Goal: Task Accomplishment & Management: Manage account settings

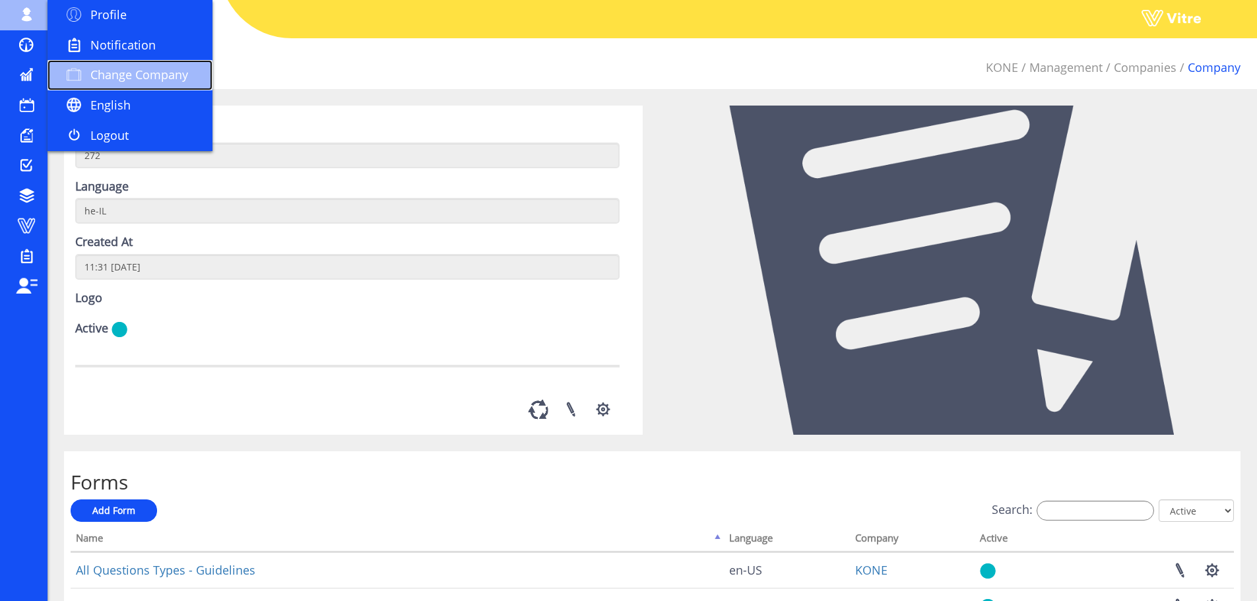
click at [103, 66] on link "Change Company" at bounding box center [130, 75] width 165 height 30
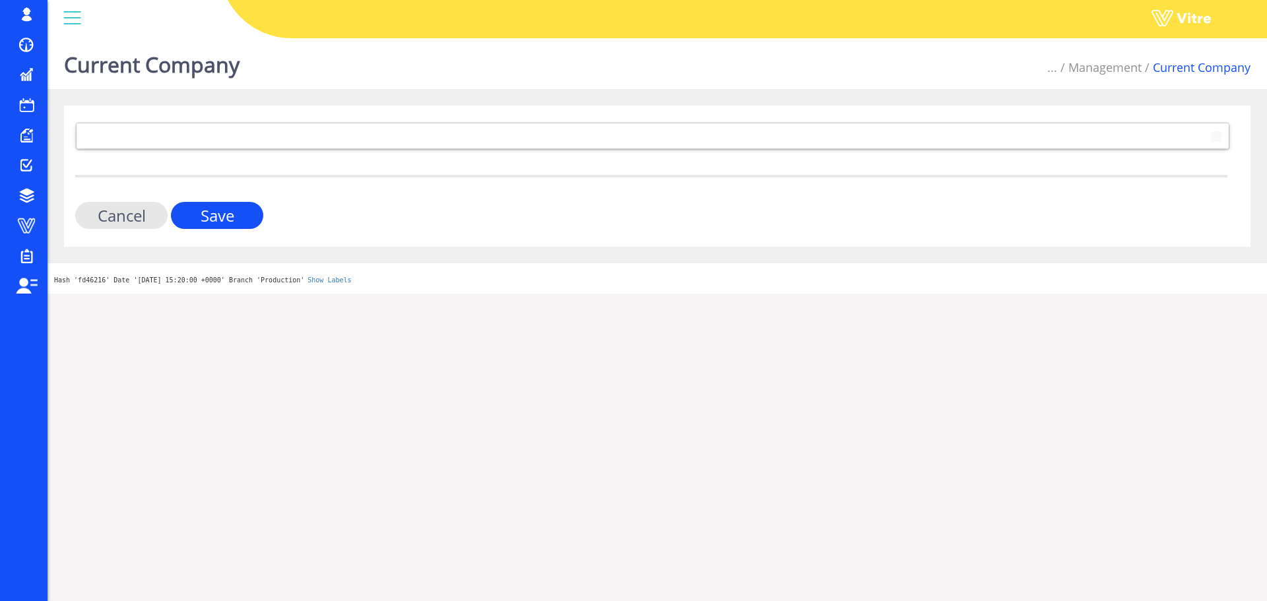
click at [234, 121] on div "223 Cancel Save" at bounding box center [657, 176] width 1187 height 141
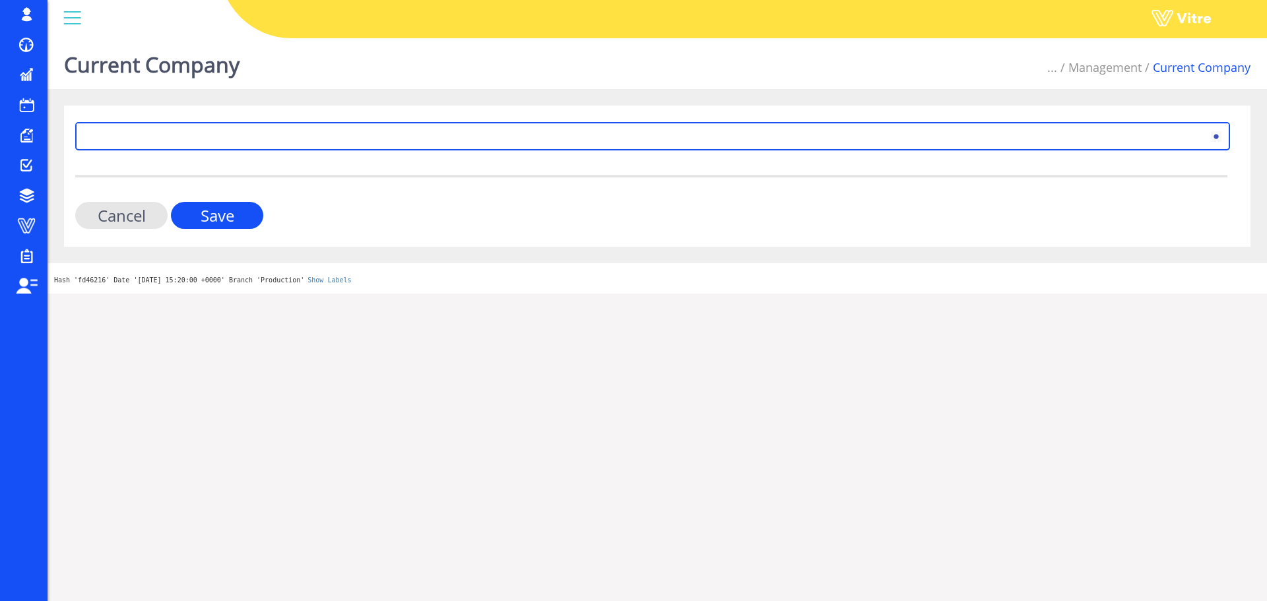
click at [237, 141] on span at bounding box center [640, 136] width 1127 height 24
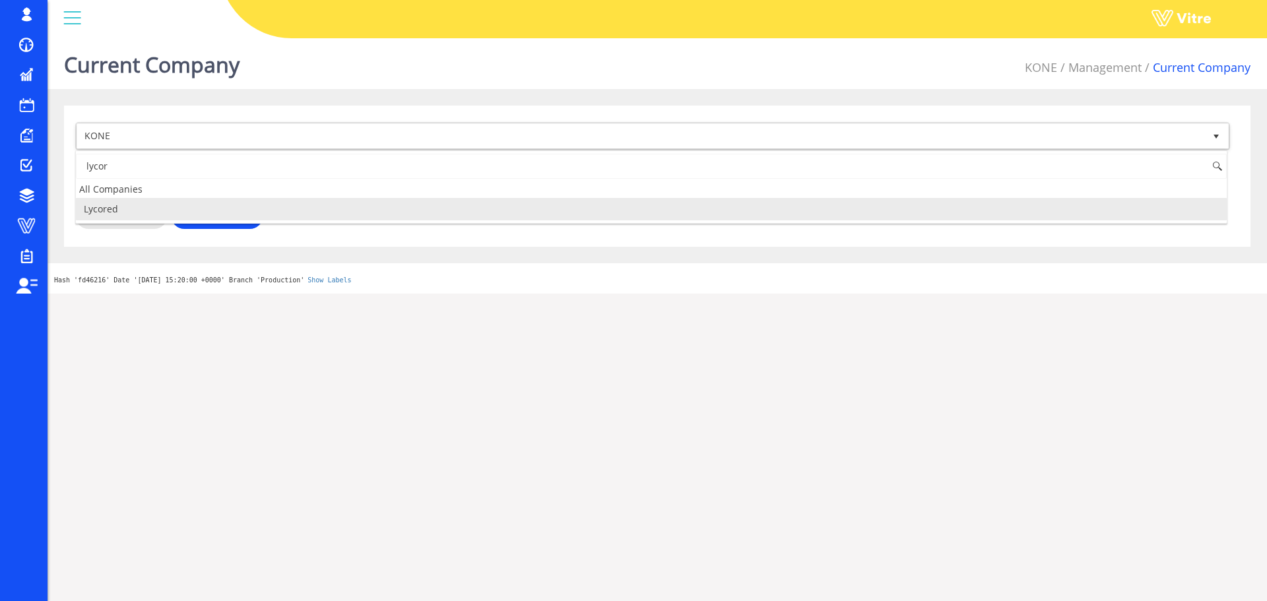
click at [181, 202] on li "Lycored" at bounding box center [651, 209] width 1151 height 22
type input "lycor"
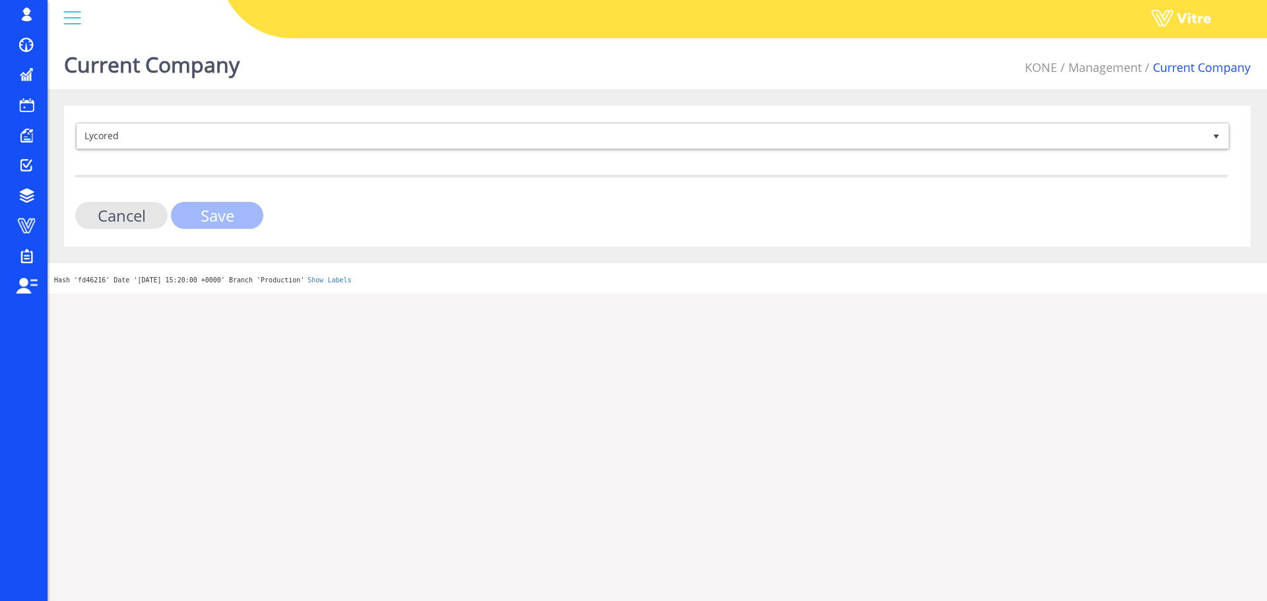
drag, startPoint x: 195, startPoint y: 216, endPoint x: 181, endPoint y: 218, distance: 13.3
click at [196, 216] on input "Save" at bounding box center [217, 215] width 92 height 27
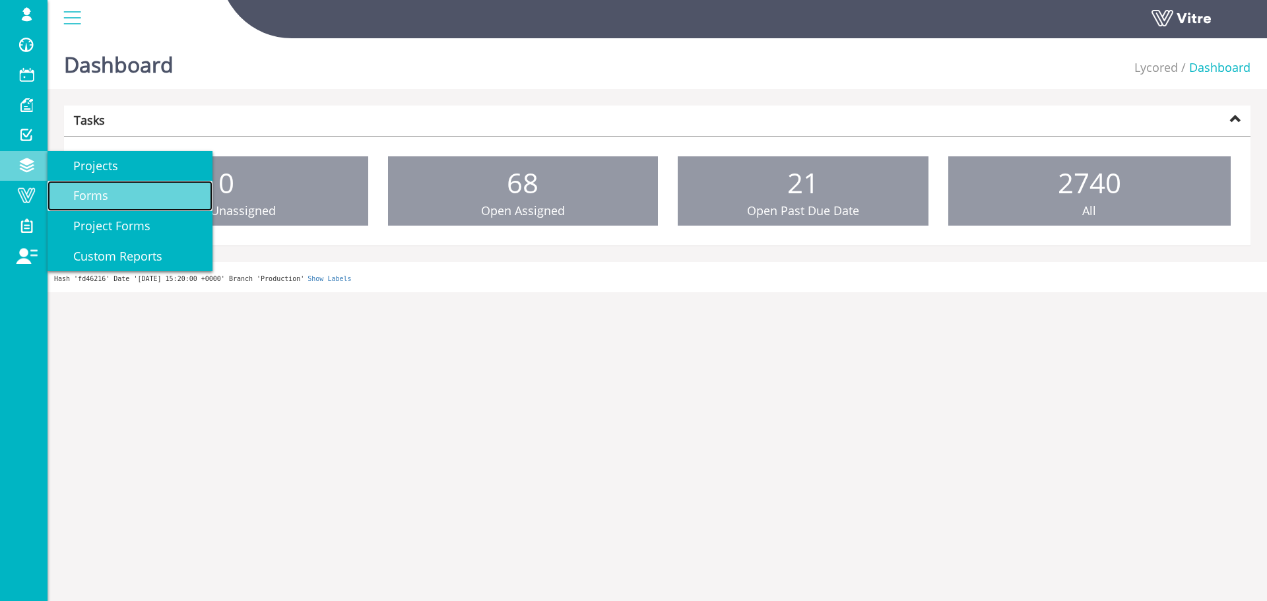
click at [117, 202] on link "Forms" at bounding box center [130, 196] width 165 height 30
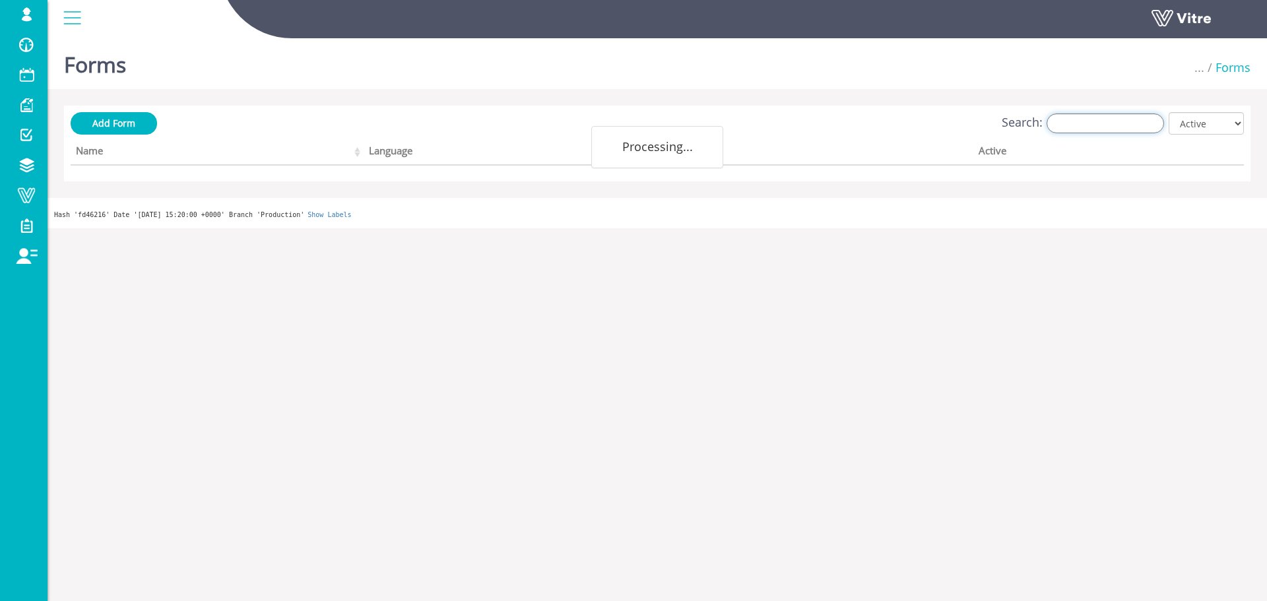
click at [1062, 123] on input "Search:" at bounding box center [1105, 124] width 117 height 20
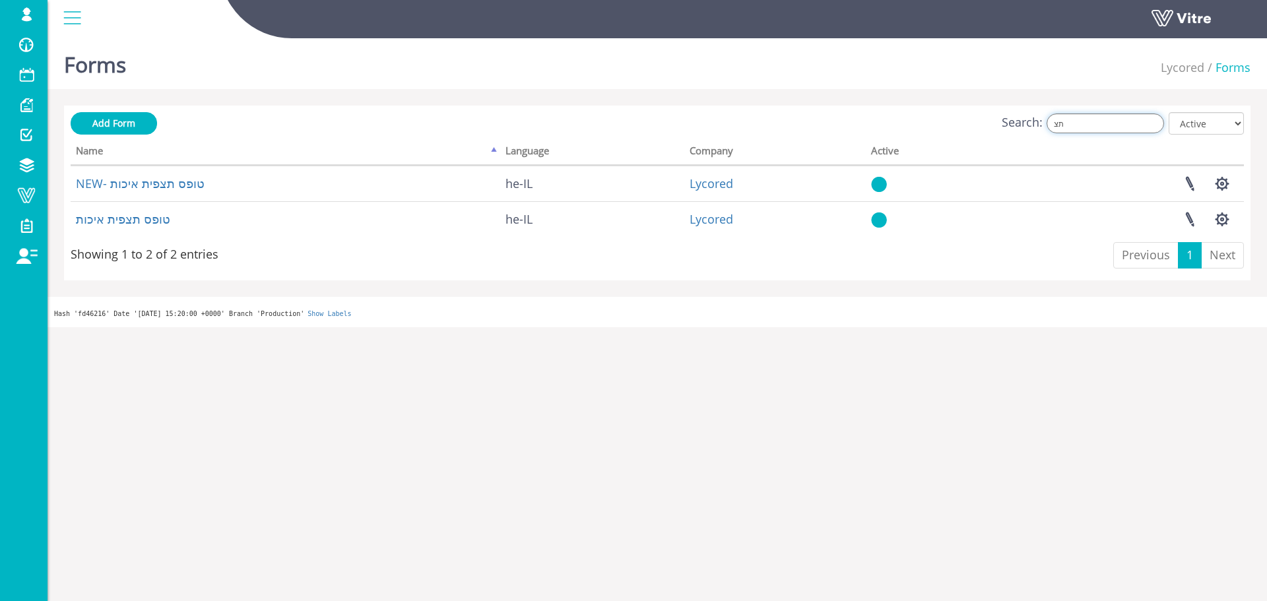
type input "תצ"
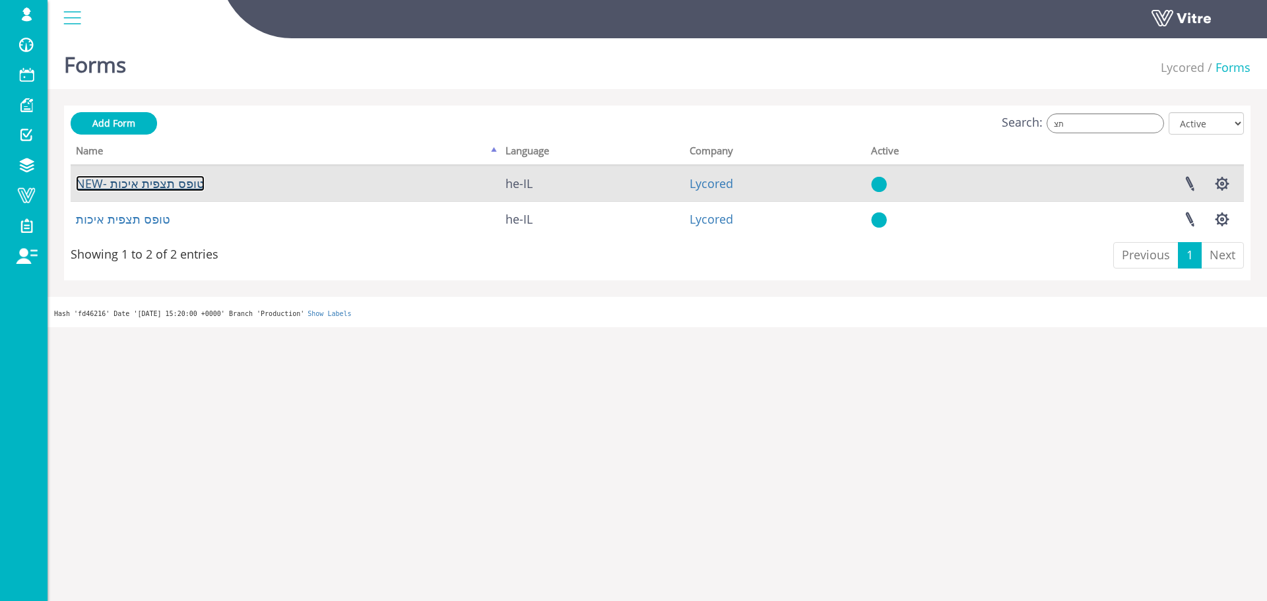
click at [153, 185] on link "NEW- טופס תצפית איכות" at bounding box center [140, 184] width 129 height 16
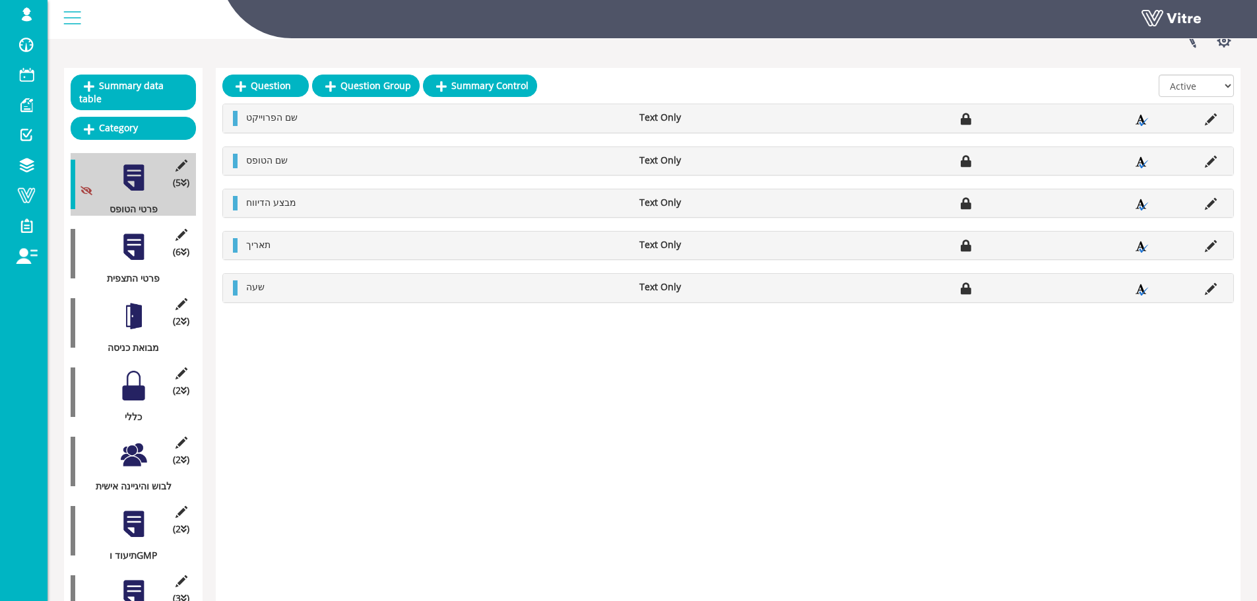
scroll to position [192, 0]
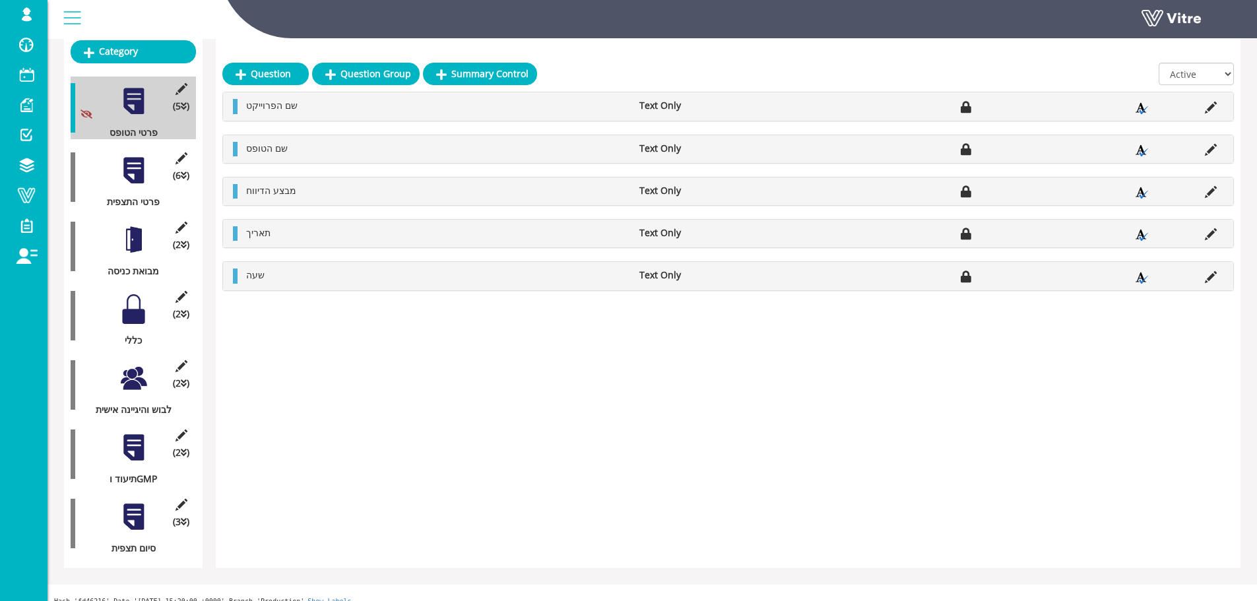
click at [114, 162] on div "(6 ) פרטי התצפית" at bounding box center [133, 177] width 125 height 63
click at [125, 156] on div at bounding box center [134, 171] width 30 height 30
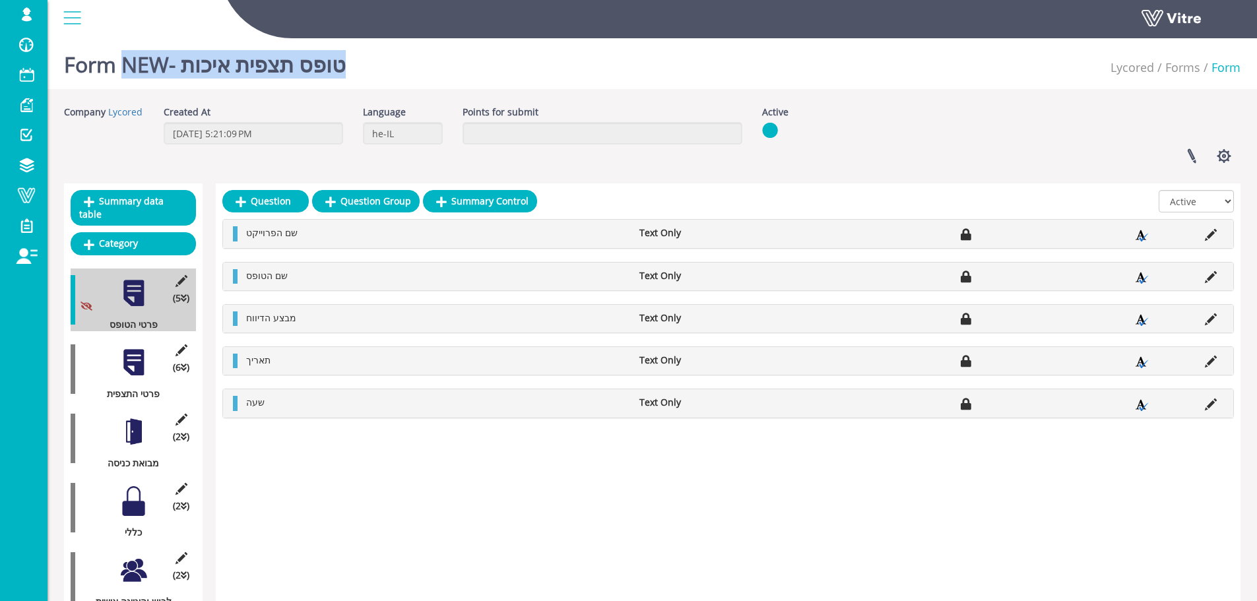
drag, startPoint x: 337, startPoint y: 69, endPoint x: 123, endPoint y: 65, distance: 213.2
click at [123, 65] on h1 "Form NEW- טופס תצפית איכות" at bounding box center [205, 61] width 282 height 56
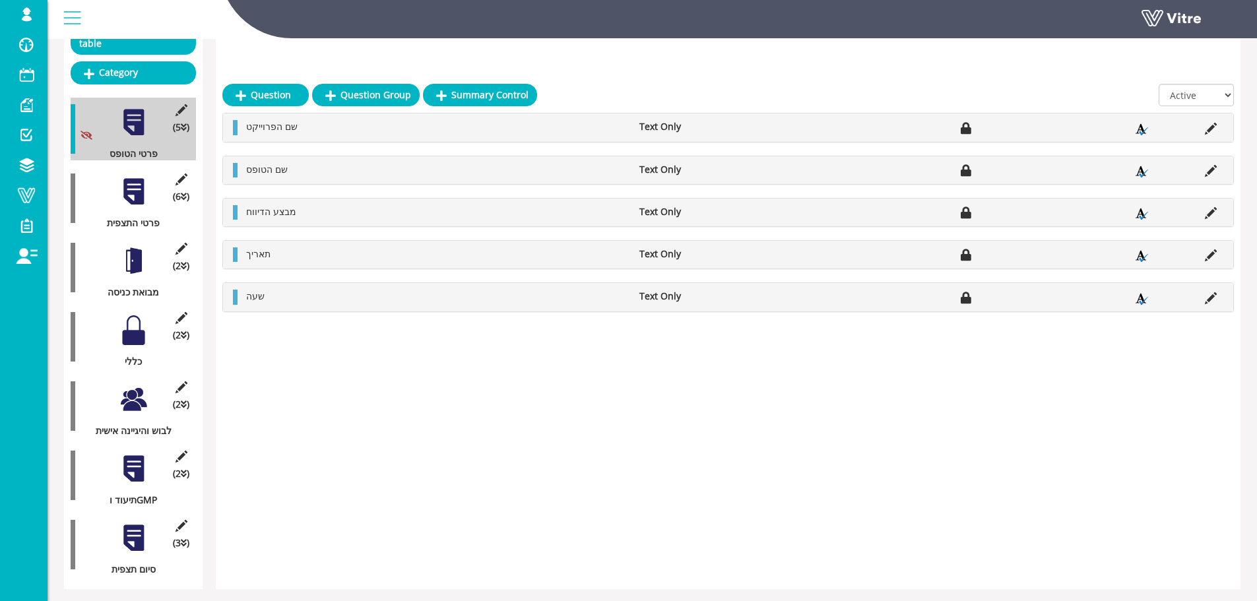
scroll to position [192, 0]
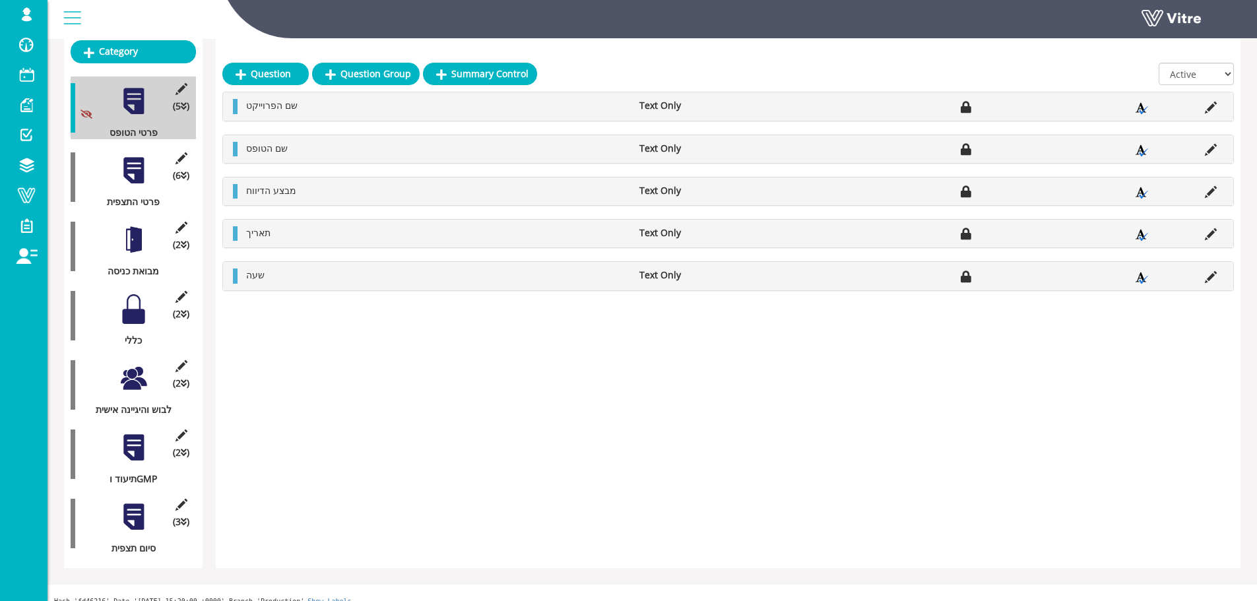
click at [123, 364] on div at bounding box center [134, 379] width 30 height 30
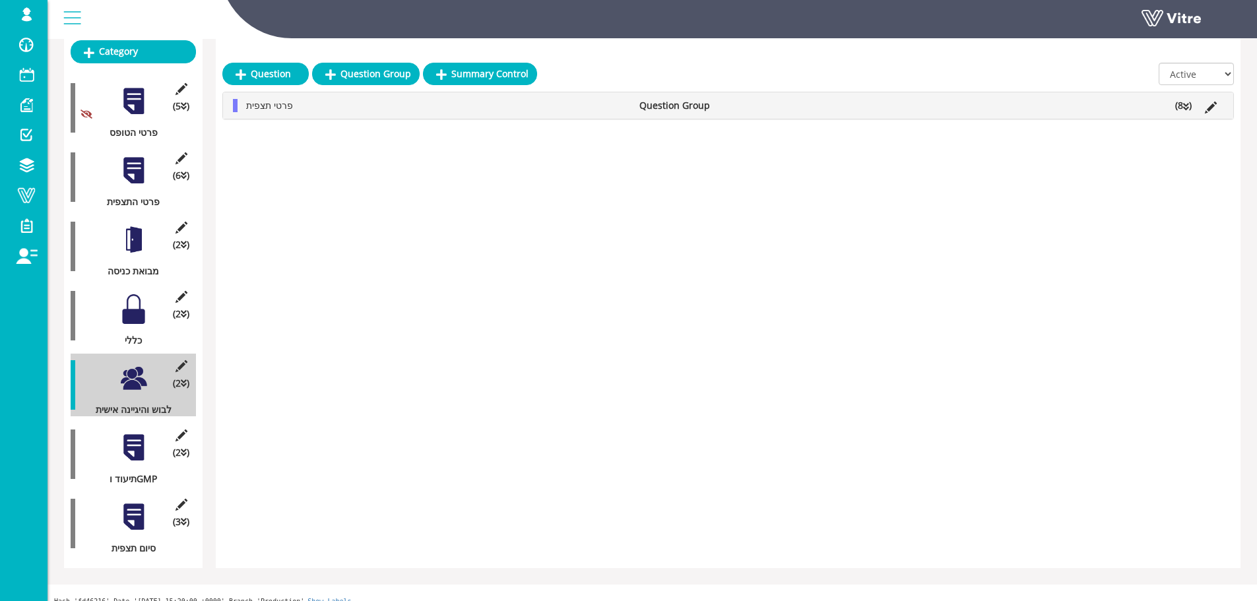
click at [136, 415] on div at bounding box center [134, 448] width 30 height 30
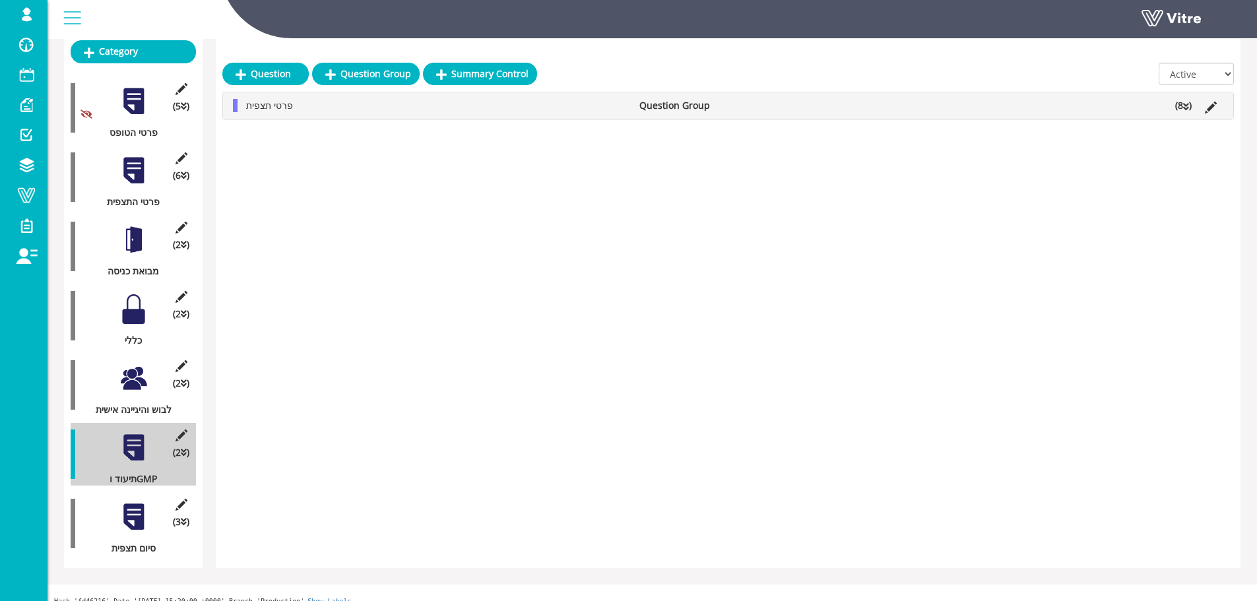
click at [125, 415] on div at bounding box center [134, 517] width 30 height 30
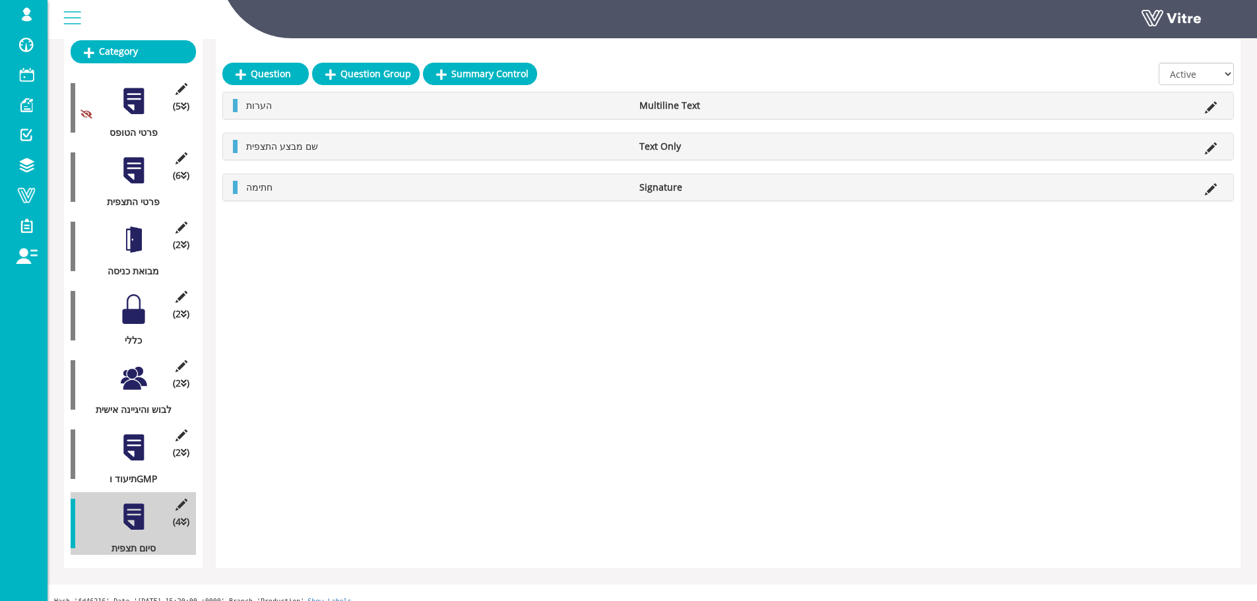
click at [126, 376] on div at bounding box center [134, 379] width 30 height 30
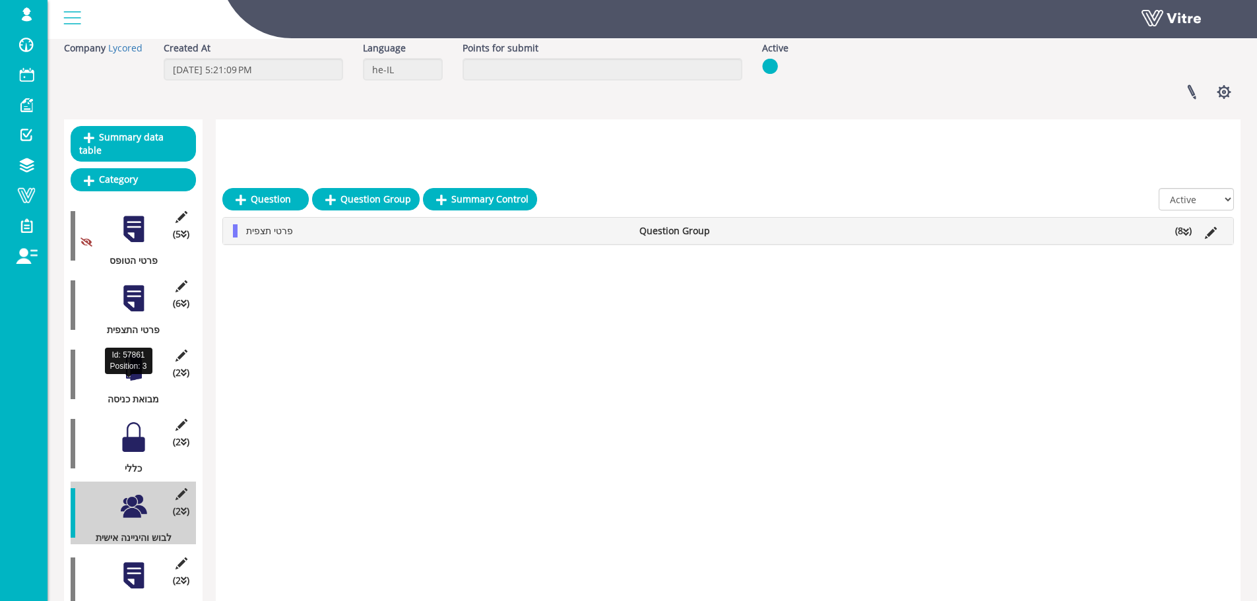
scroll to position [0, 0]
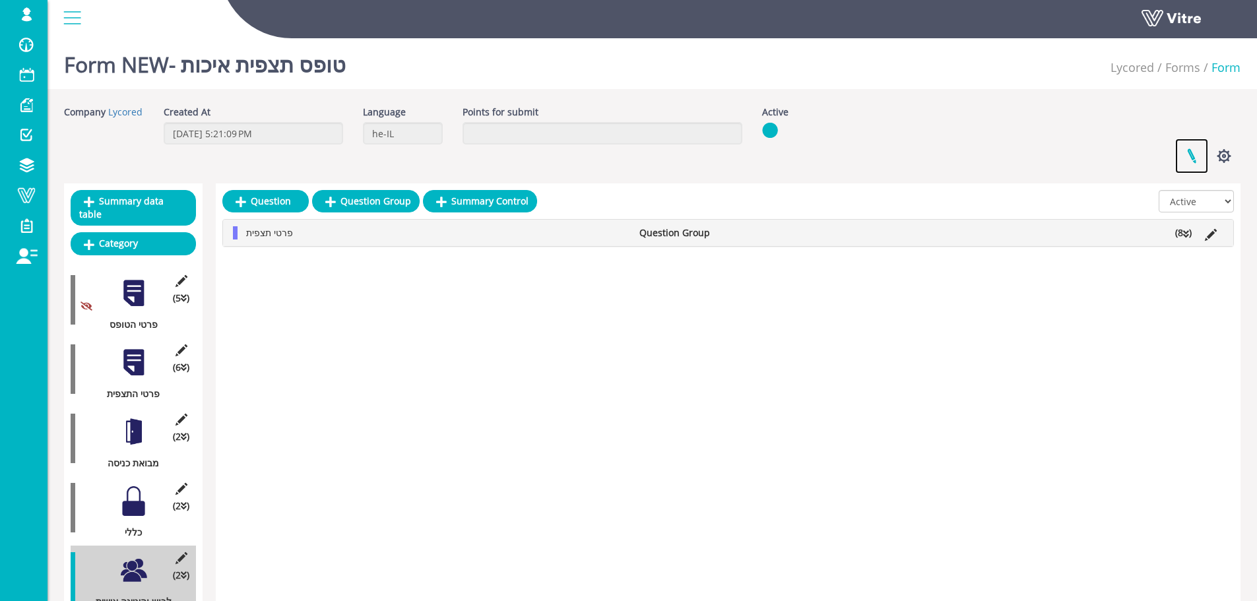
click at [834, 146] on link at bounding box center [1191, 156] width 33 height 35
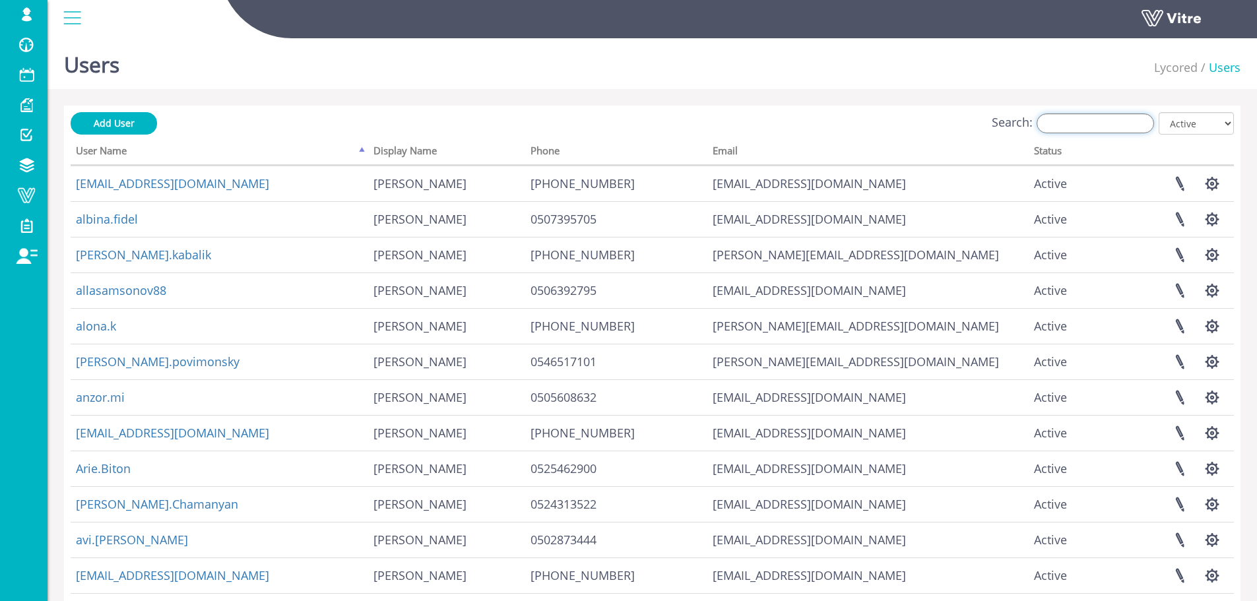
click at [1142, 127] on input "Search:" at bounding box center [1095, 124] width 117 height 20
type input "b"
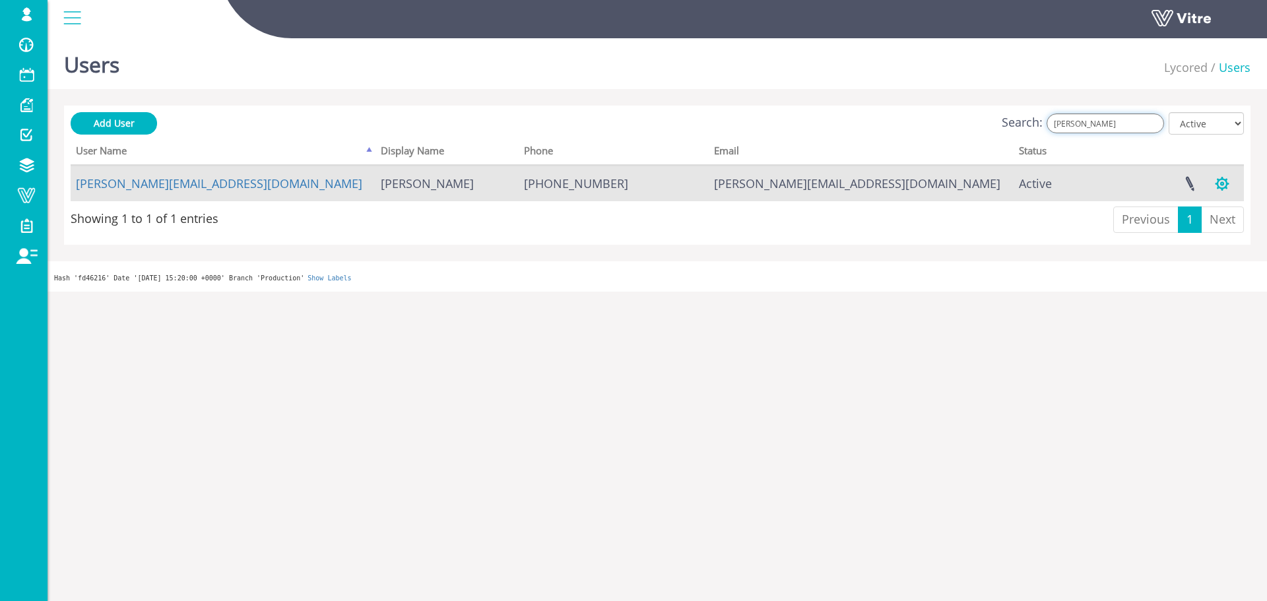
type input "[PERSON_NAME]"
click at [1225, 189] on button "button" at bounding box center [1222, 183] width 33 height 35
click at [1208, 234] on link "Manage User Settings" at bounding box center [1168, 232] width 139 height 17
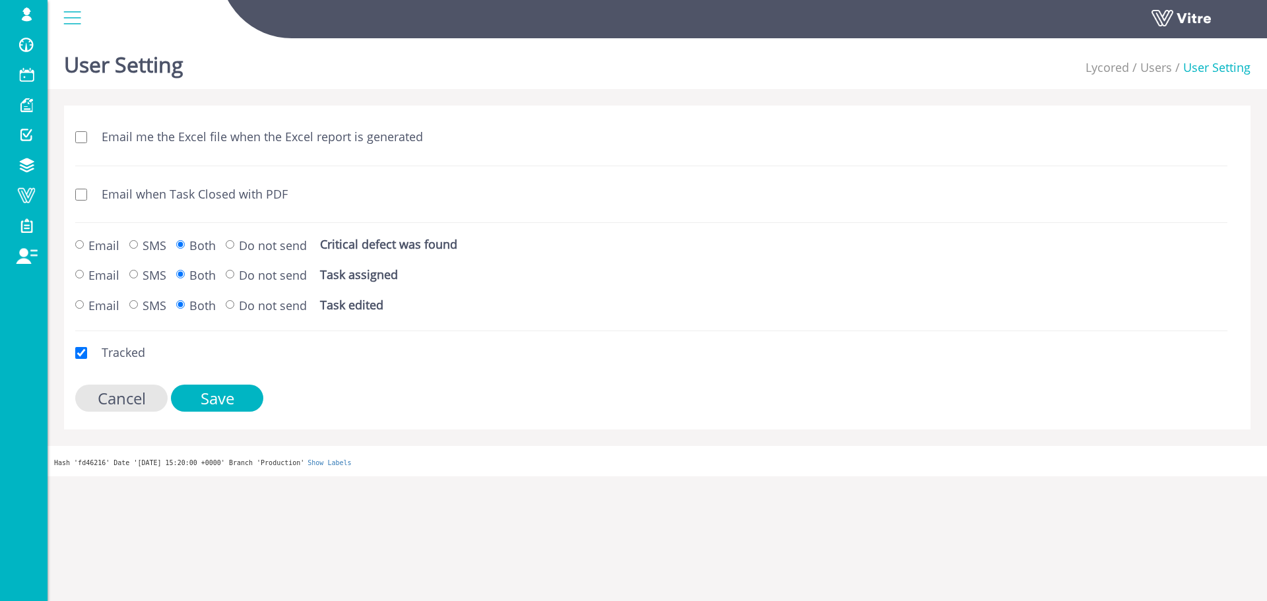
click at [242, 197] on label "Email when Task Closed with PDF" at bounding box center [187, 194] width 199 height 17
click at [82, 193] on input "Email when Task Closed with PDF" at bounding box center [81, 195] width 12 height 12
checkbox input "true"
click at [81, 143] on label "Email me the Excel file when the Excel report is generated" at bounding box center [249, 137] width 348 height 17
click at [81, 143] on input "Email me the Excel file when the Excel report is generated" at bounding box center [81, 137] width 12 height 12
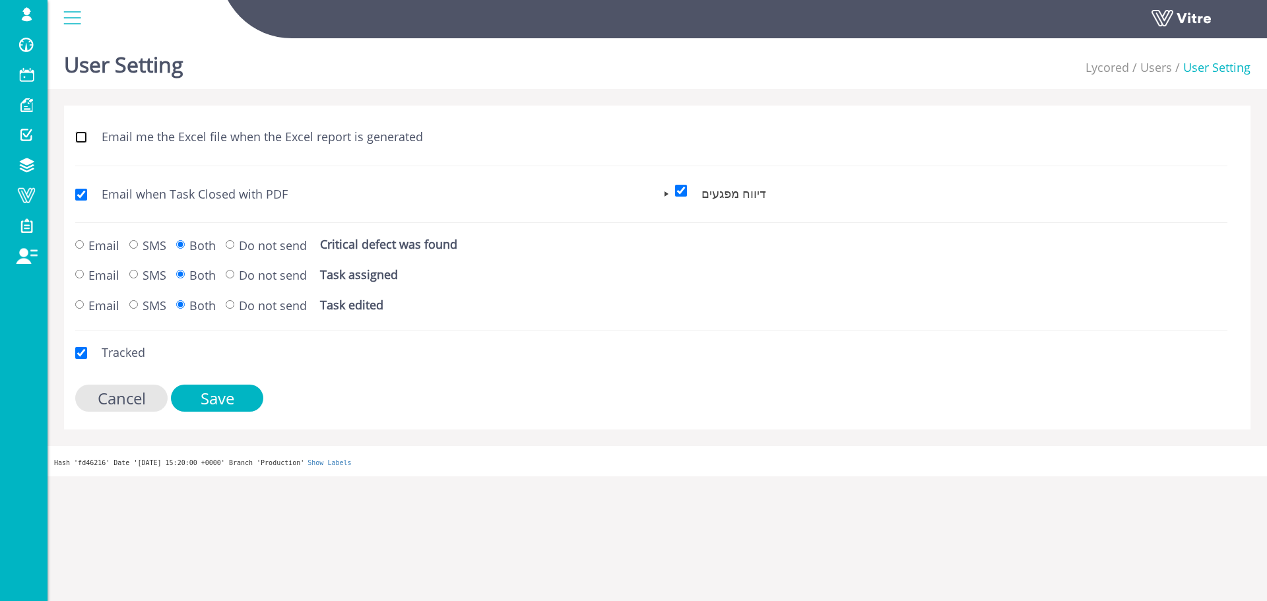
checkbox input "true"
click at [214, 395] on input "Save" at bounding box center [217, 398] width 92 height 27
click at [250, 399] on input "Save" at bounding box center [217, 398] width 92 height 27
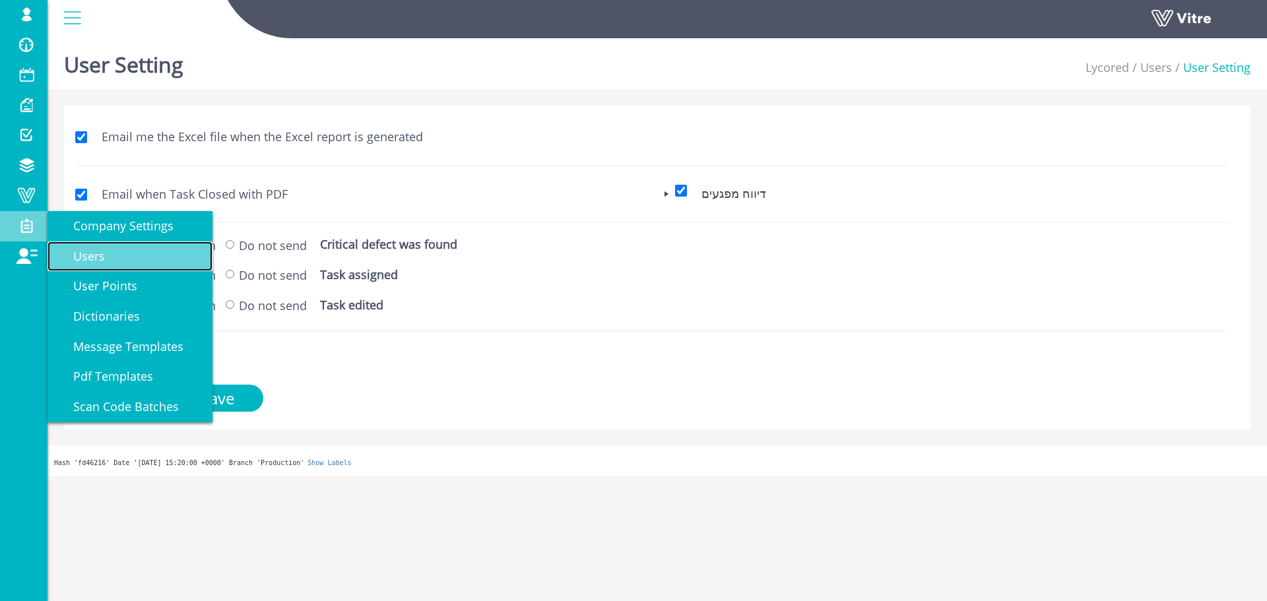
click at [112, 264] on link "Users" at bounding box center [130, 257] width 165 height 30
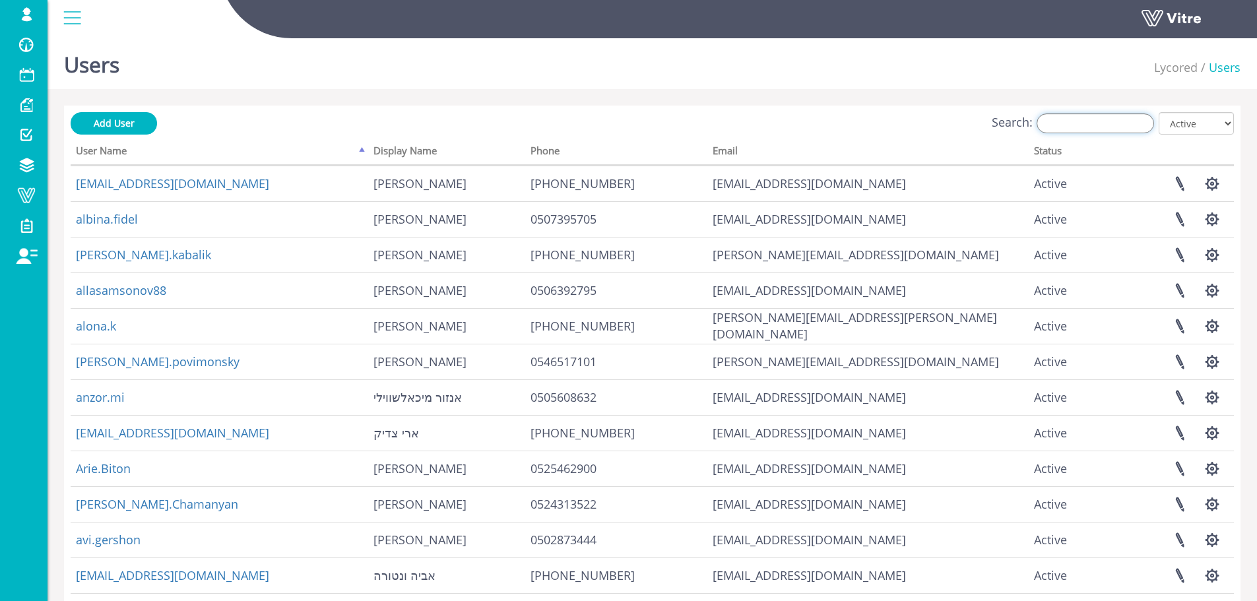
click at [1061, 131] on input "Search:" at bounding box center [1095, 124] width 117 height 20
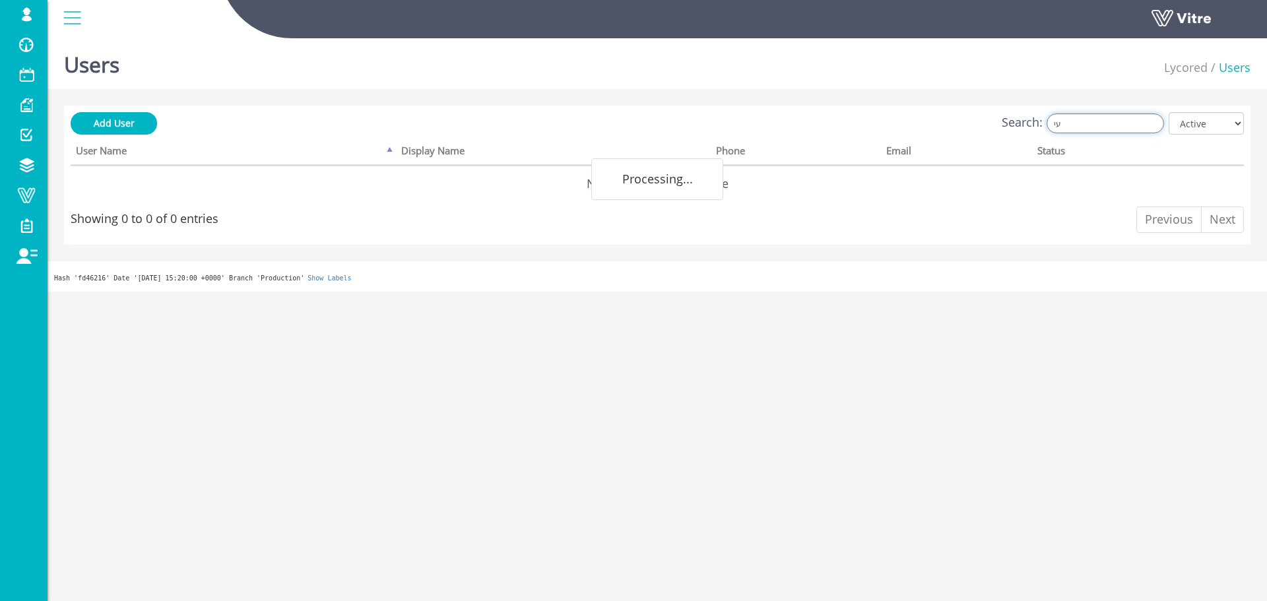
type input "ע"
paste input "Einat.Buhbut@lycored.com"
drag, startPoint x: 1104, startPoint y: 126, endPoint x: 1266, endPoint y: 114, distance: 162.8
click at [1266, 119] on div "Users Lycored Users Add User Search: Einat.Buhbut@lycored.com All Active Not Ac…" at bounding box center [658, 162] width 1220 height 259
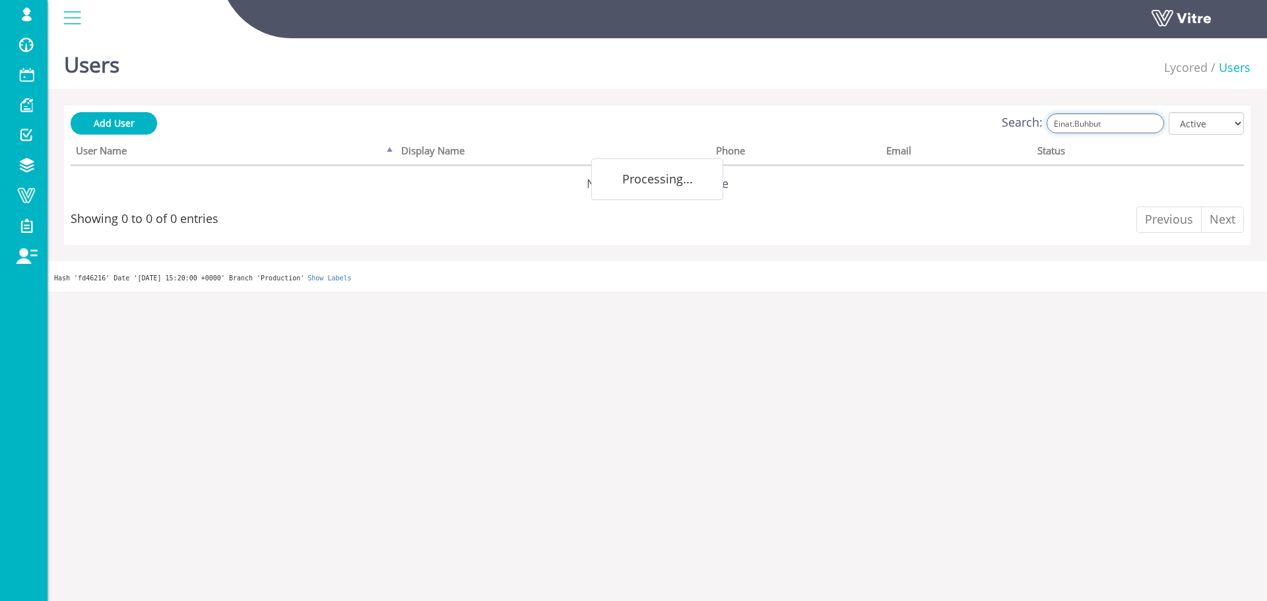
scroll to position [0, 0]
type input "Einat"
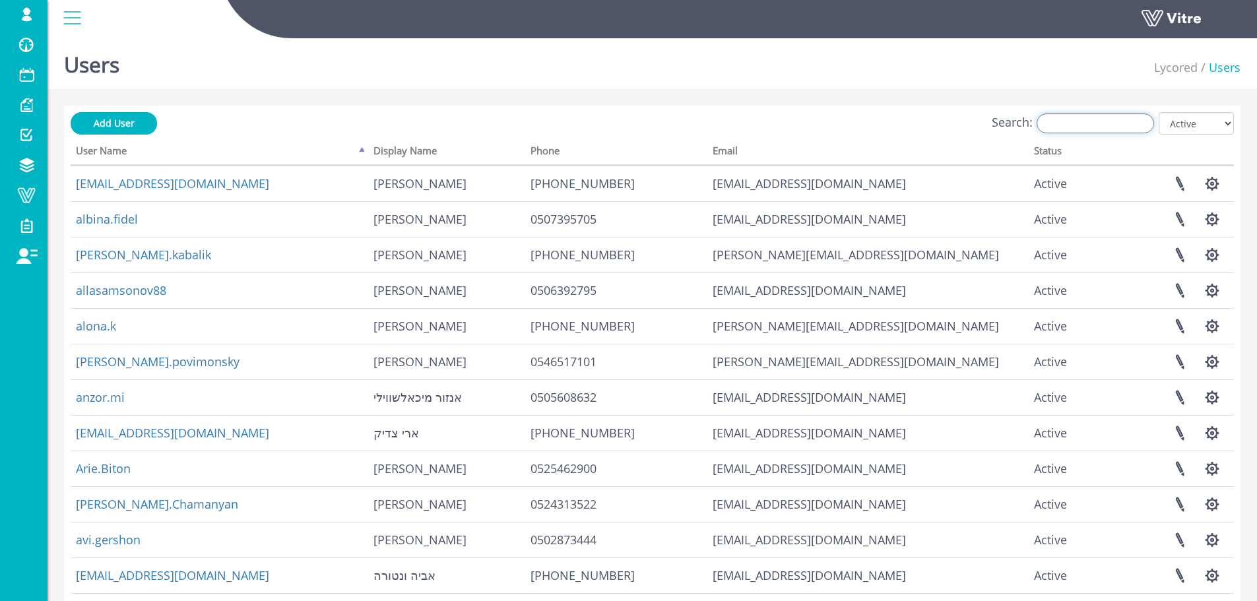
click at [1137, 120] on input "Search:" at bounding box center [1095, 124] width 117 height 20
paste input "Einat.Buhbut@lycored.com"
type input "Einat.Buhbut@lycored.com"
click at [1097, 121] on input "Search:" at bounding box center [1095, 124] width 117 height 20
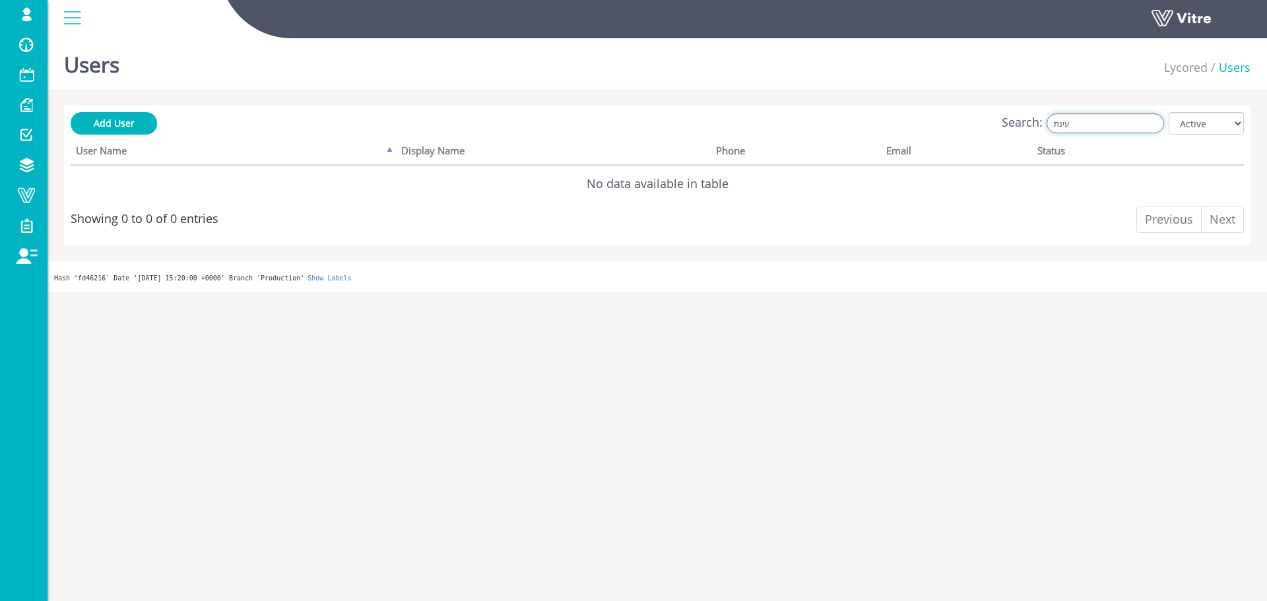
type input "עינת"
click at [1125, 121] on input "עינת" at bounding box center [1105, 124] width 117 height 20
click at [1123, 121] on input "עינת" at bounding box center [1105, 124] width 117 height 20
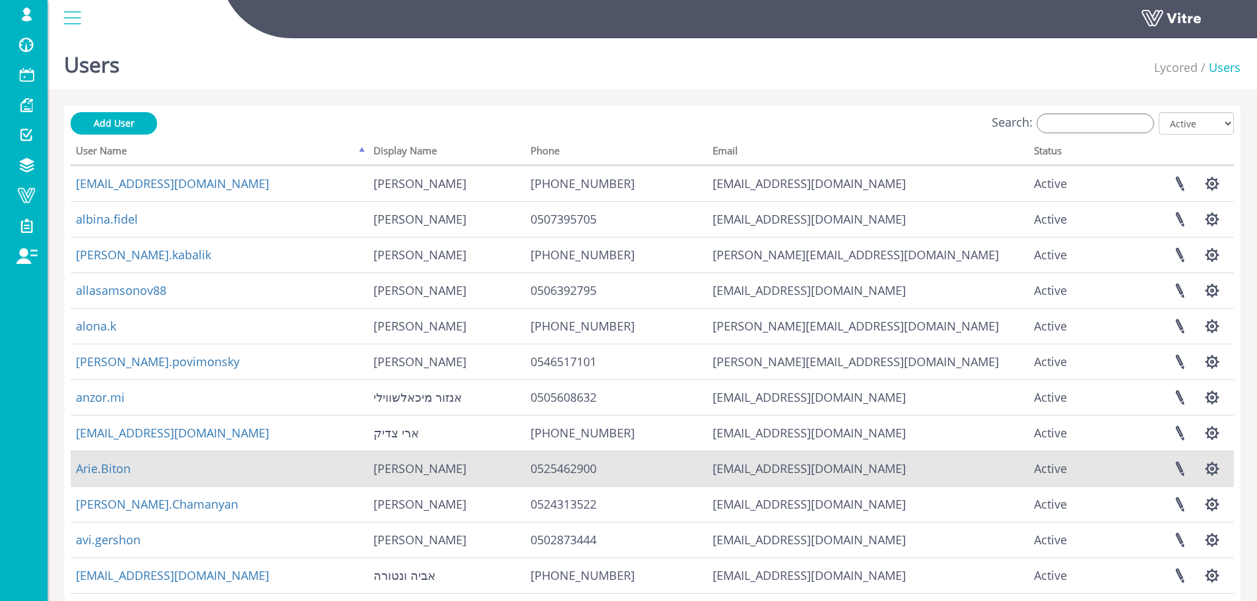
scroll to position [189, 0]
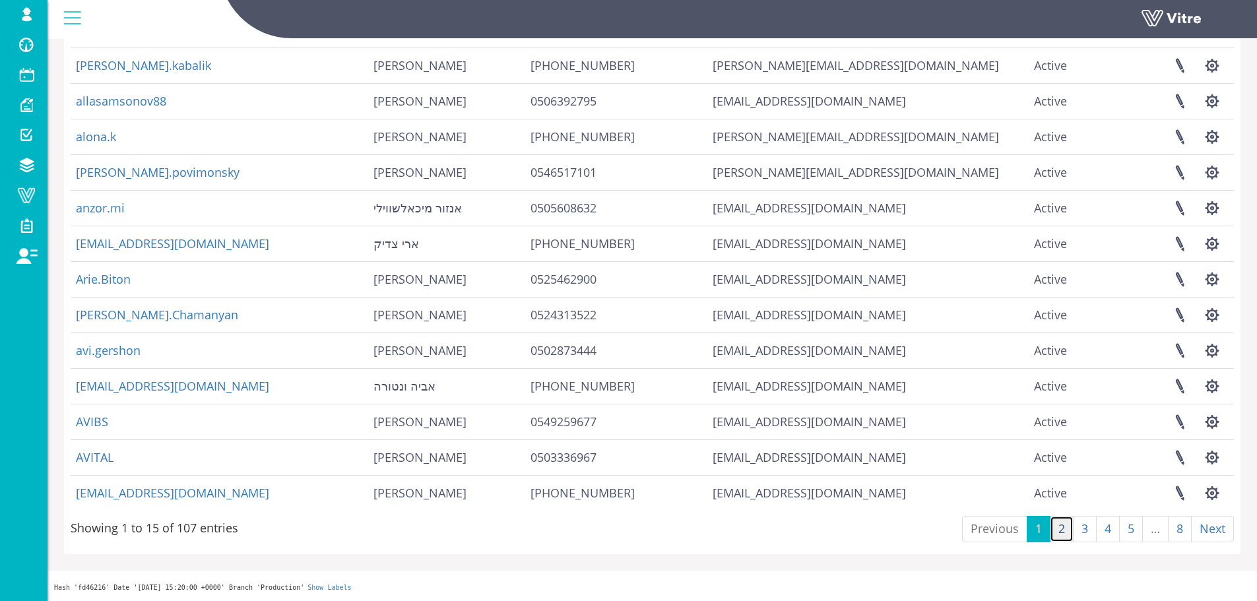
click at [1062, 526] on link "2" at bounding box center [1062, 529] width 24 height 26
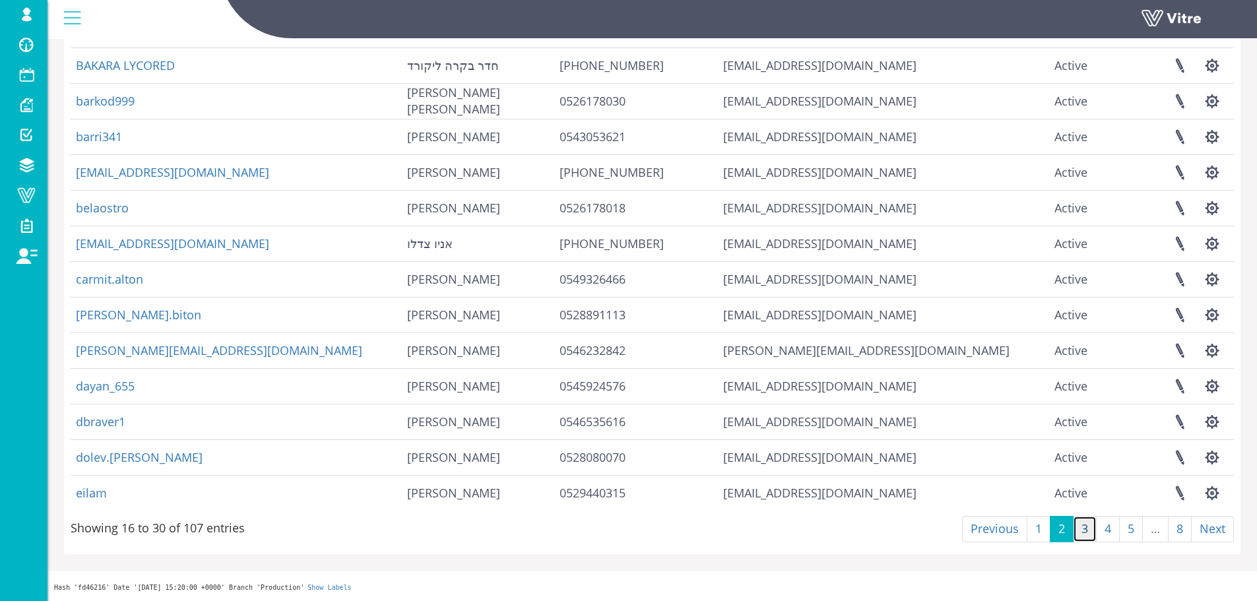
click at [1092, 533] on link "3" at bounding box center [1085, 529] width 24 height 26
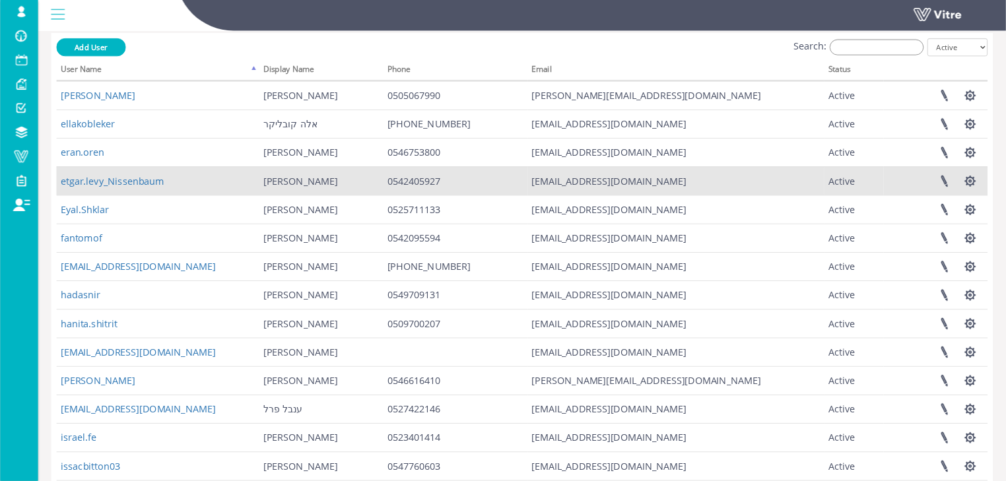
scroll to position [0, 0]
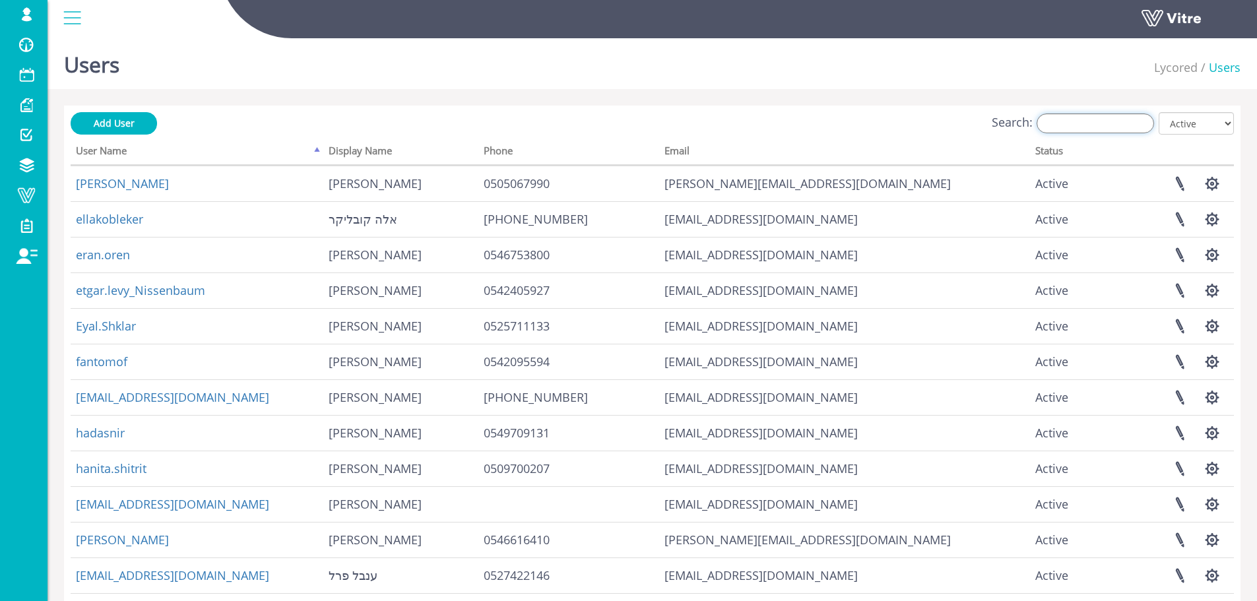
click at [1103, 122] on input "Search:" at bounding box center [1095, 124] width 117 height 20
paste input "Einat.Buhbut@lycored.com"
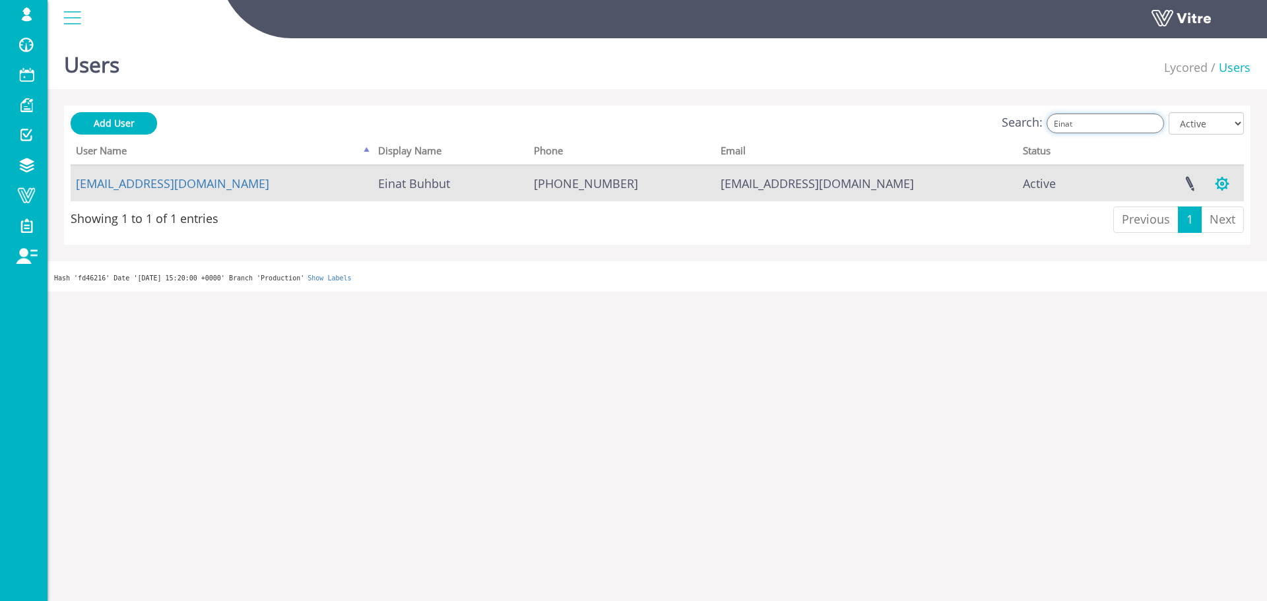
type input "Einat"
click at [1225, 176] on button "button" at bounding box center [1222, 183] width 33 height 35
click at [1188, 238] on link "Manage User Settings" at bounding box center [1168, 232] width 139 height 17
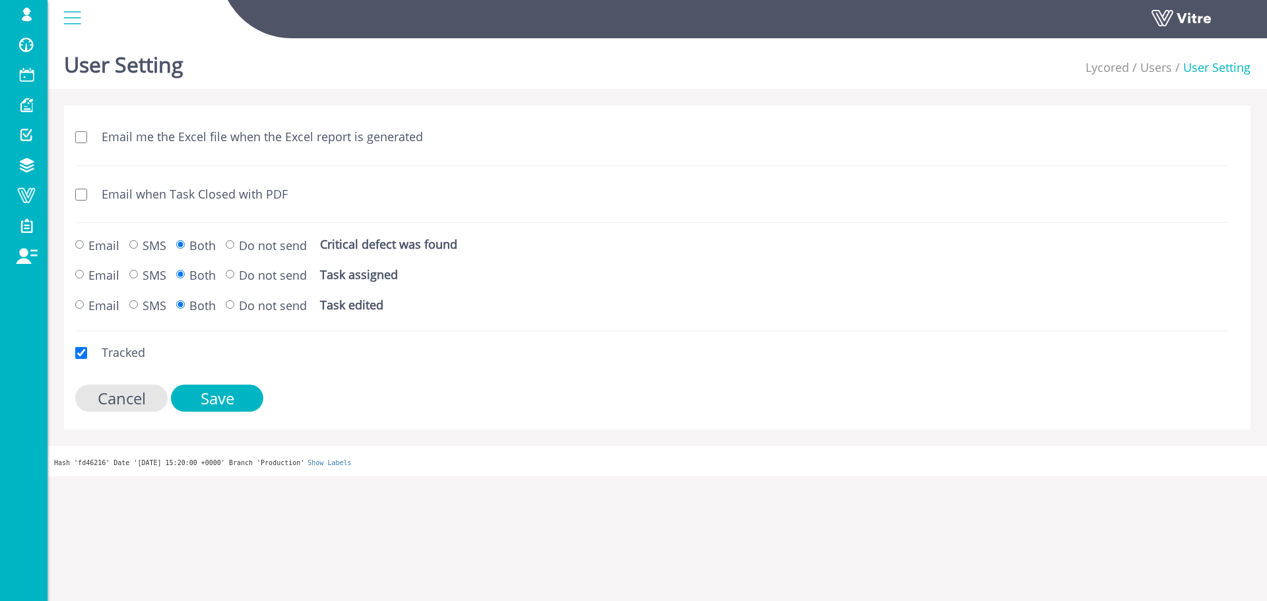
click at [224, 195] on label "Email when Task Closed with PDF" at bounding box center [187, 194] width 199 height 17
click at [86, 186] on label "Email when Task Closed with PDF" at bounding box center [181, 194] width 213 height 17
click at [85, 199] on input "Email when Task Closed with PDF" at bounding box center [81, 195] width 12 height 12
checkbox input "true"
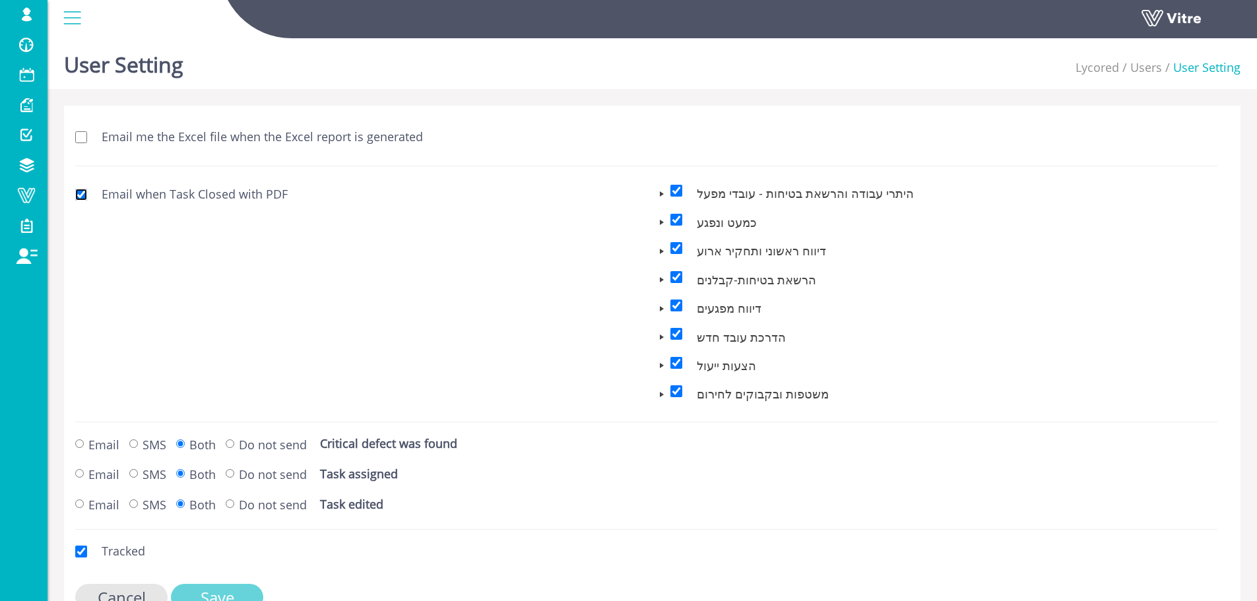
scroll to position [74, 0]
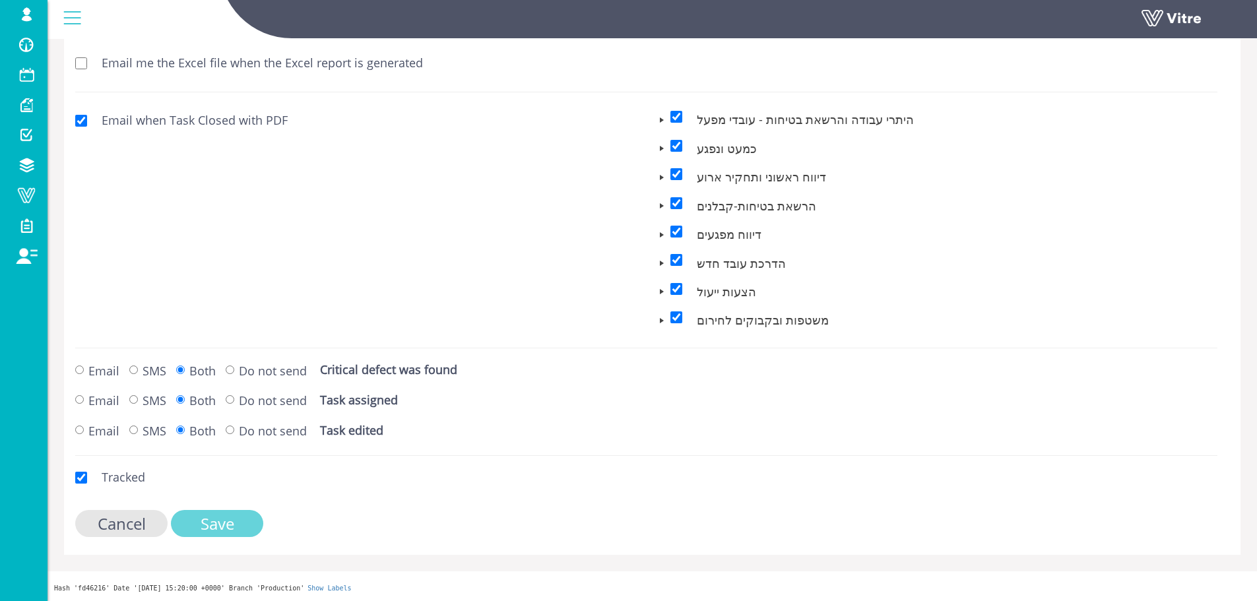
click at [232, 534] on input "Save" at bounding box center [217, 523] width 92 height 27
click at [239, 513] on input "Save" at bounding box center [217, 523] width 92 height 27
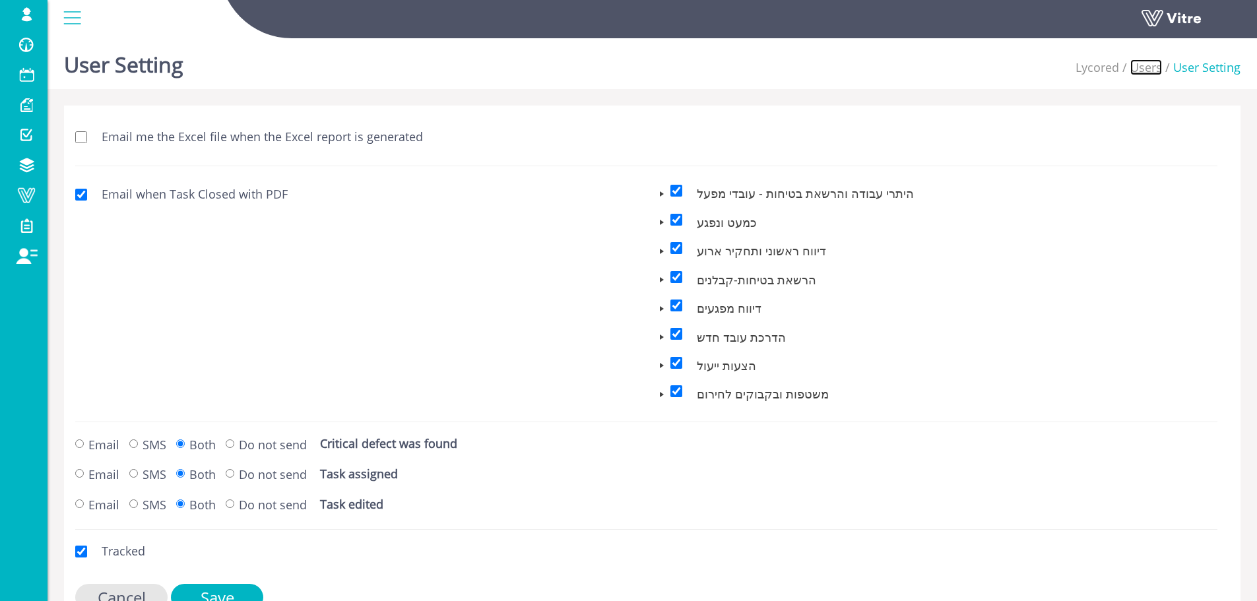
click at [1134, 69] on link "Users" at bounding box center [1146, 67] width 32 height 16
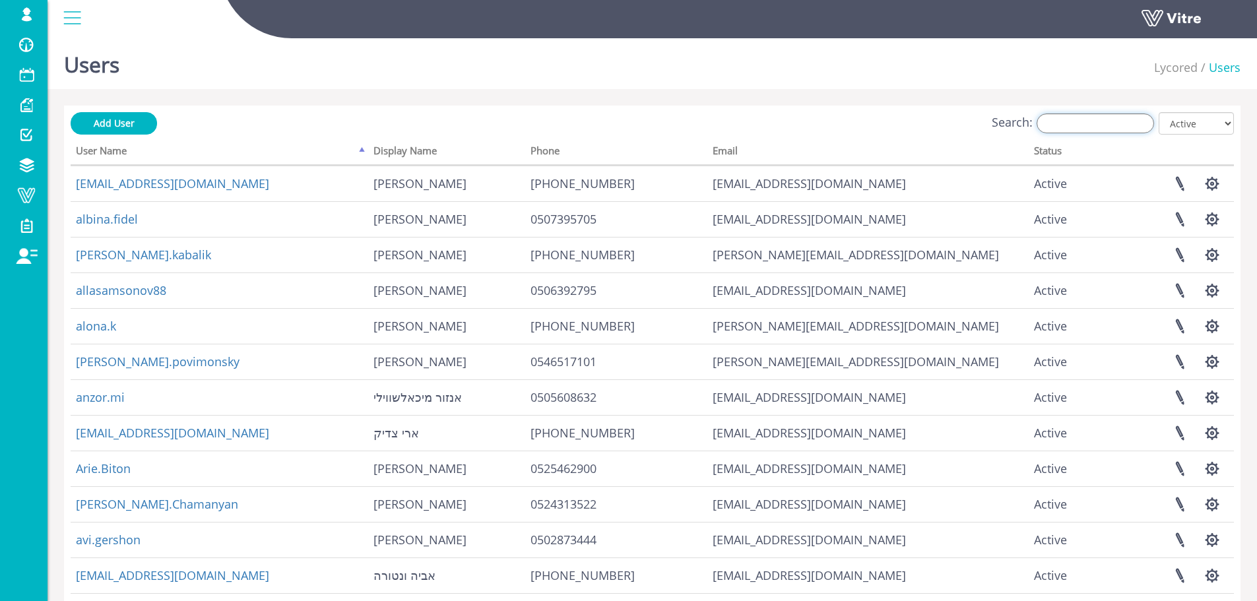
click at [1132, 121] on input "Search:" at bounding box center [1095, 124] width 117 height 20
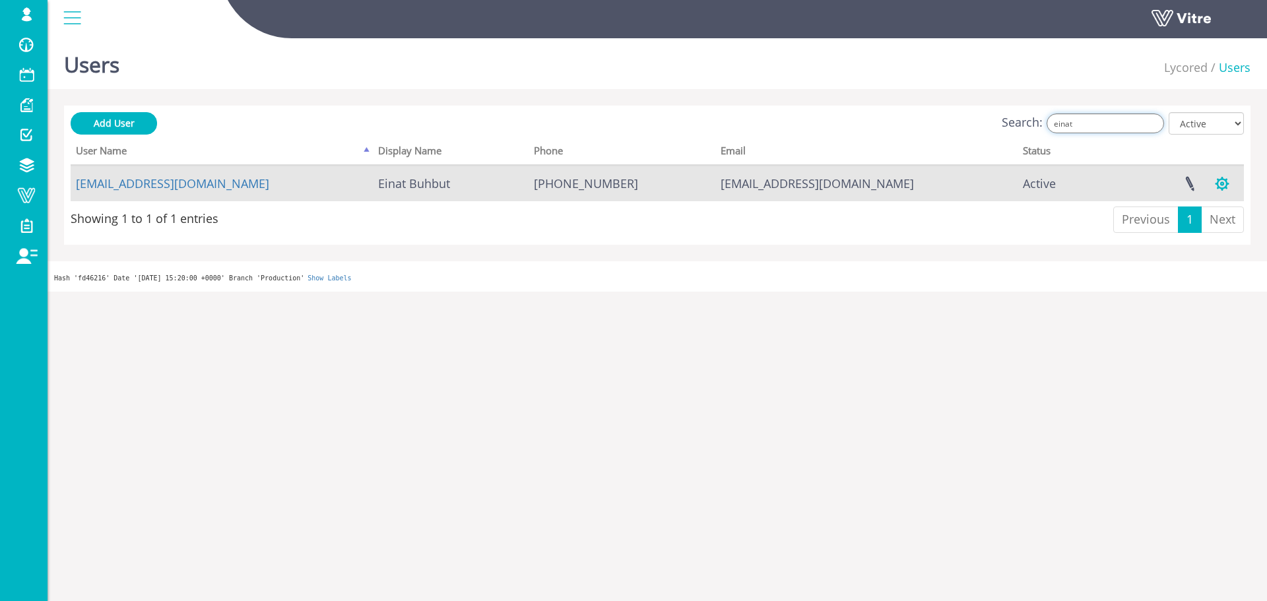
type input "einat"
click at [1228, 189] on button "button" at bounding box center [1222, 183] width 33 height 35
click at [1200, 232] on link "Manage User Settings" at bounding box center [1168, 232] width 139 height 17
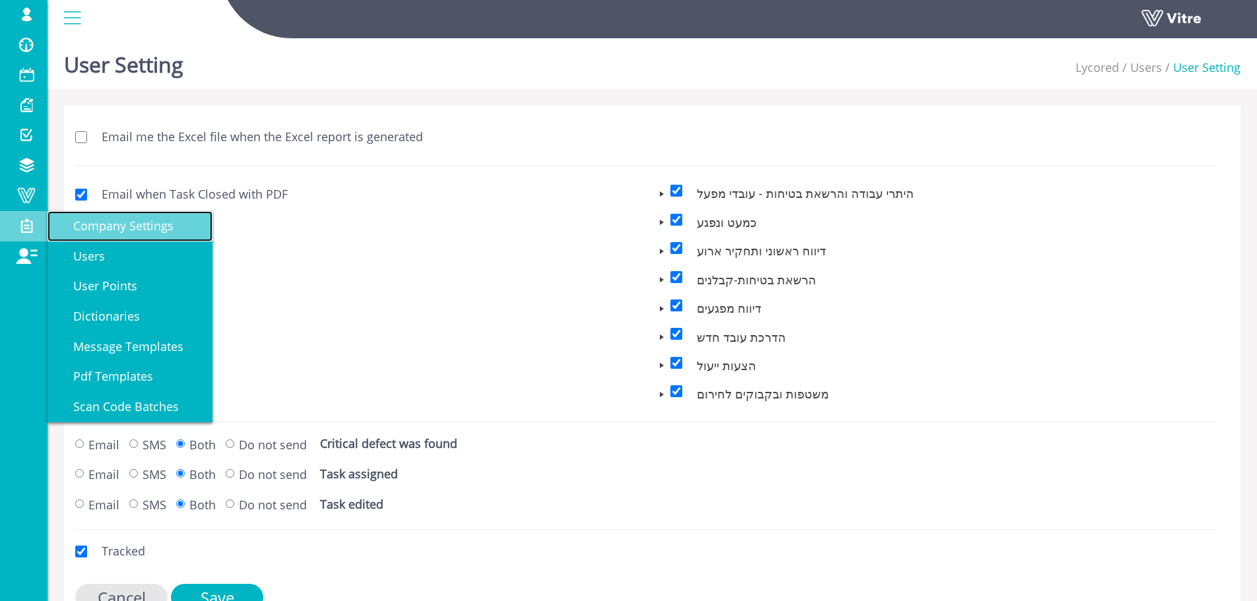
click at [126, 234] on link "Company Settings" at bounding box center [130, 226] width 165 height 30
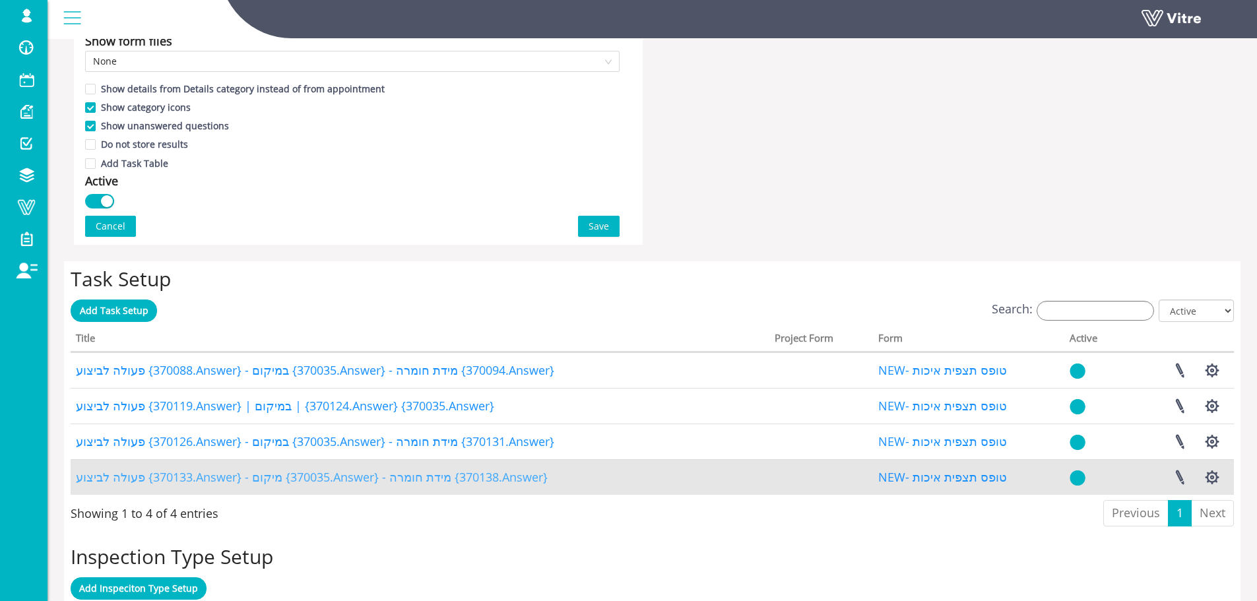
scroll to position [924, 0]
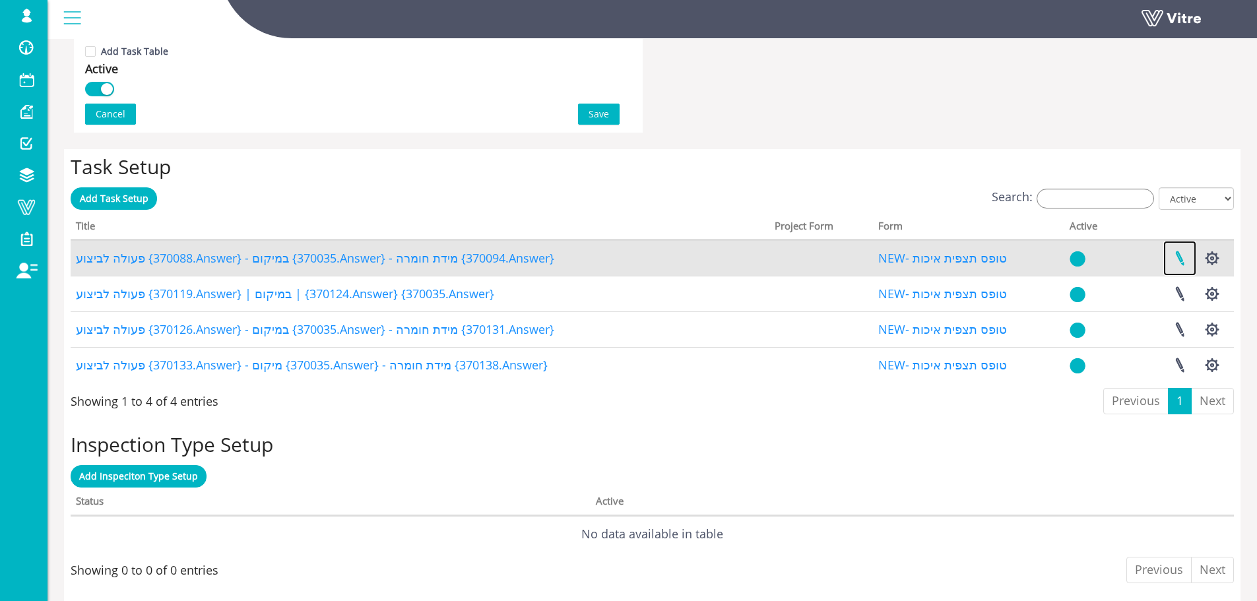
click at [1182, 257] on link at bounding box center [1179, 258] width 33 height 35
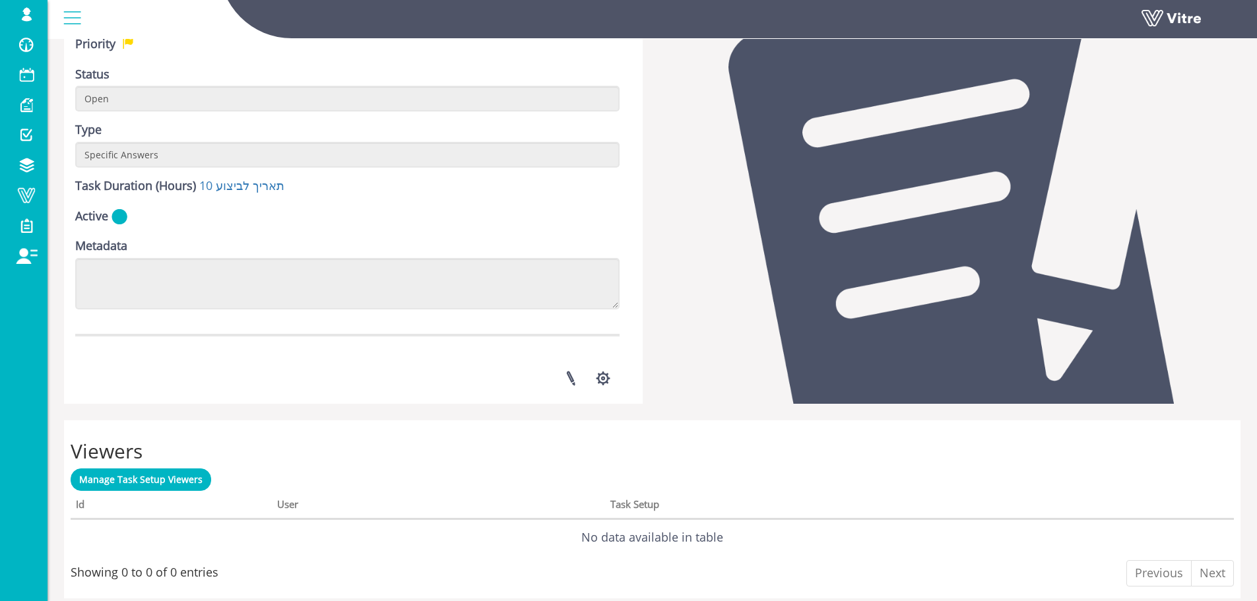
scroll to position [322, 0]
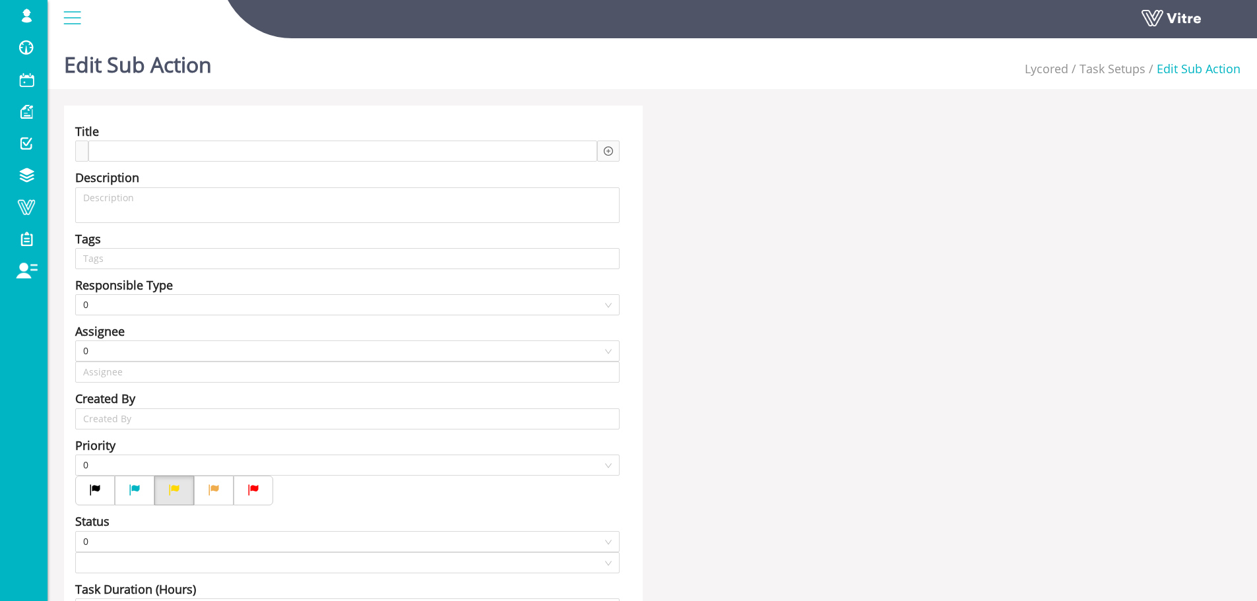
type input "[PERSON_NAME] SU"
type input "24"
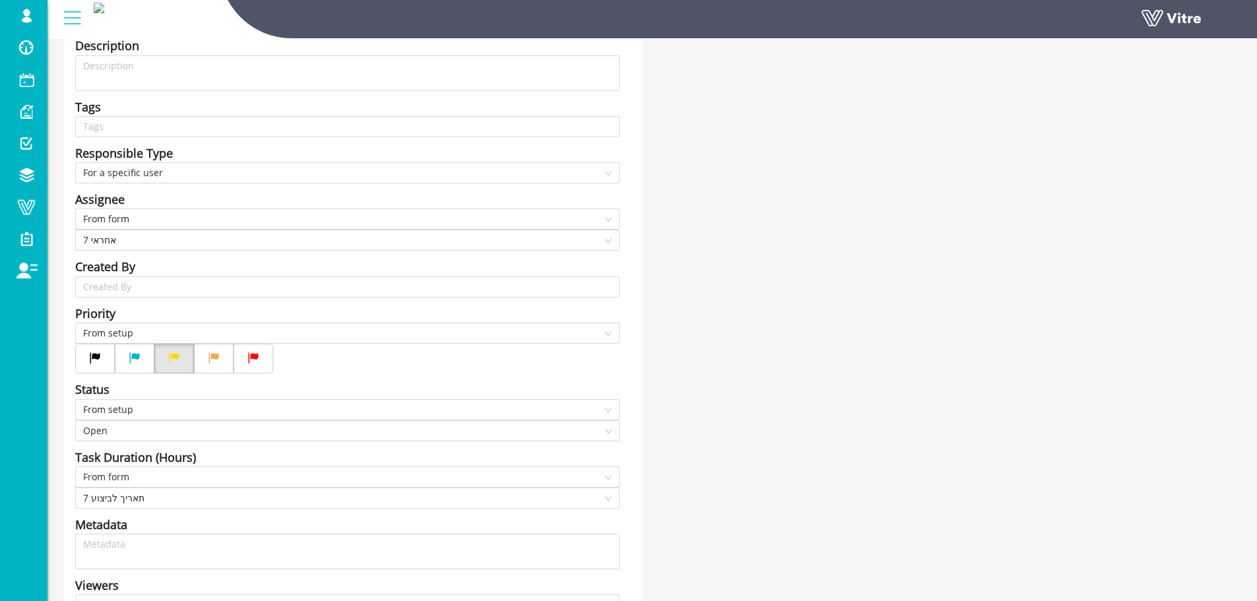
scroll to position [336, 0]
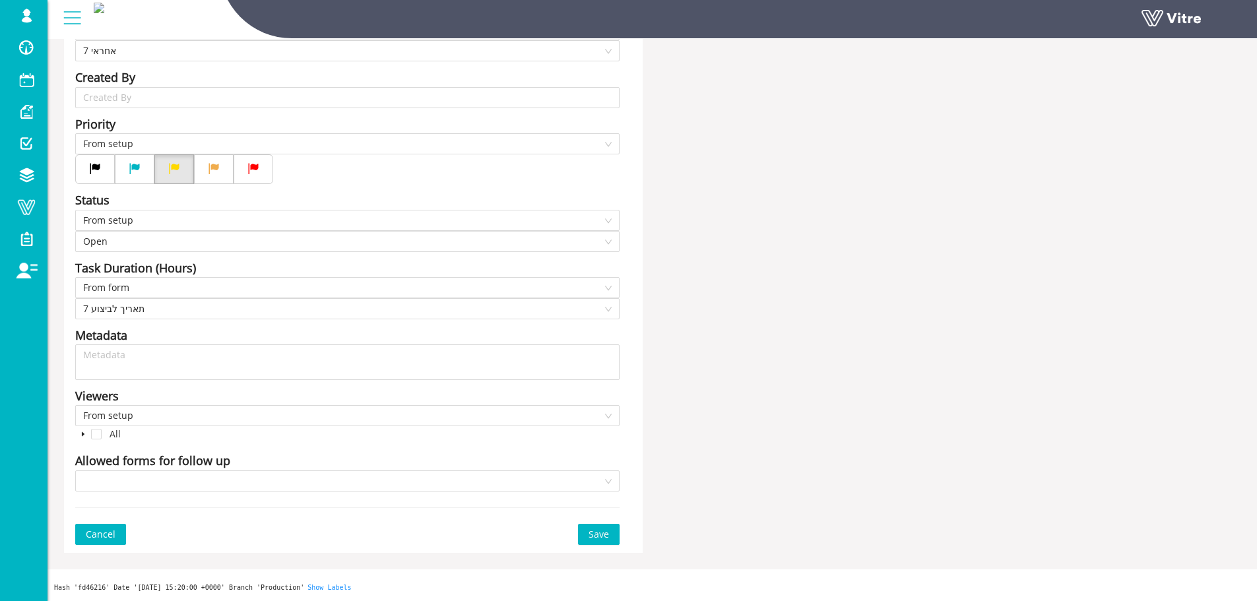
drag, startPoint x: 805, startPoint y: 262, endPoint x: 796, endPoint y: 255, distance: 11.4
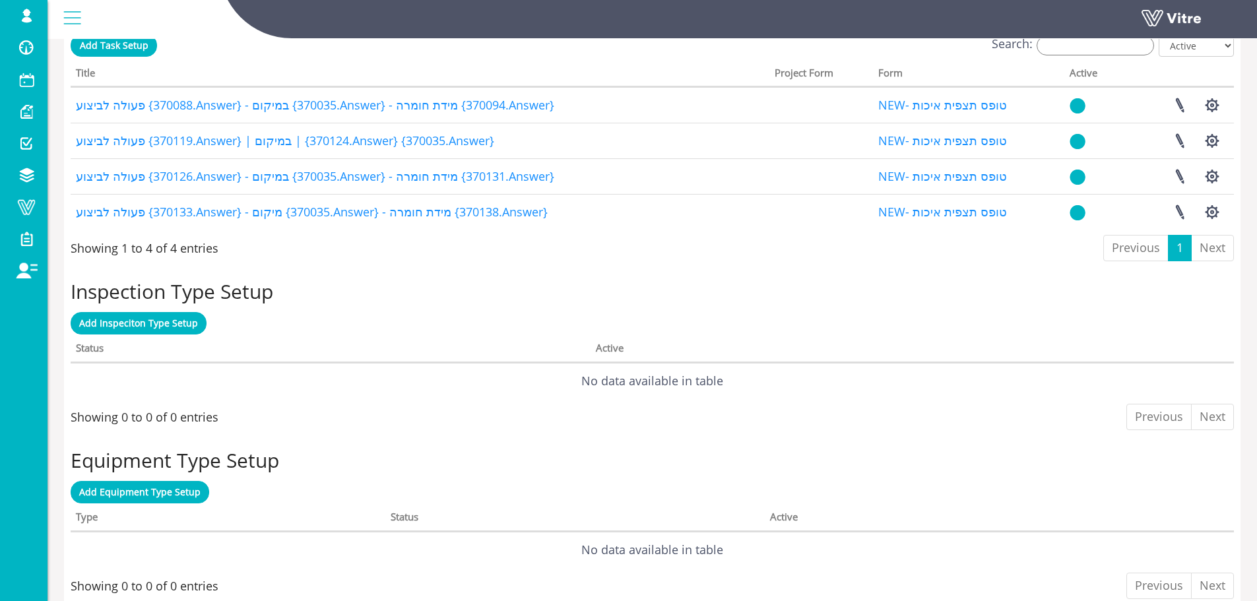
scroll to position [938, 0]
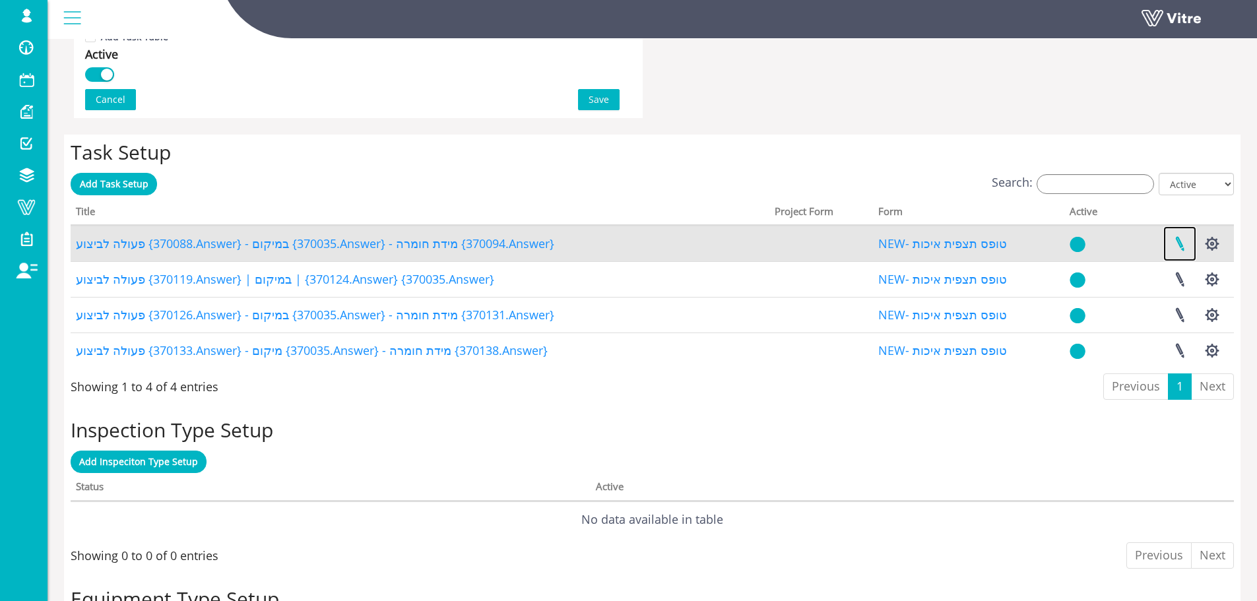
click at [1186, 247] on link at bounding box center [1179, 243] width 33 height 35
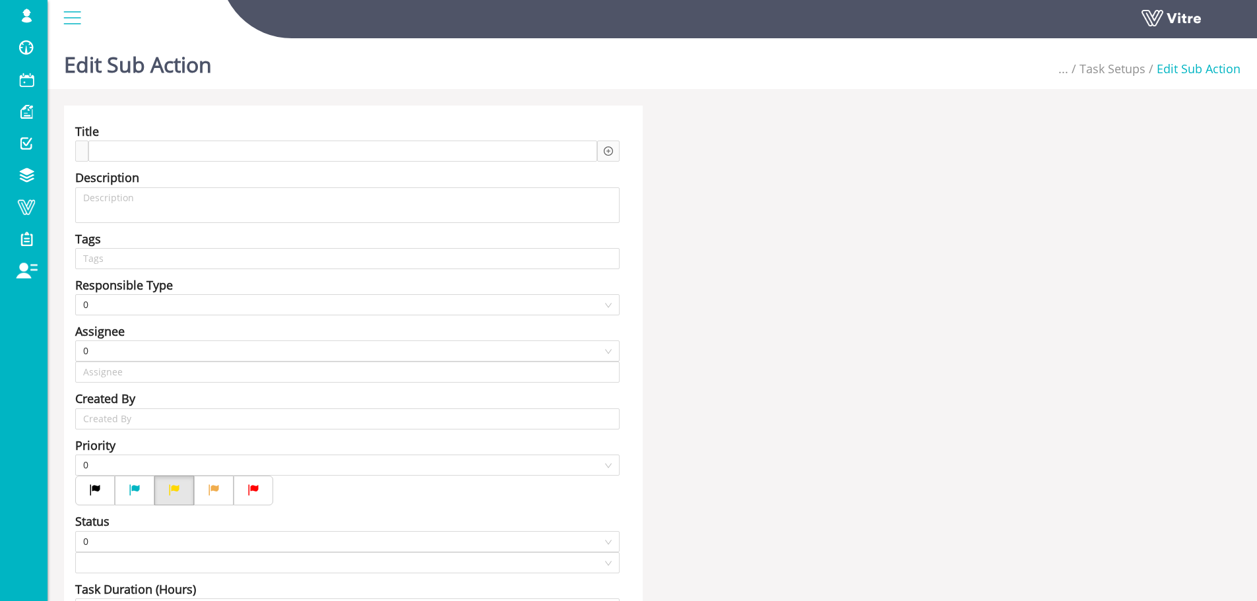
type input "[PERSON_NAME] SU"
type input "24"
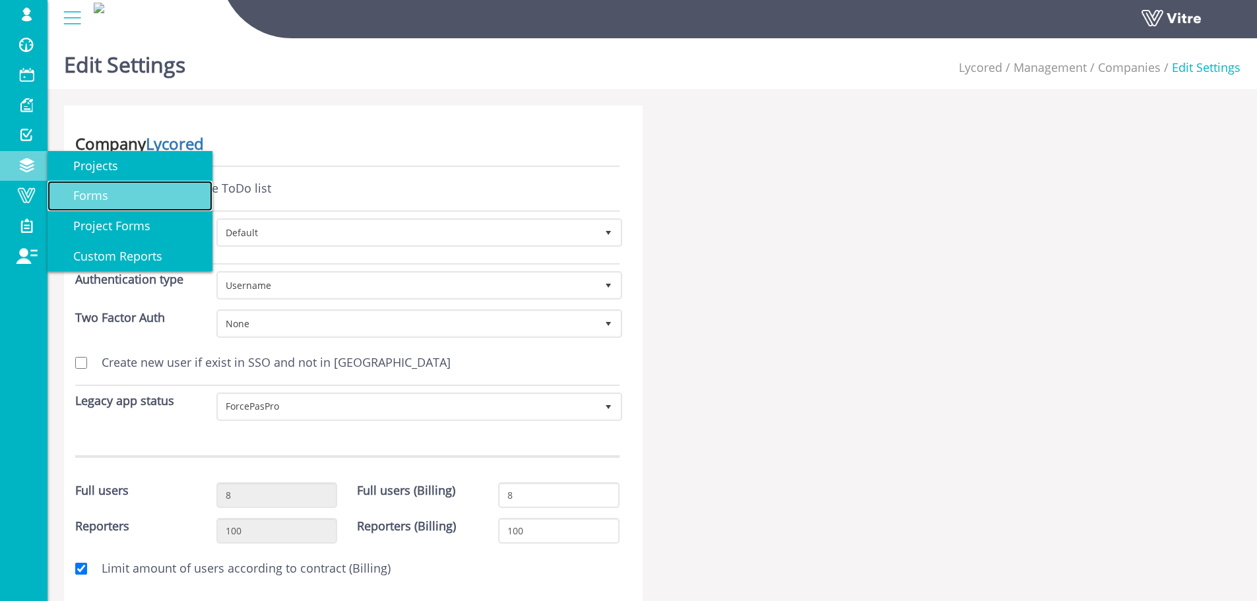
click at [61, 182] on link "Forms" at bounding box center [130, 196] width 165 height 30
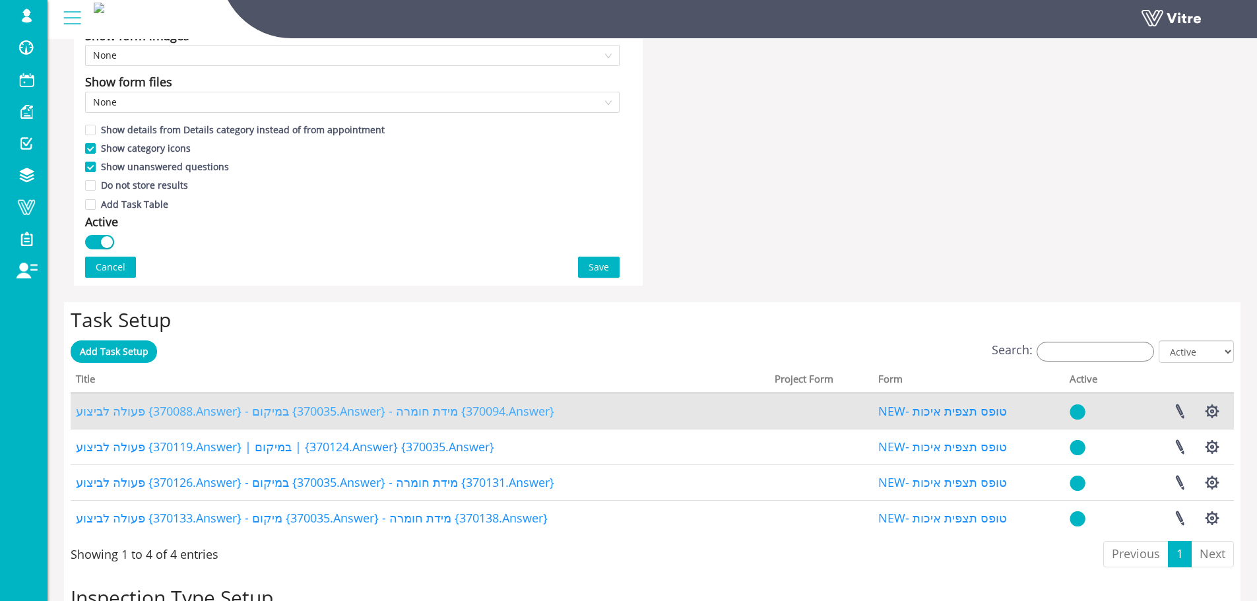
scroll to position [792, 0]
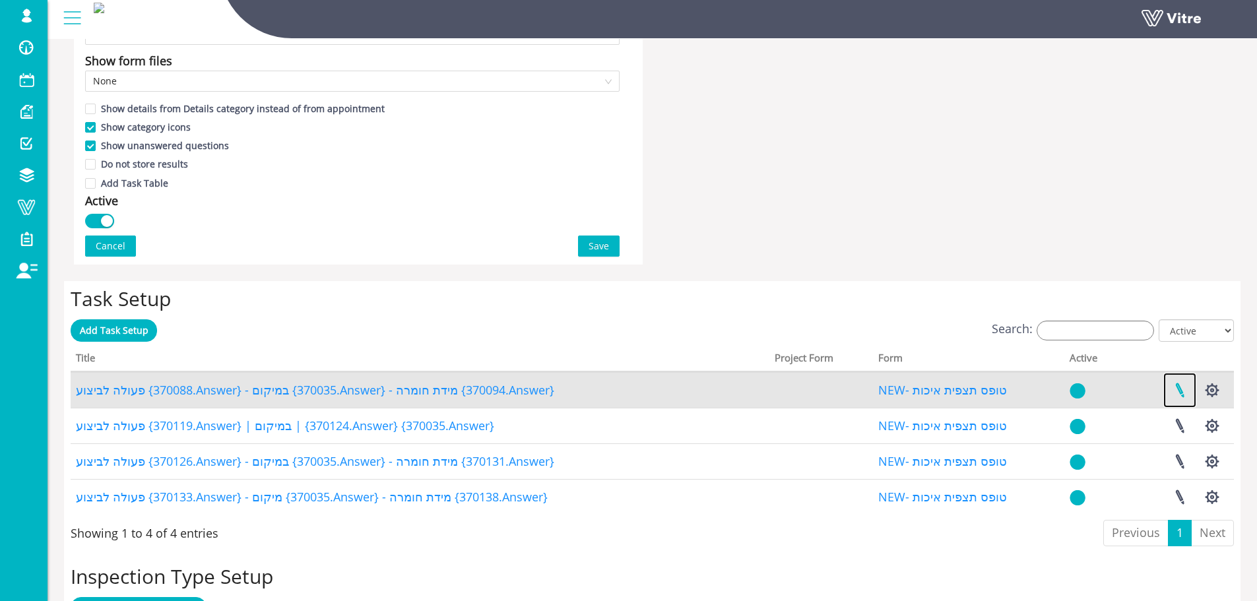
click at [1181, 386] on link at bounding box center [1179, 390] width 33 height 35
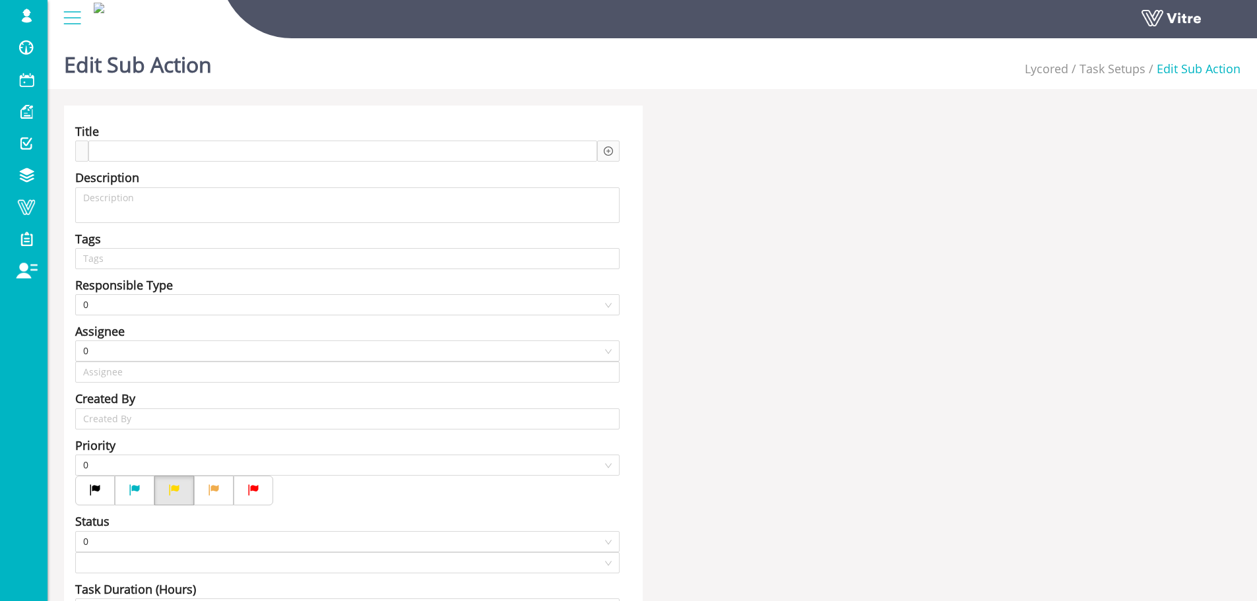
type input "Sagi Biran SU"
type input "24"
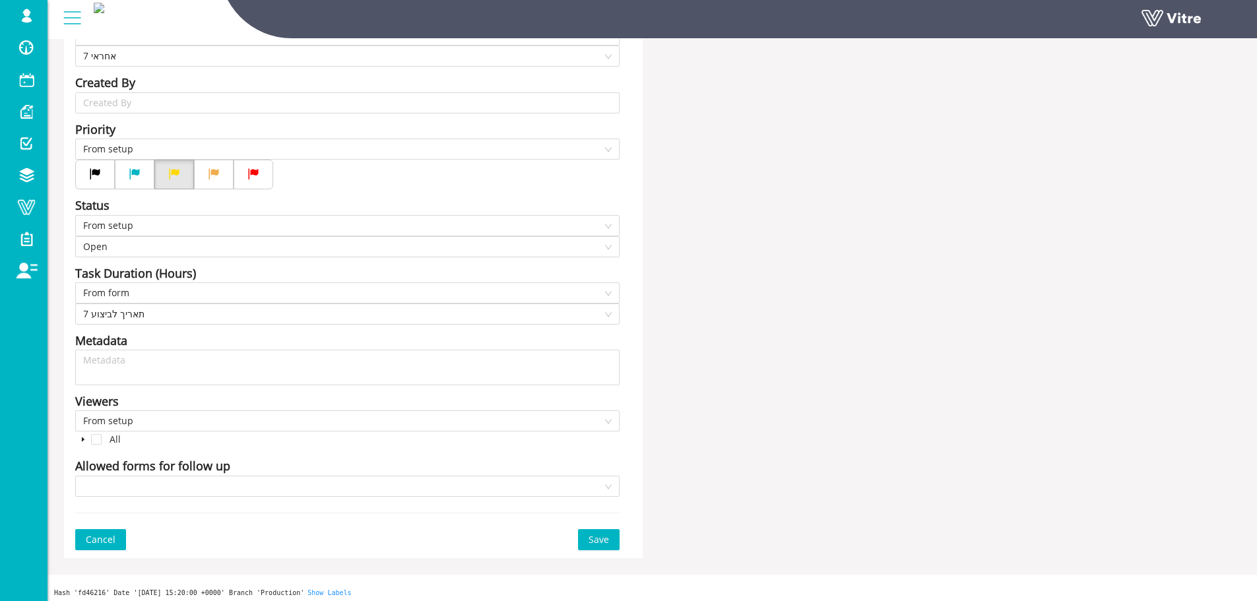
scroll to position [336, 0]
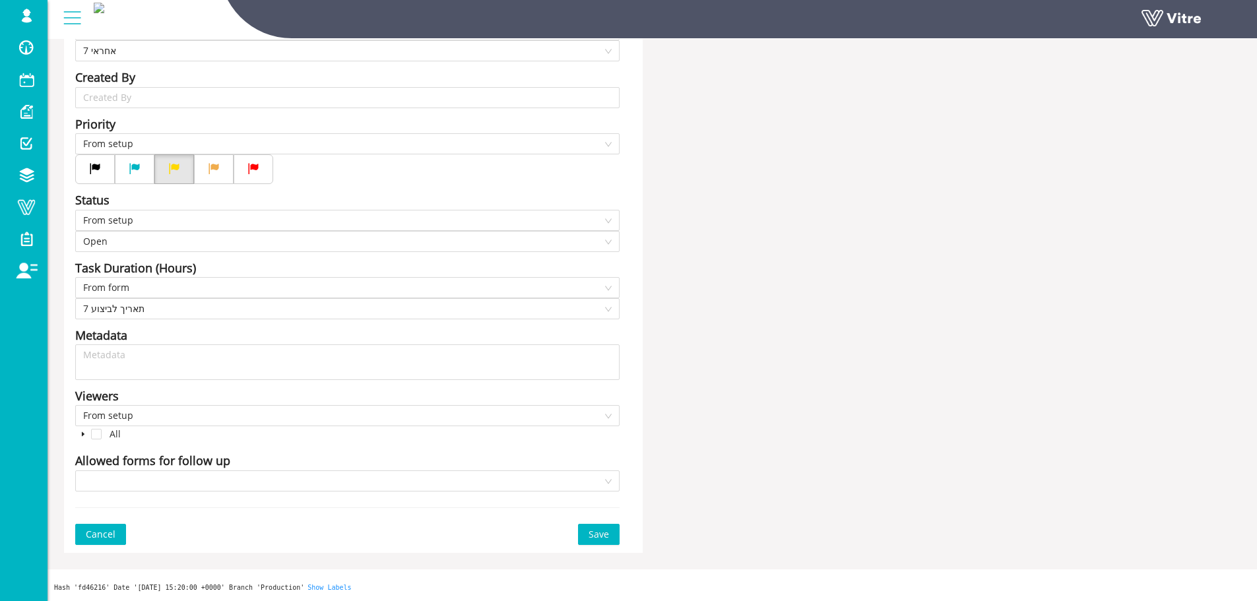
click at [81, 436] on icon "caret-down" at bounding box center [83, 434] width 7 height 7
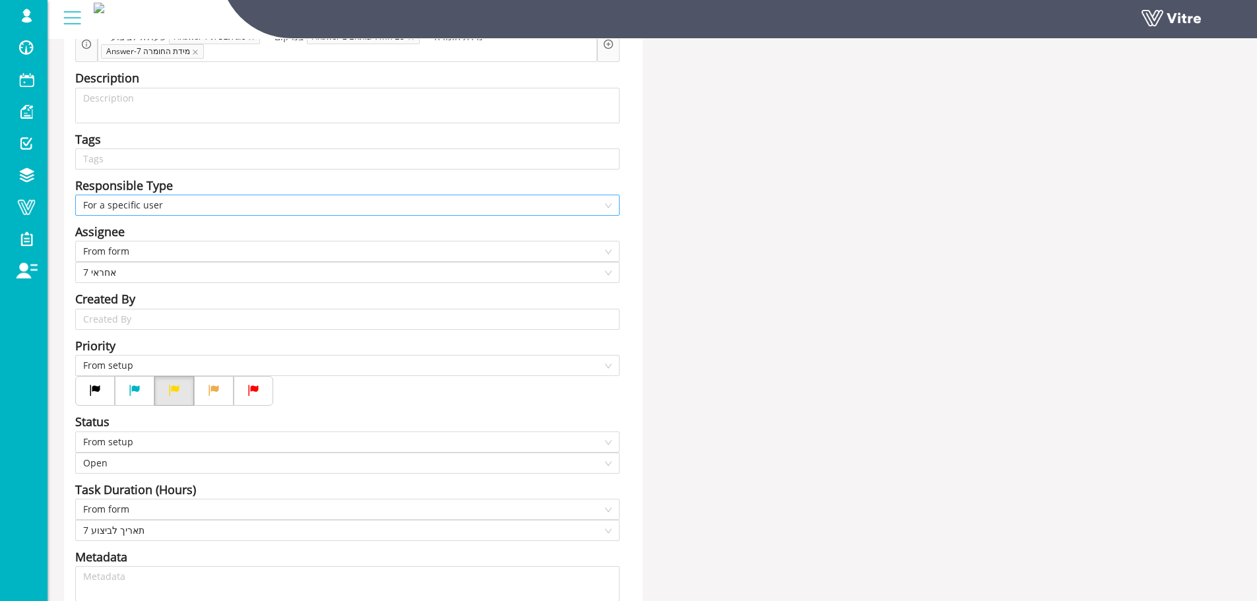
scroll to position [0, 0]
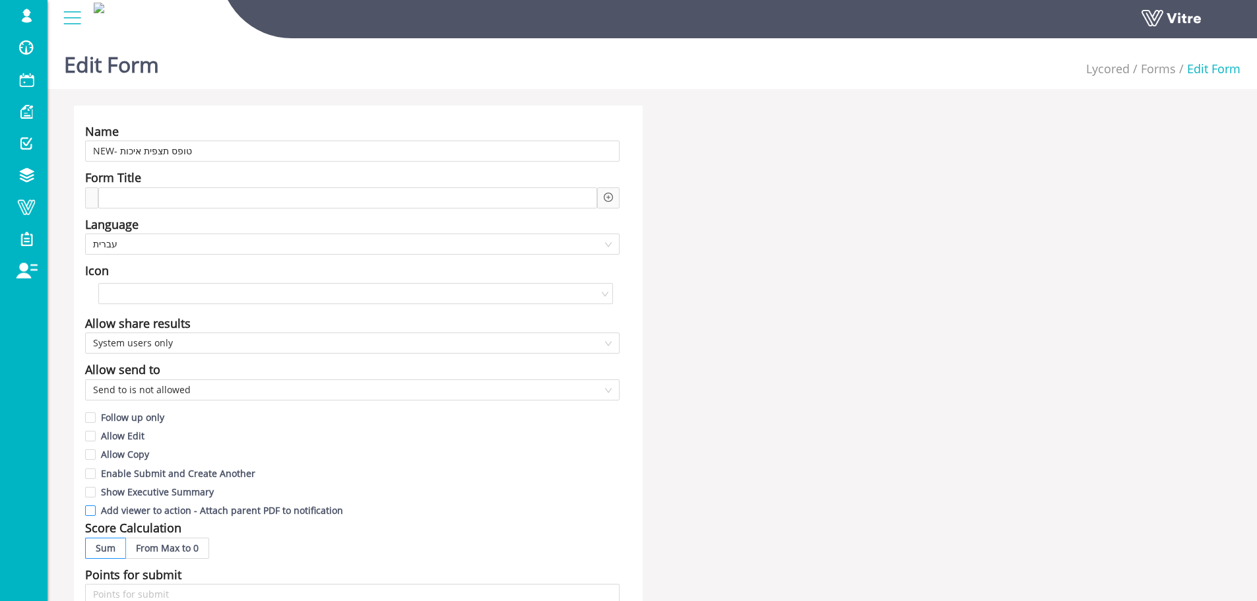
click at [265, 513] on span "Add viewer to action - Attach parent PDF to notification" at bounding box center [222, 510] width 253 height 13
click at [97, 513] on input "Add viewer to action - Attach parent PDF to notification" at bounding box center [91, 514] width 12 height 12
checkbox input "true"
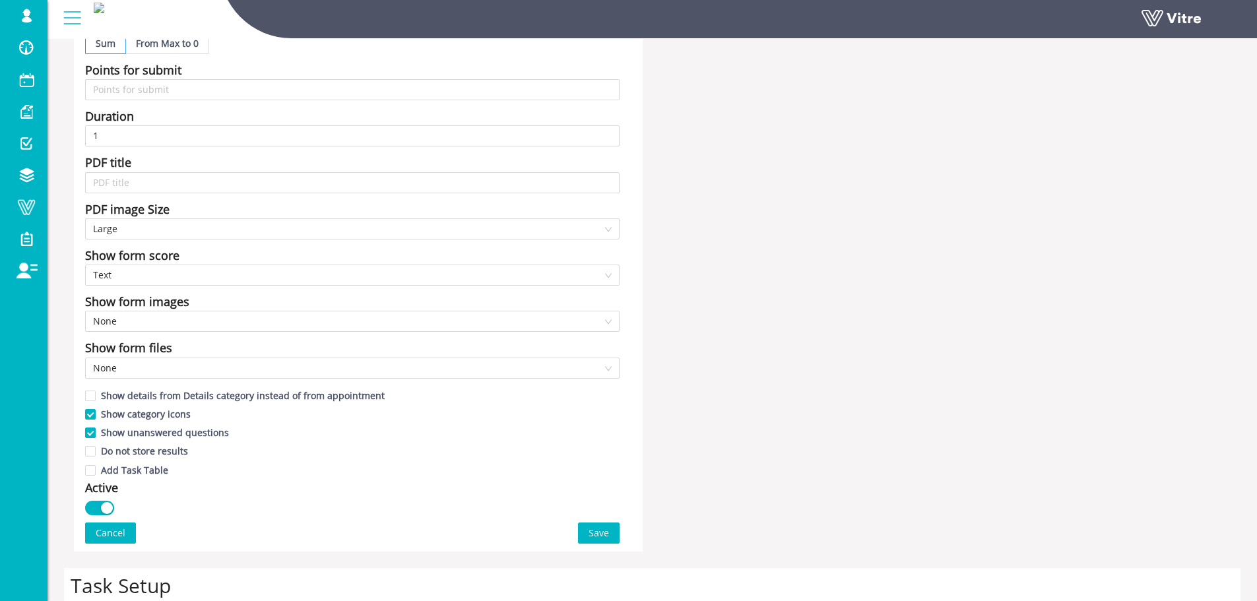
scroll to position [528, 0]
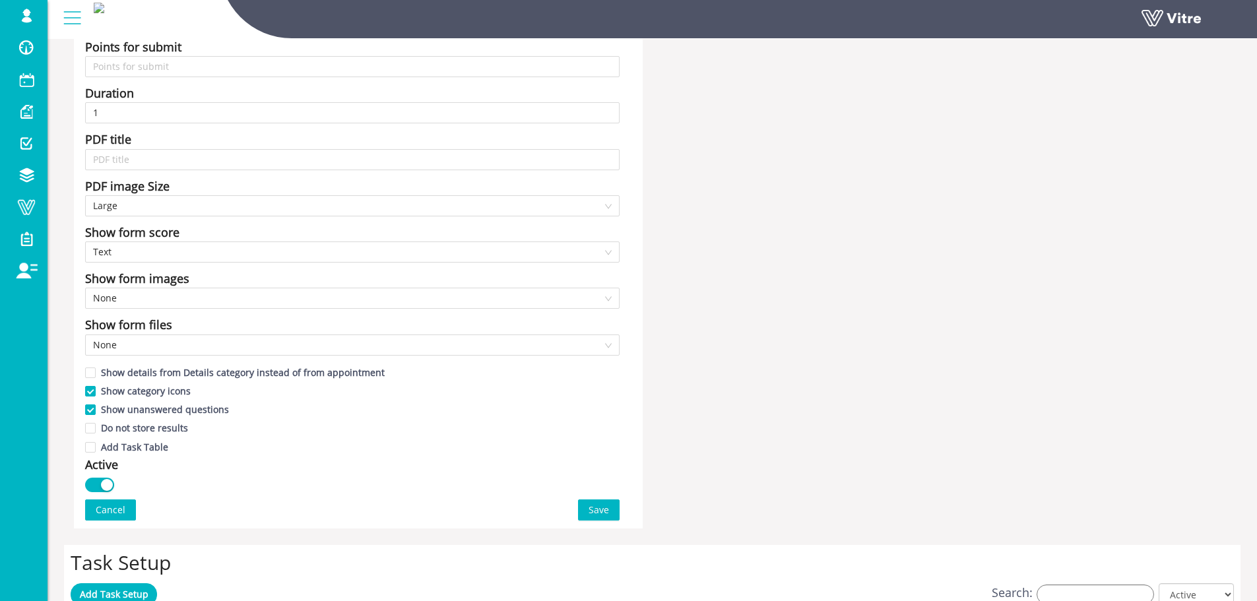
click at [591, 521] on div "Name NEW- טופס תצפית איכות Form Title Language עברית Icon Allow share results S…" at bounding box center [358, 53] width 569 height 951
click at [607, 512] on span "Save" at bounding box center [599, 510] width 20 height 15
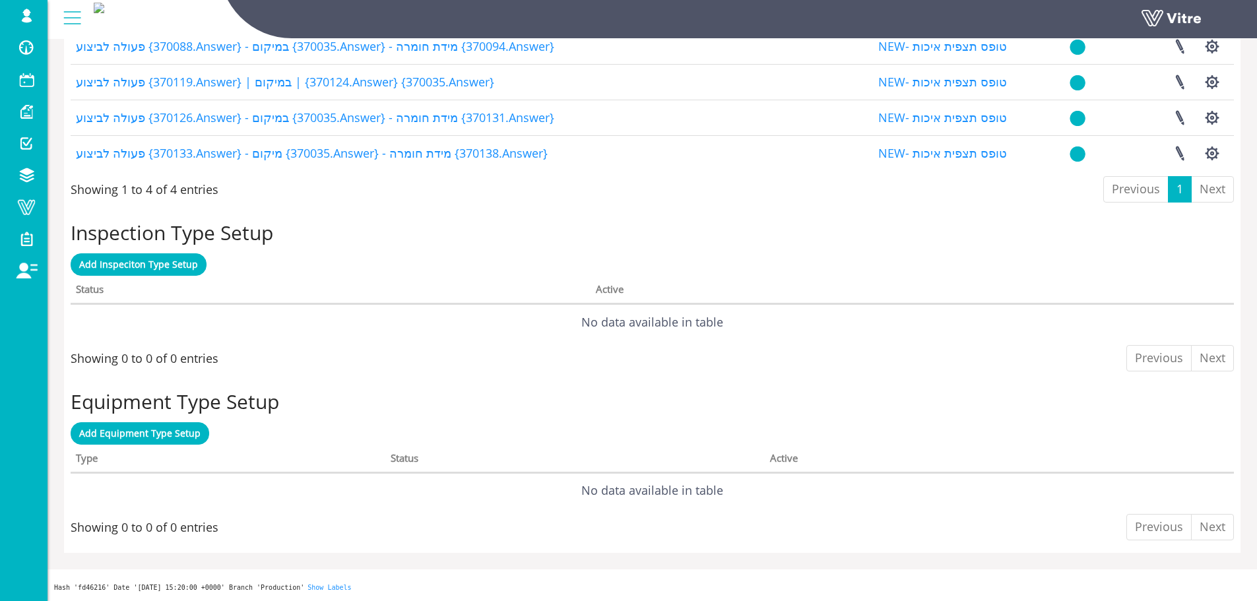
scroll to position [0, 0]
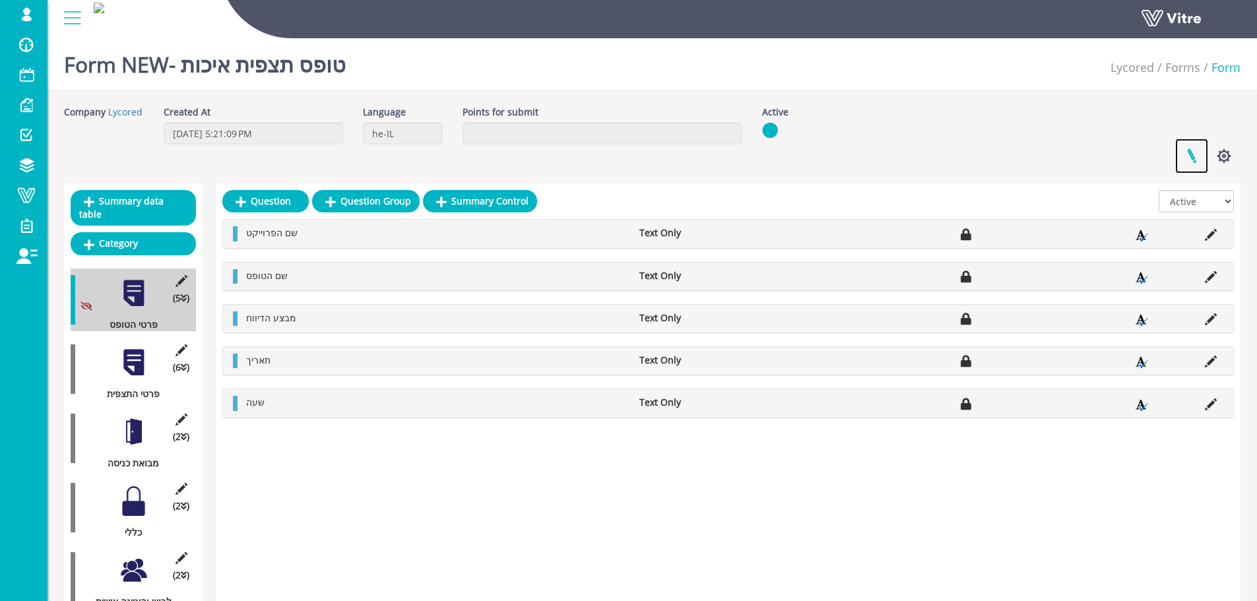
click at [1200, 162] on link at bounding box center [1191, 156] width 33 height 35
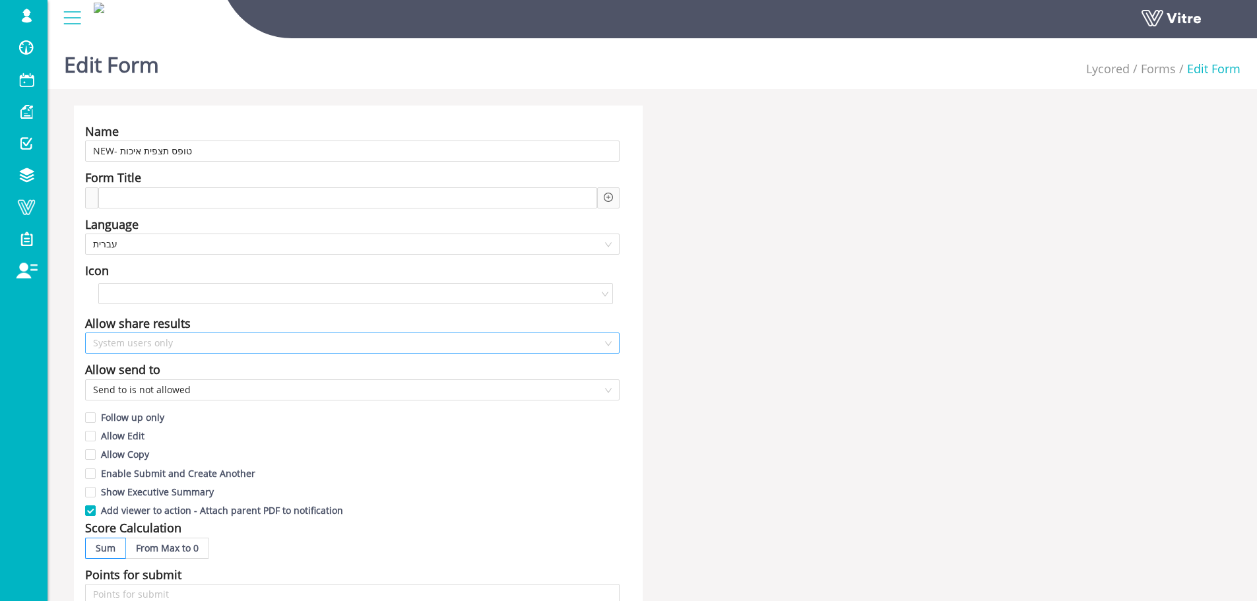
click at [272, 339] on span "System users only" at bounding box center [352, 343] width 519 height 20
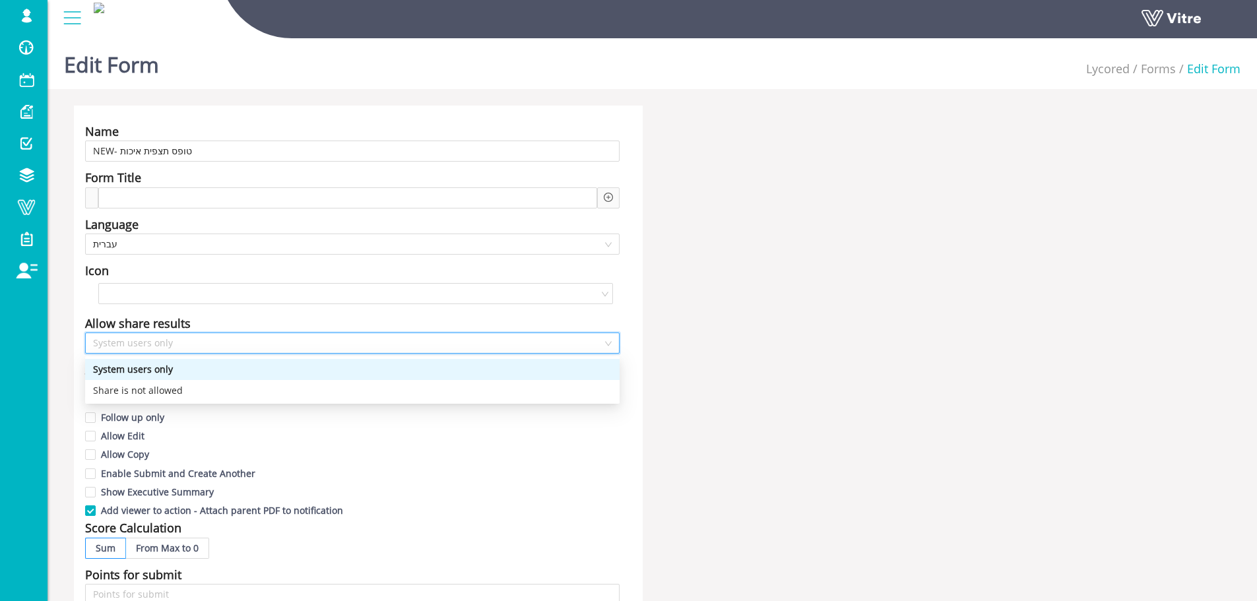
click at [278, 337] on span "System users only" at bounding box center [352, 343] width 519 height 20
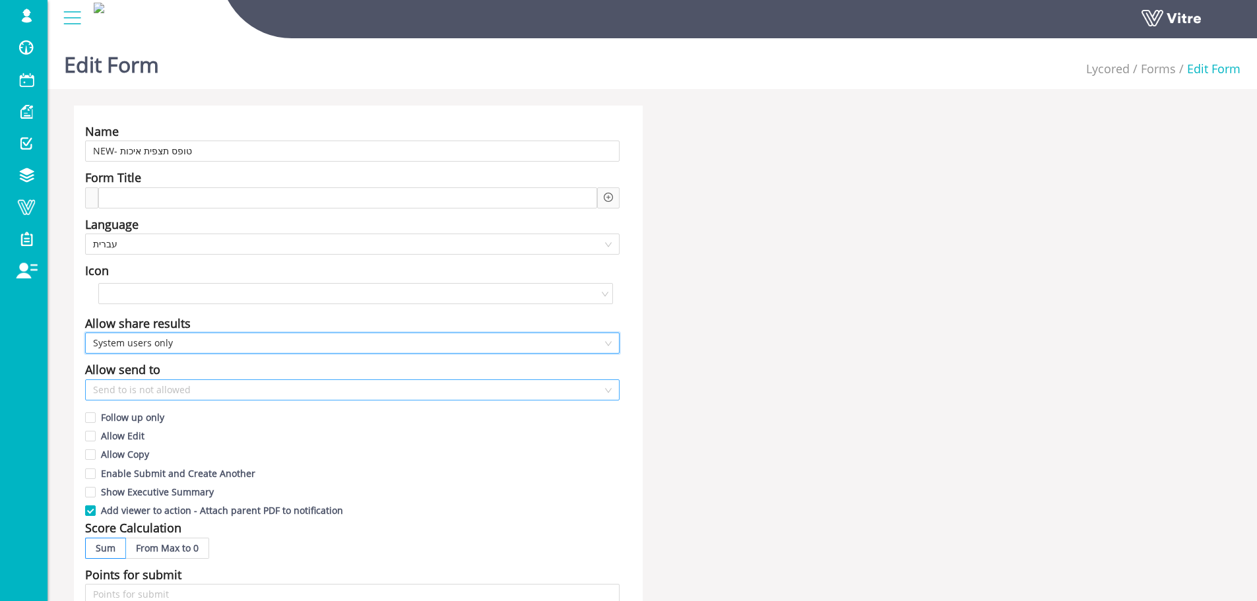
click at [249, 387] on span "Send to is not allowed" at bounding box center [352, 390] width 519 height 20
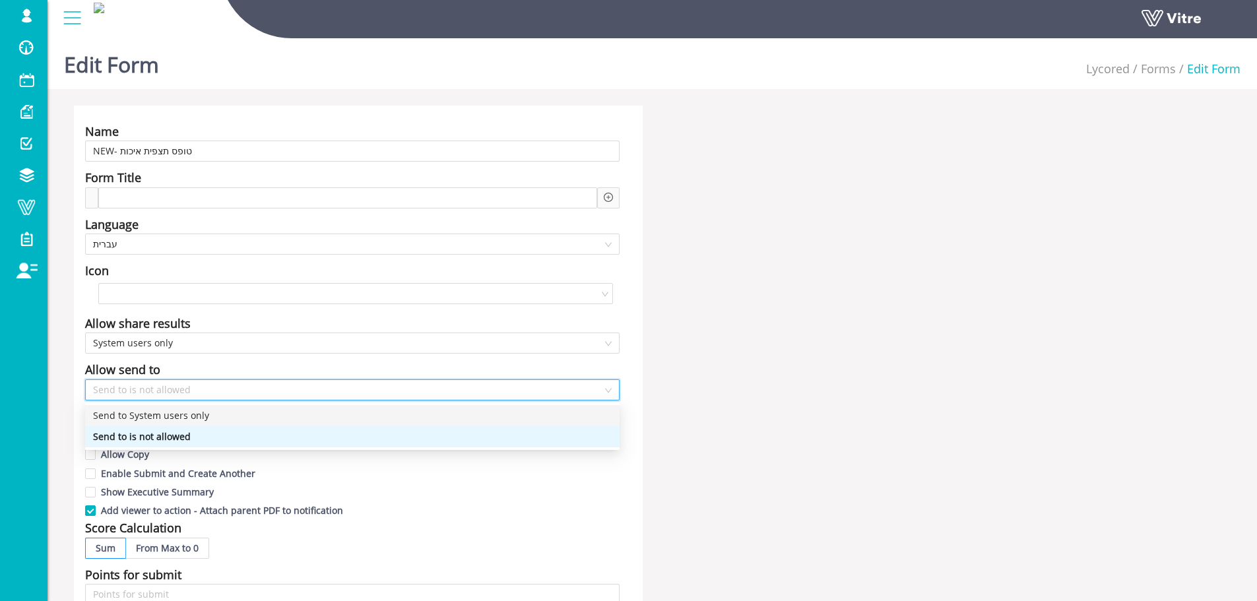
click at [248, 419] on div "Send to System users only" at bounding box center [352, 416] width 519 height 15
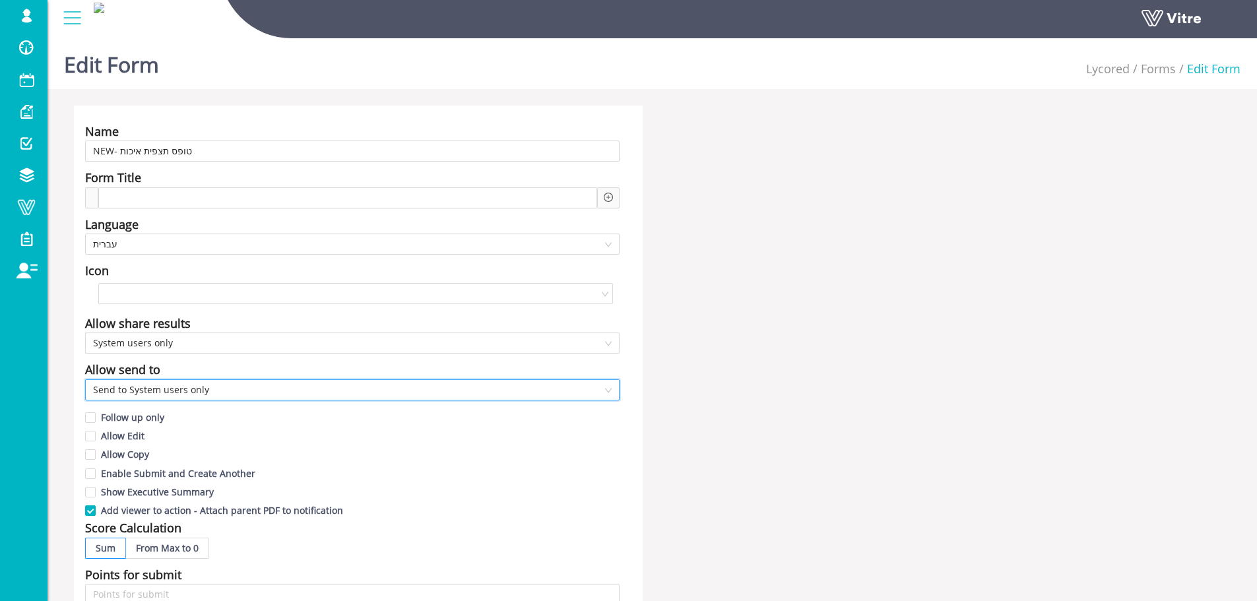
click at [213, 395] on span "Send to System users only" at bounding box center [352, 390] width 519 height 20
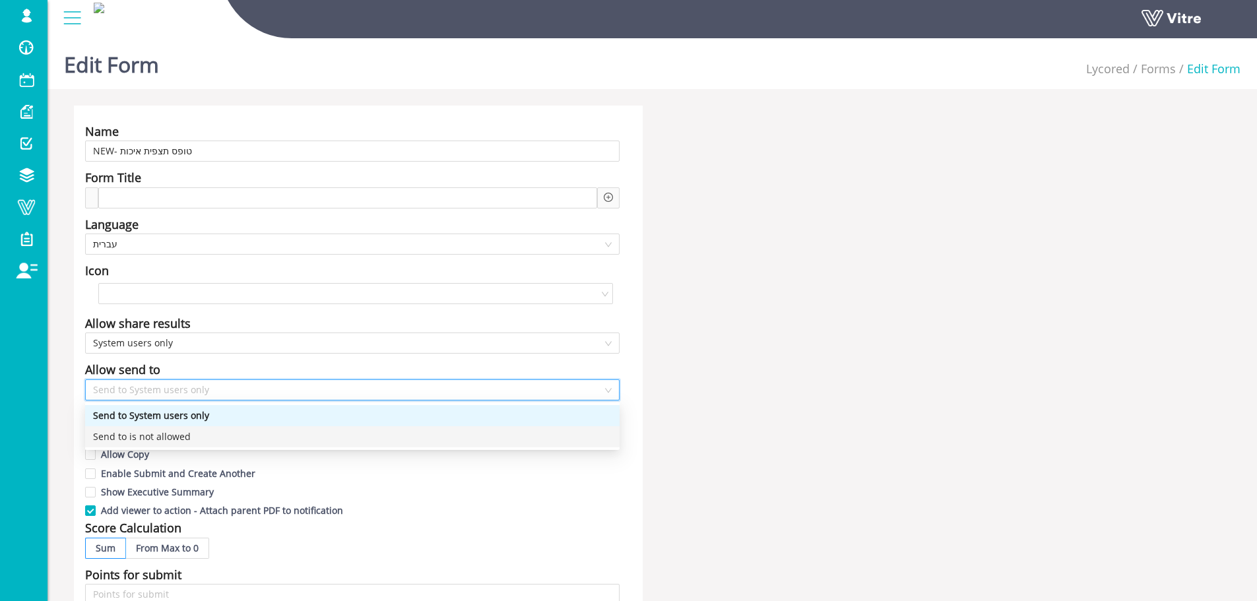
click at [204, 435] on div "Send to is not allowed" at bounding box center [352, 437] width 519 height 15
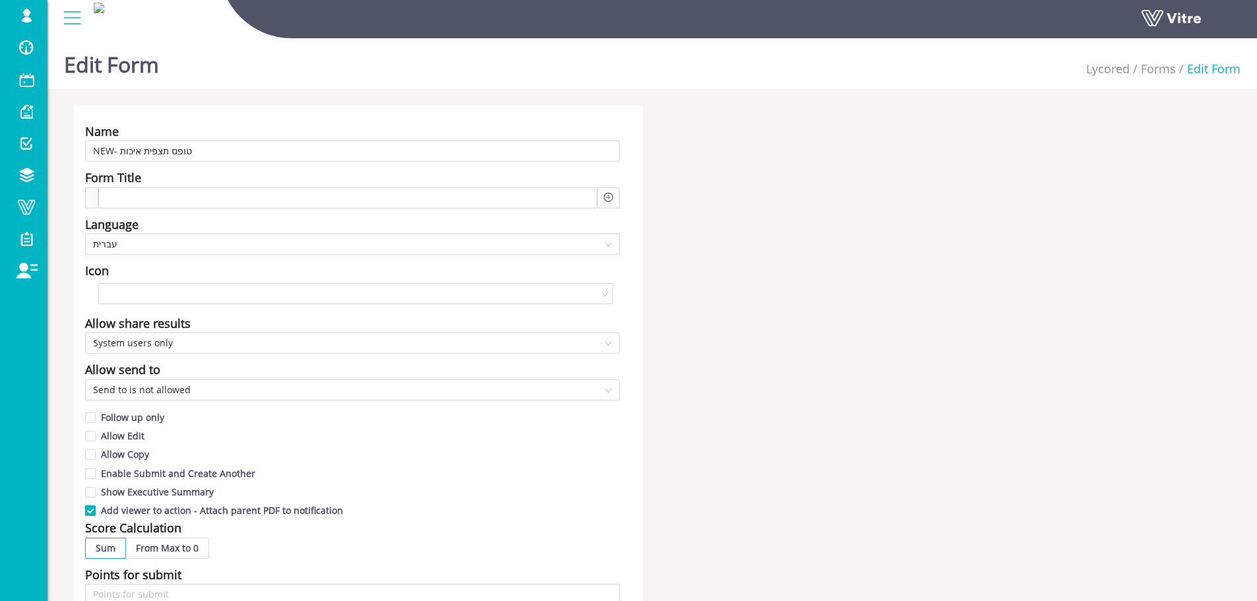
click at [228, 401] on div "Name NEW- טופס תצפית איכות Form Title Language עברית Icon Allow share results S…" at bounding box center [358, 581] width 569 height 951
click at [229, 398] on span "Send to is not allowed" at bounding box center [352, 390] width 519 height 20
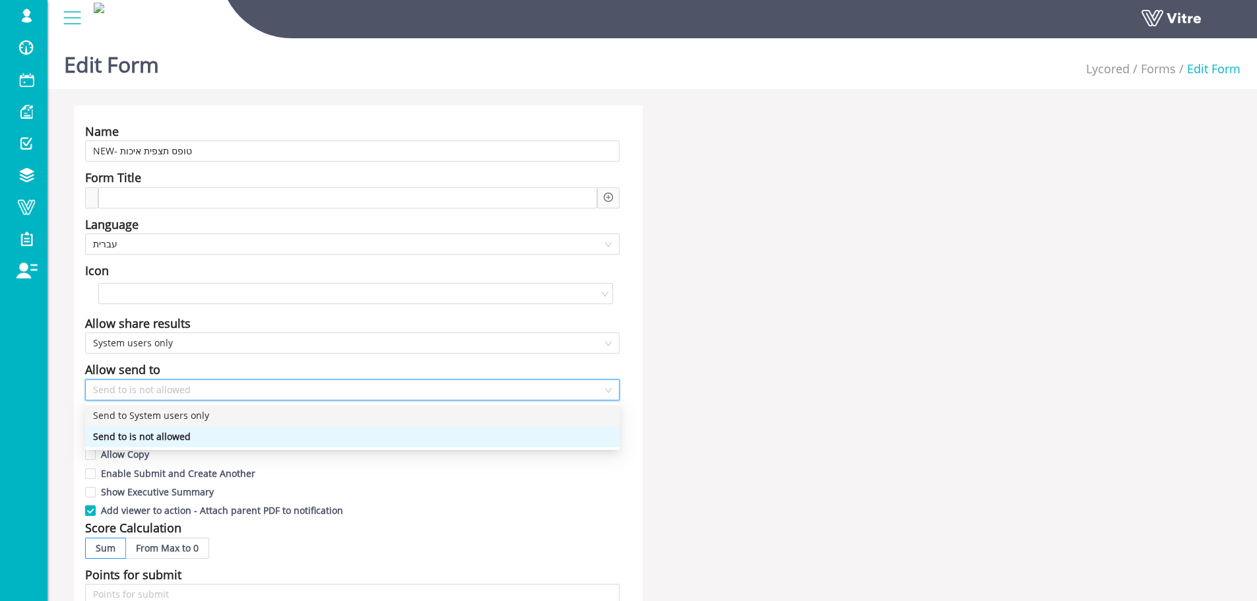
click at [209, 425] on div "Send to System users only" at bounding box center [352, 415] width 535 height 21
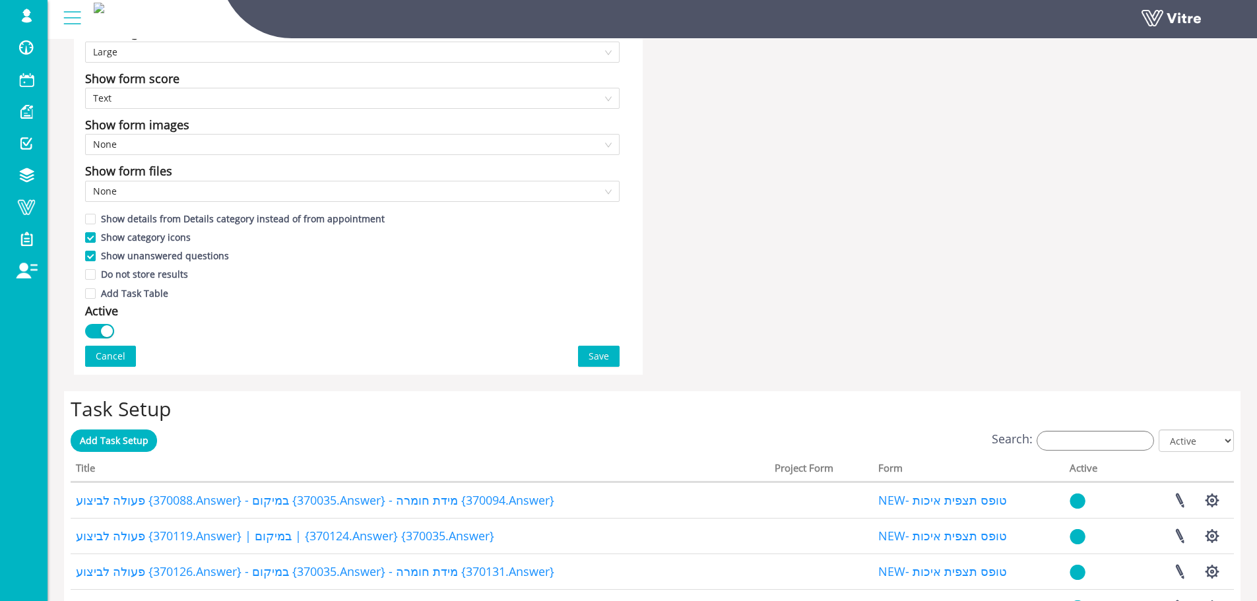
scroll to position [858, 0]
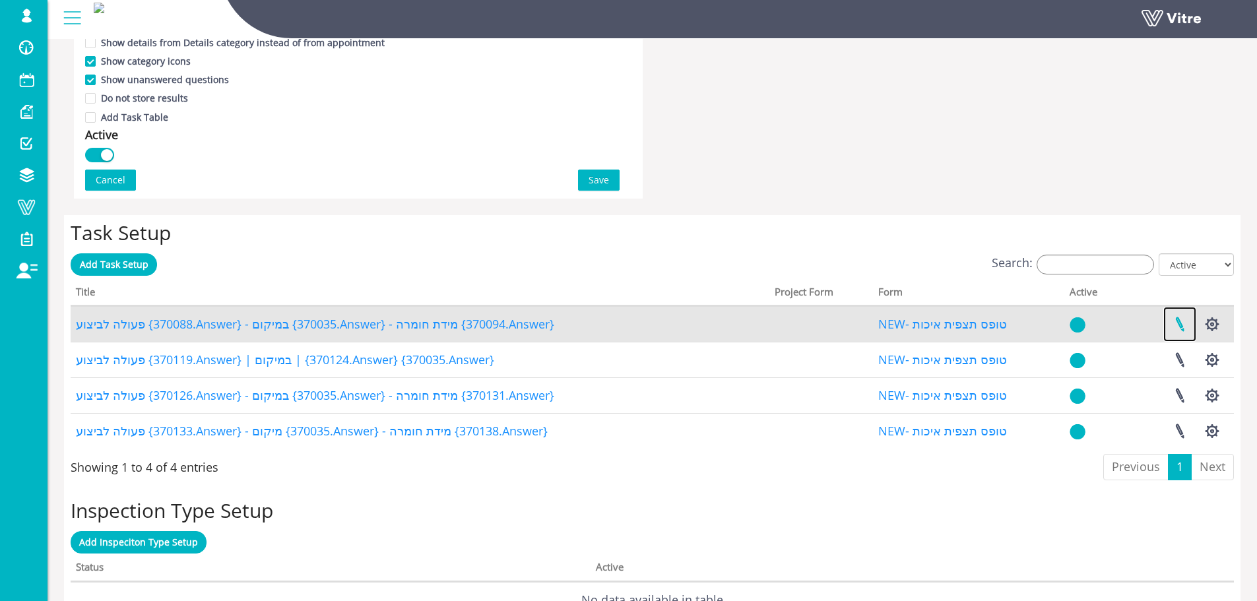
click at [1191, 327] on link at bounding box center [1179, 324] width 33 height 35
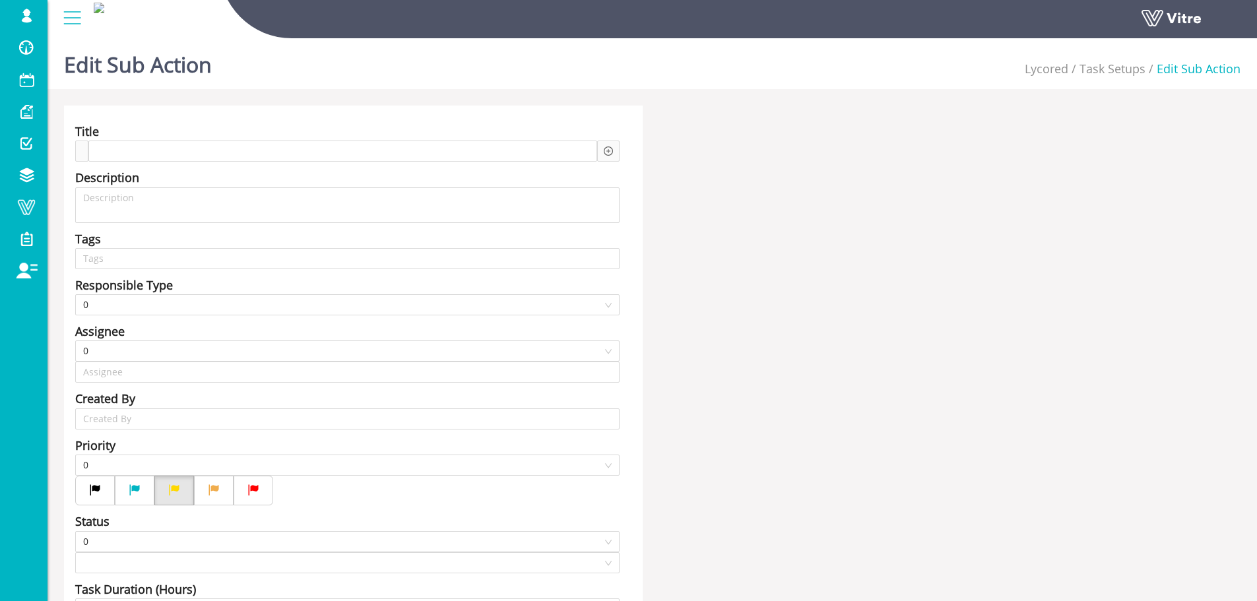
type input "[PERSON_NAME] SU"
type input "24"
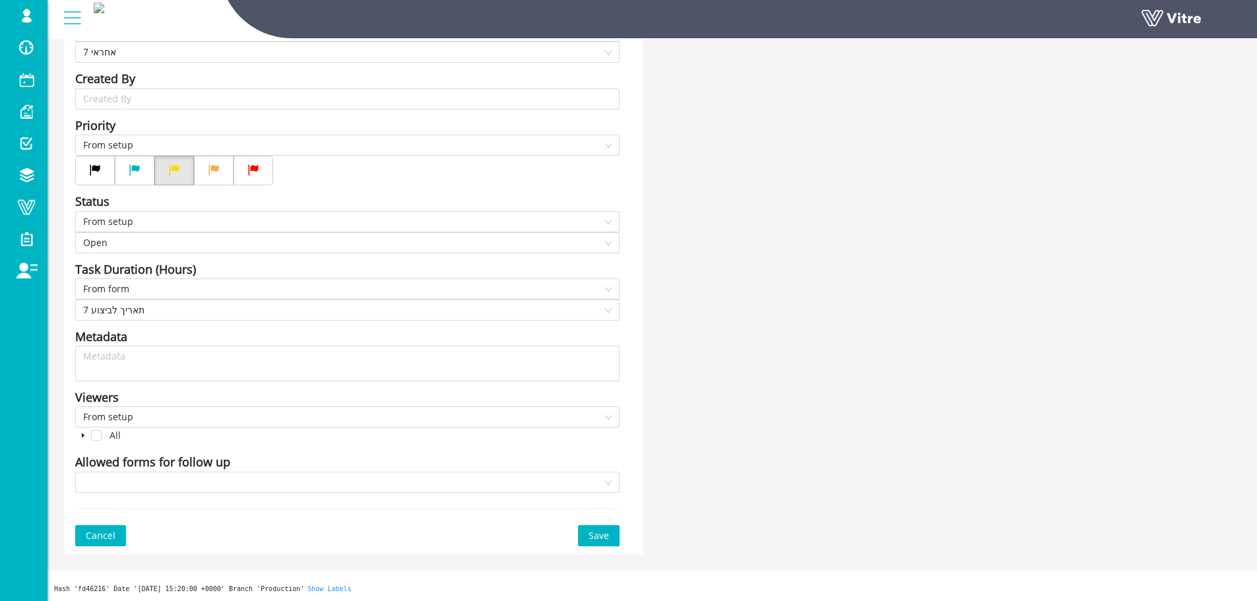
scroll to position [336, 0]
click at [76, 428] on span at bounding box center [83, 434] width 16 height 16
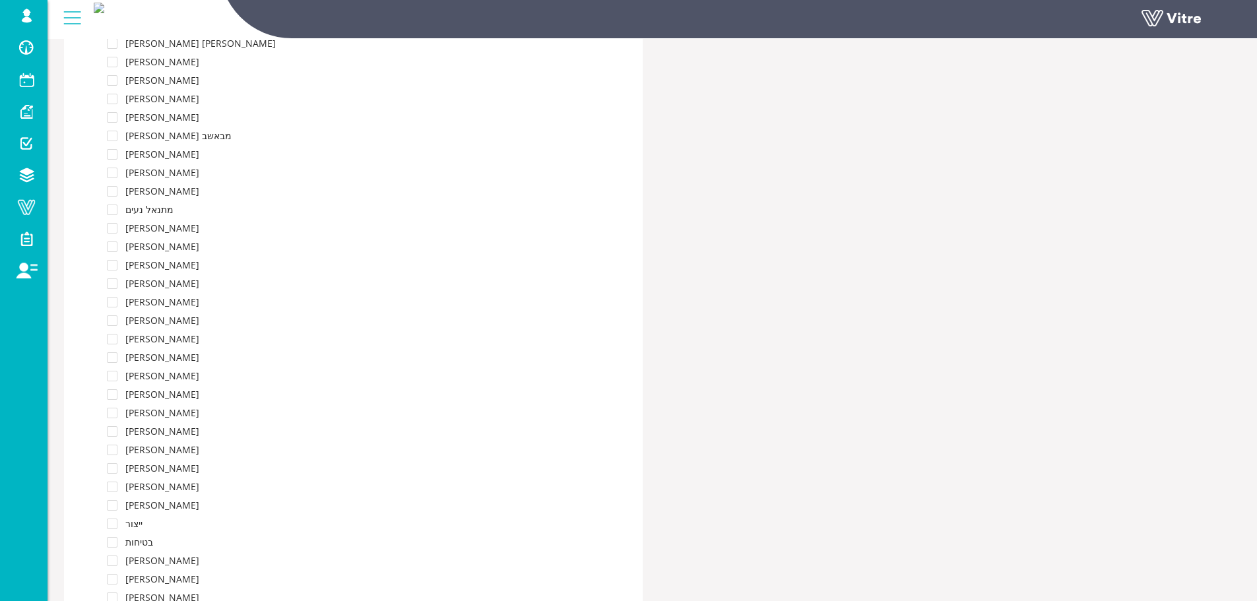
scroll to position [1526, 0]
click at [110, 188] on span at bounding box center [112, 186] width 11 height 11
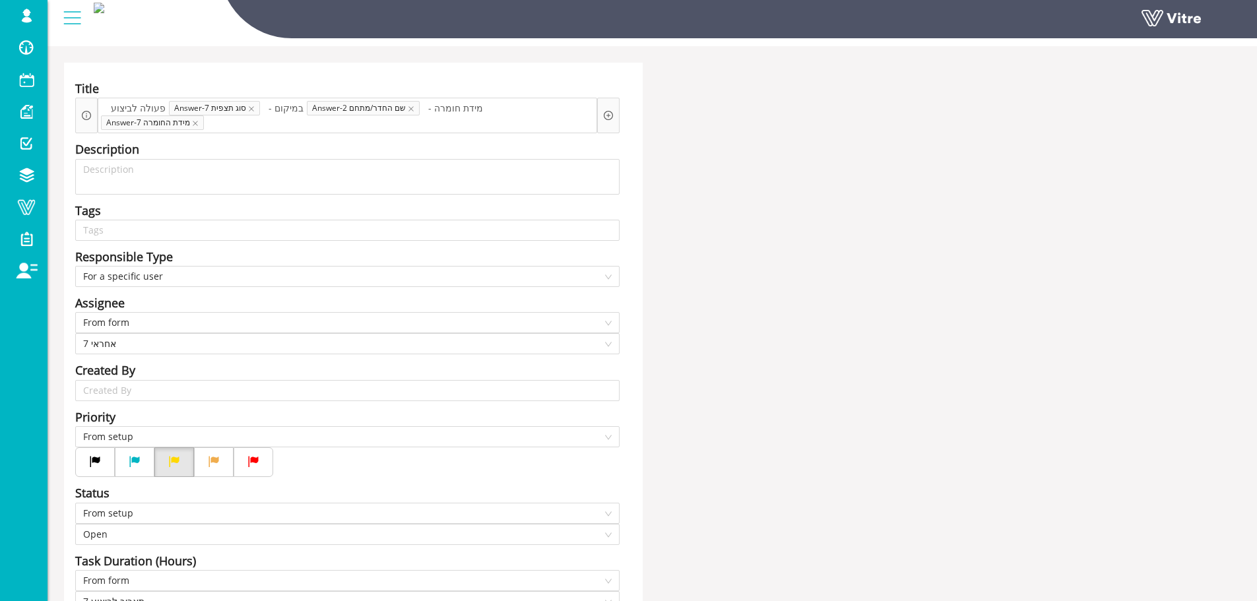
scroll to position [66, 0]
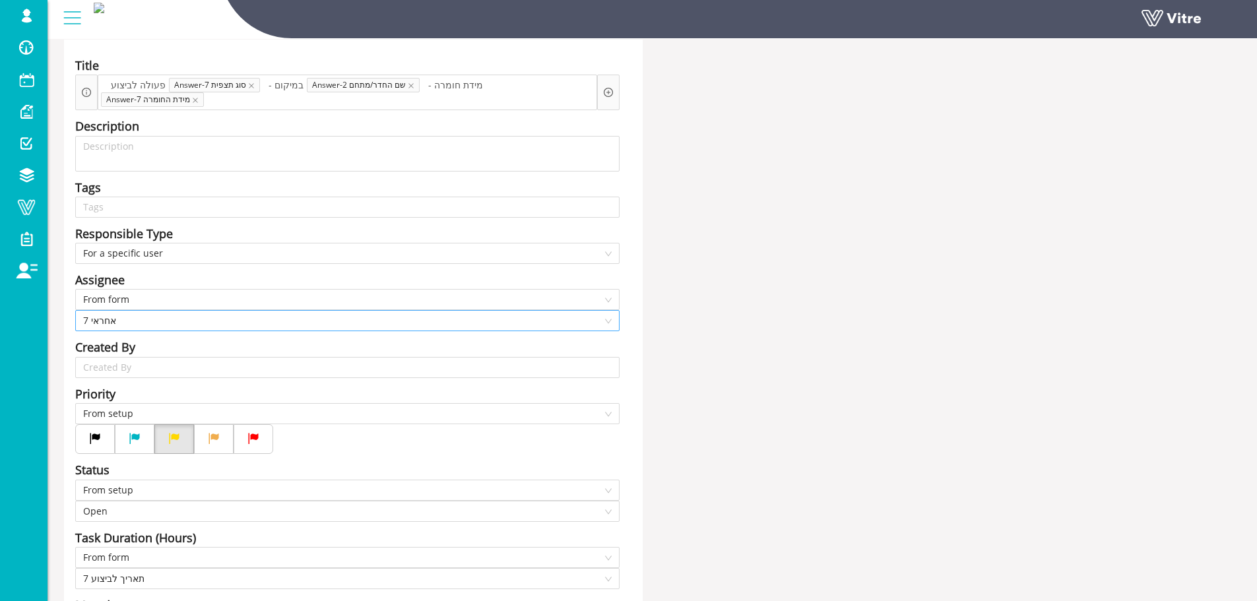
click at [159, 326] on span "7 אחראי" at bounding box center [347, 321] width 529 height 20
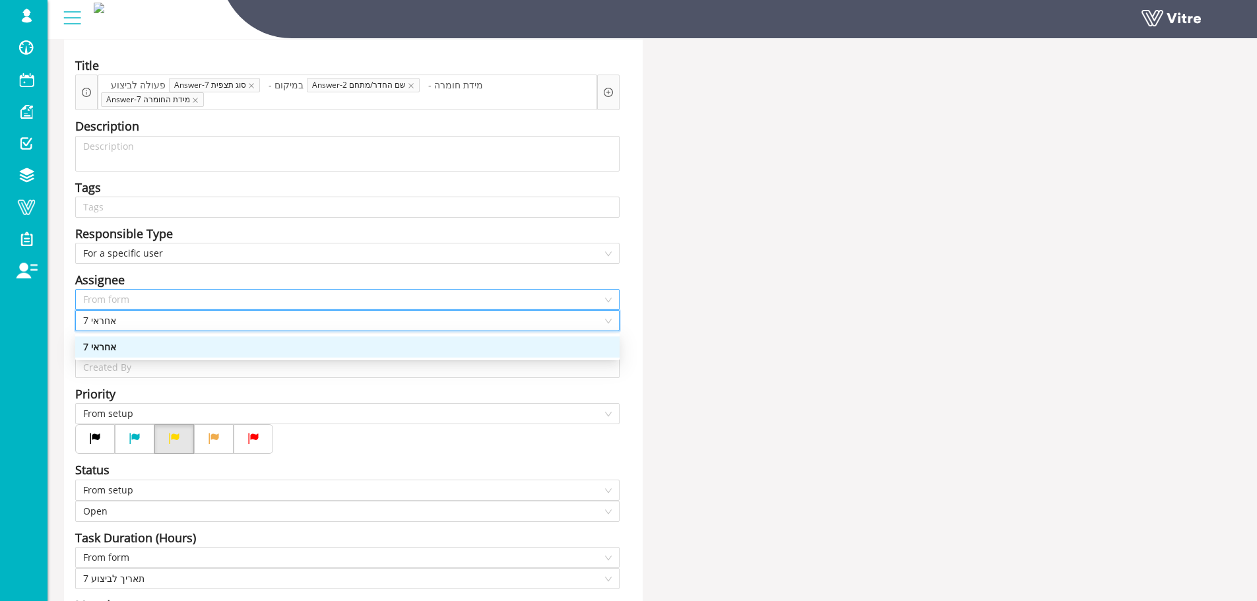
click at [159, 299] on span "From form" at bounding box center [347, 300] width 529 height 20
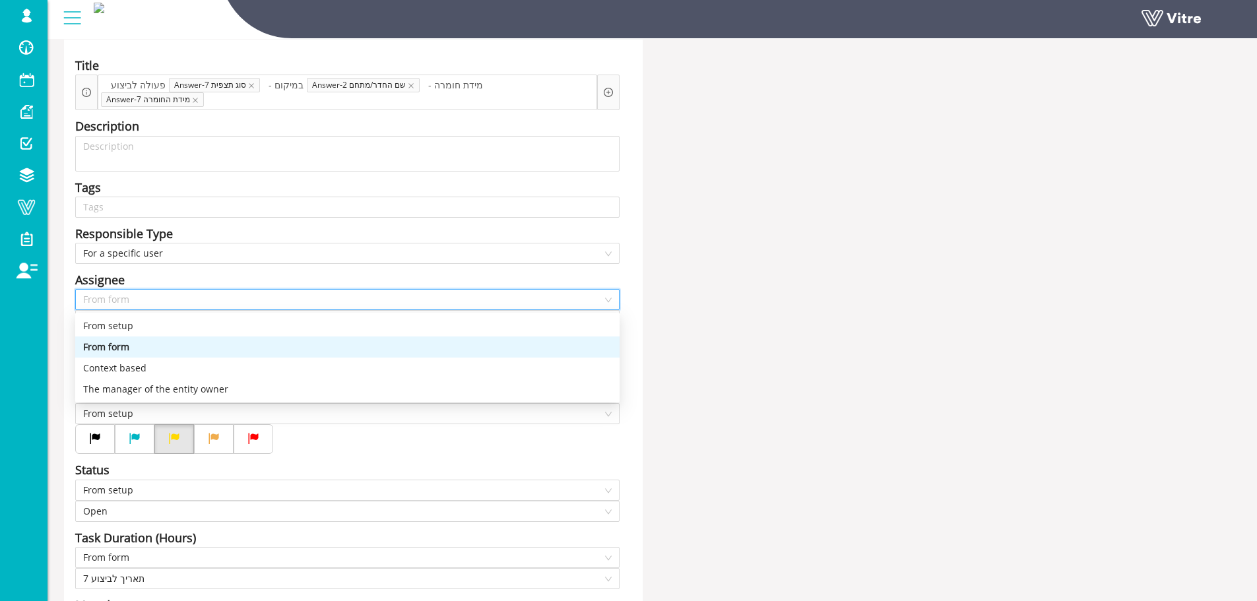
click at [159, 299] on span "From form" at bounding box center [347, 300] width 529 height 20
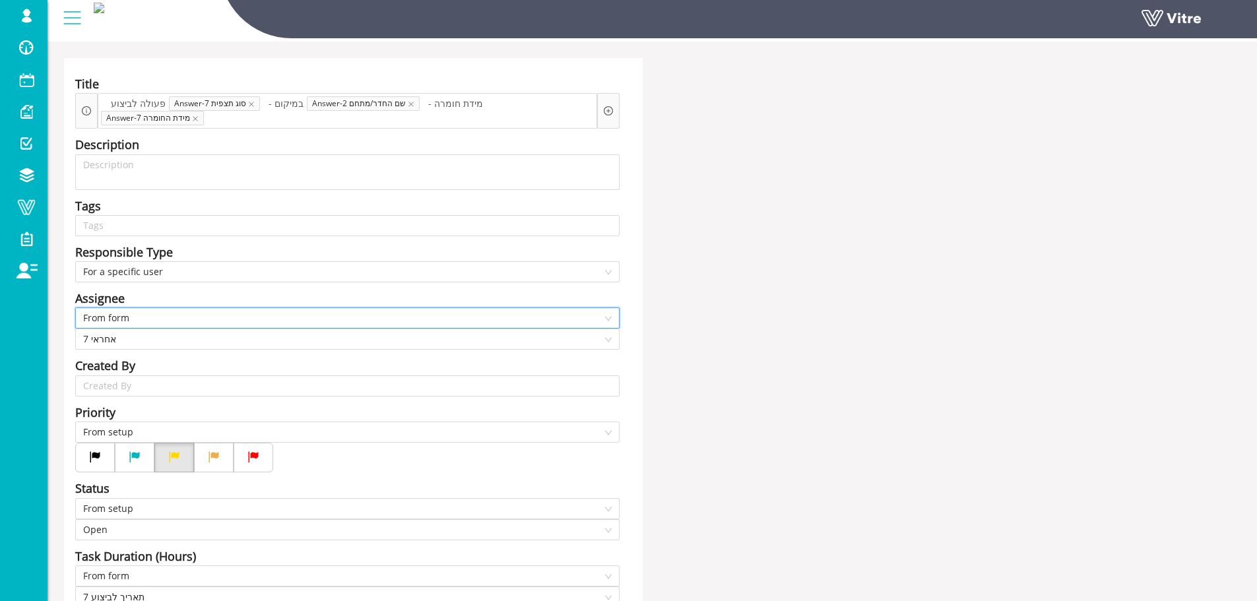
scroll to position [0, 0]
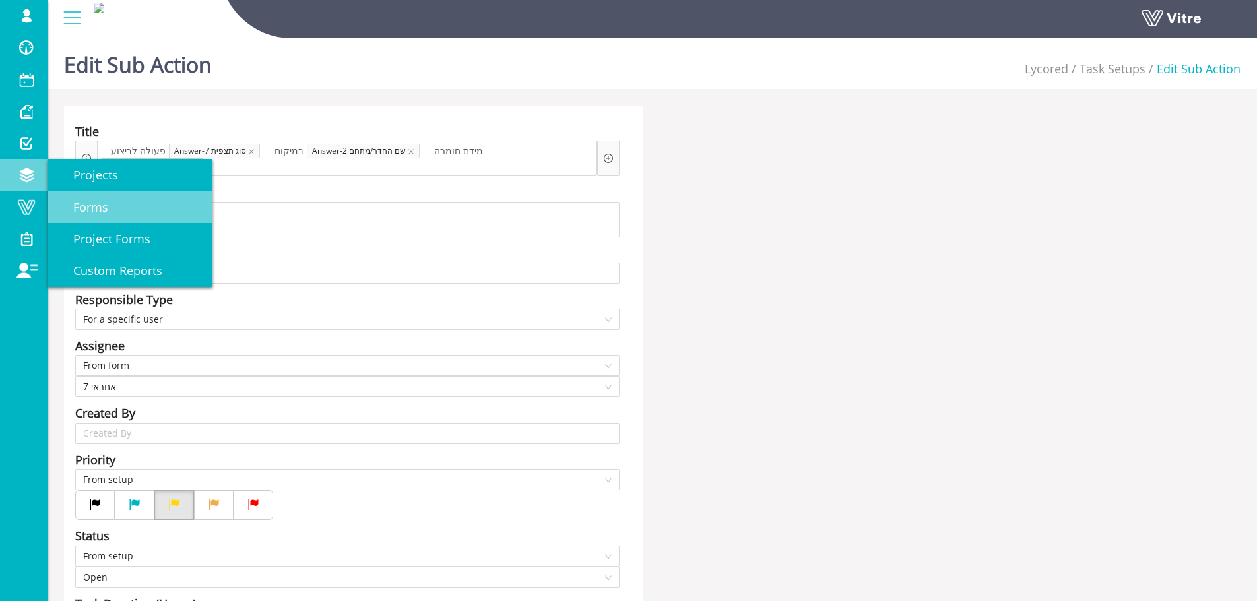
click at [73, 200] on span "Forms" at bounding box center [82, 207] width 51 height 16
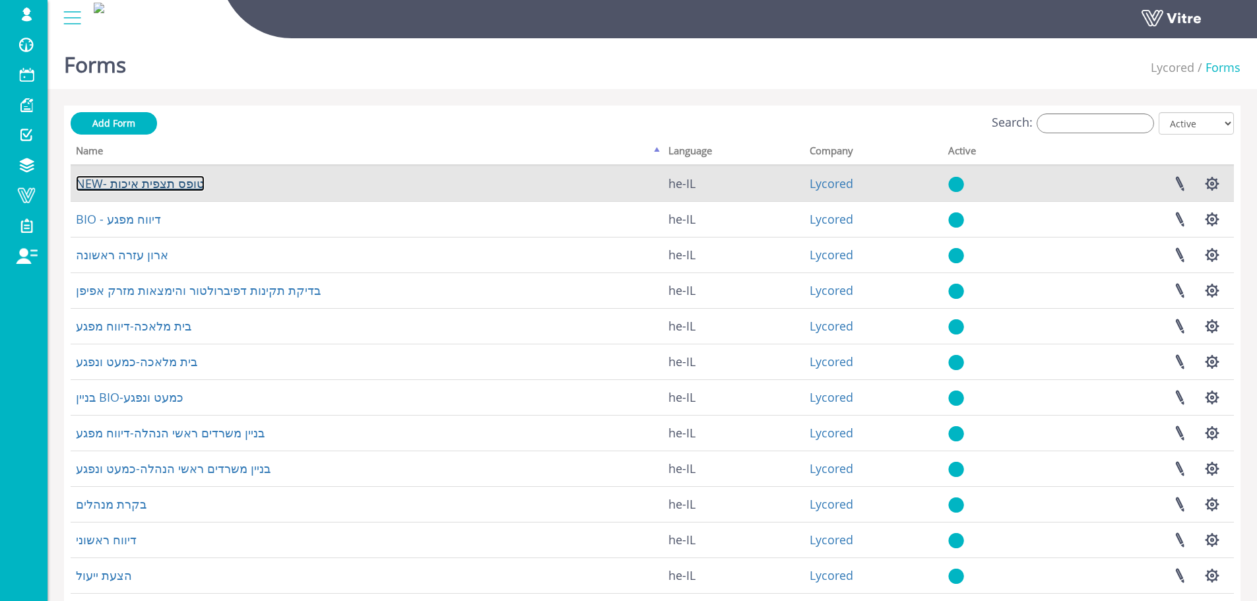
click at [129, 179] on link "NEW- טופס תצפית איכות" at bounding box center [140, 184] width 129 height 16
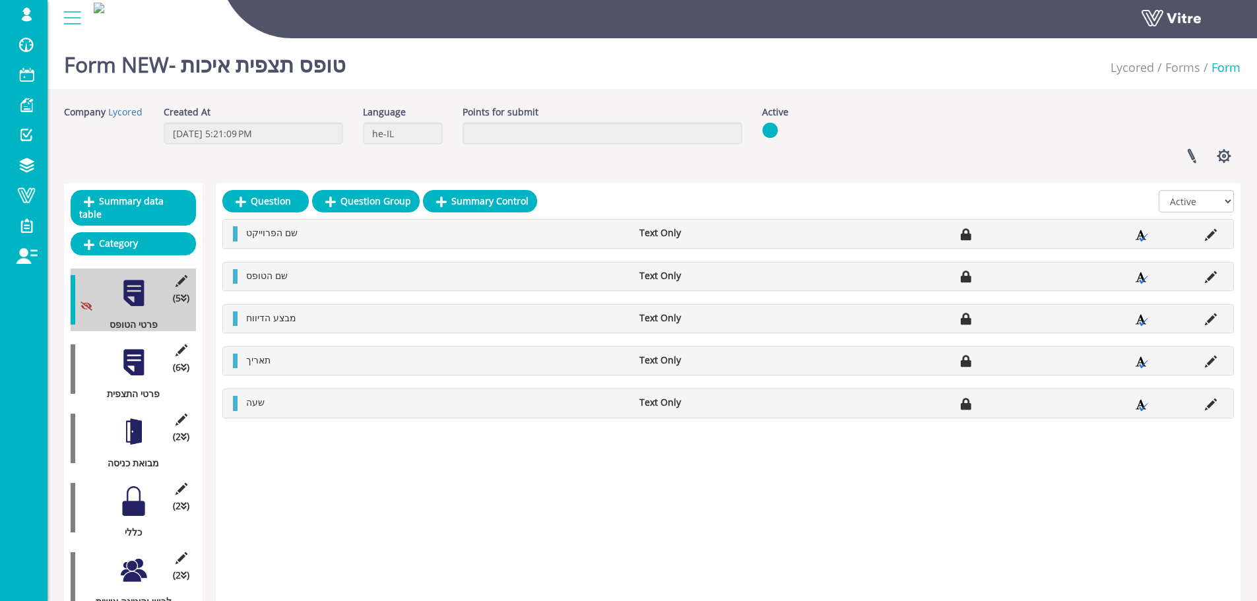
scroll to position [192, 0]
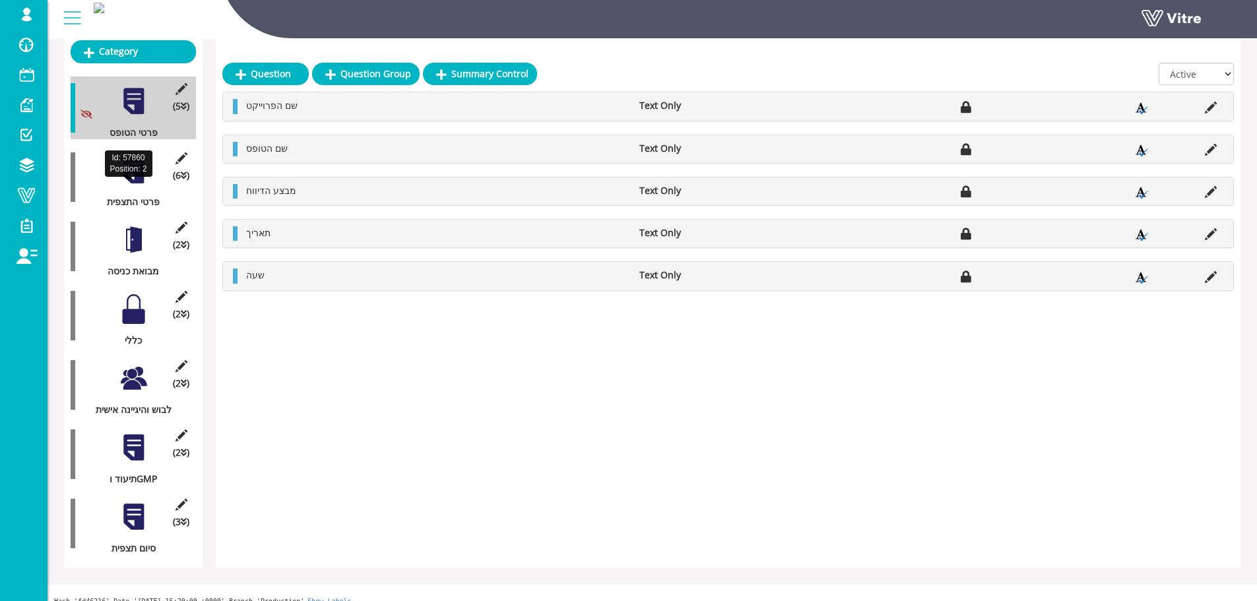
click at [129, 174] on div "(6 ) פרטי התצפית" at bounding box center [133, 177] width 125 height 63
click at [127, 168] on div at bounding box center [134, 171] width 30 height 30
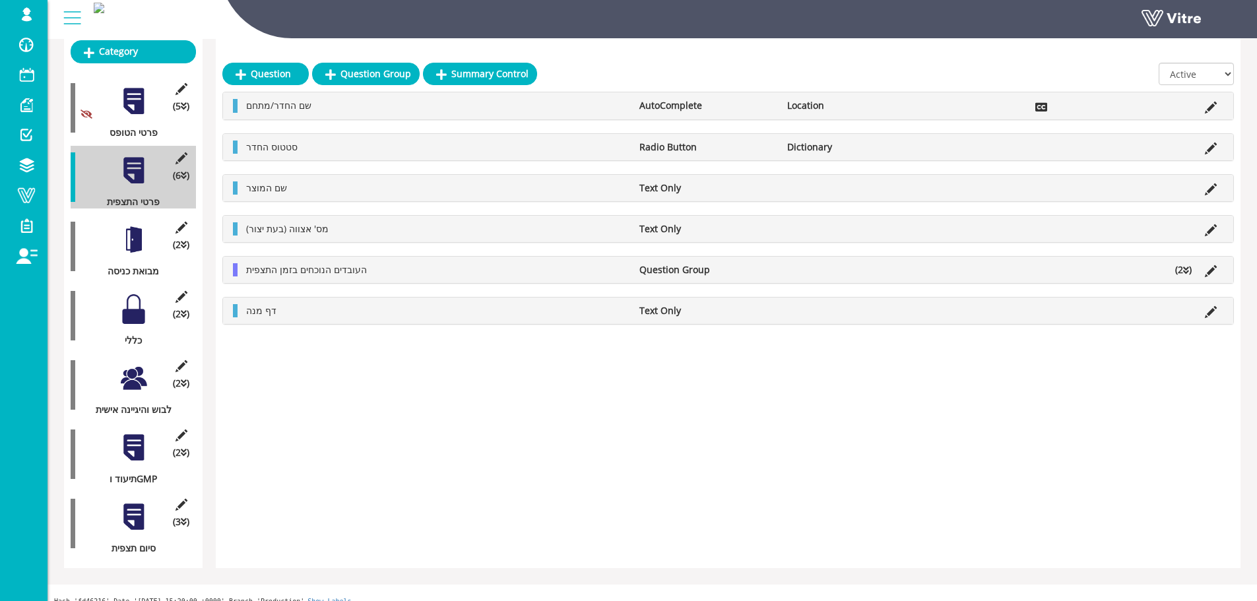
click at [132, 225] on div at bounding box center [134, 240] width 30 height 30
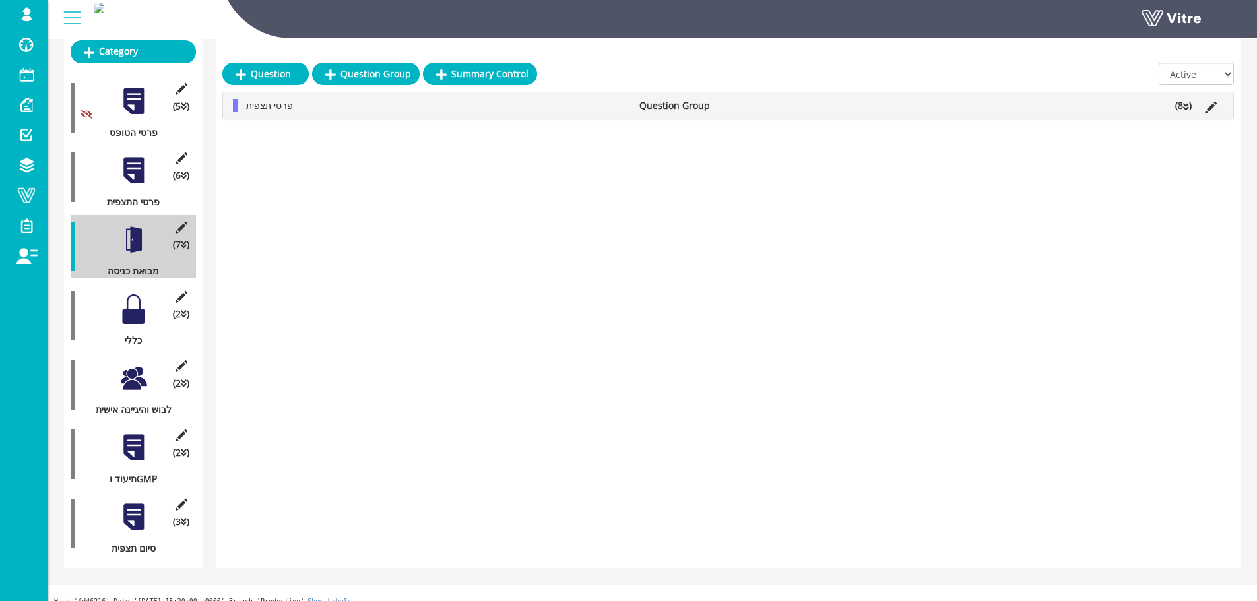
click at [125, 294] on div at bounding box center [134, 309] width 30 height 30
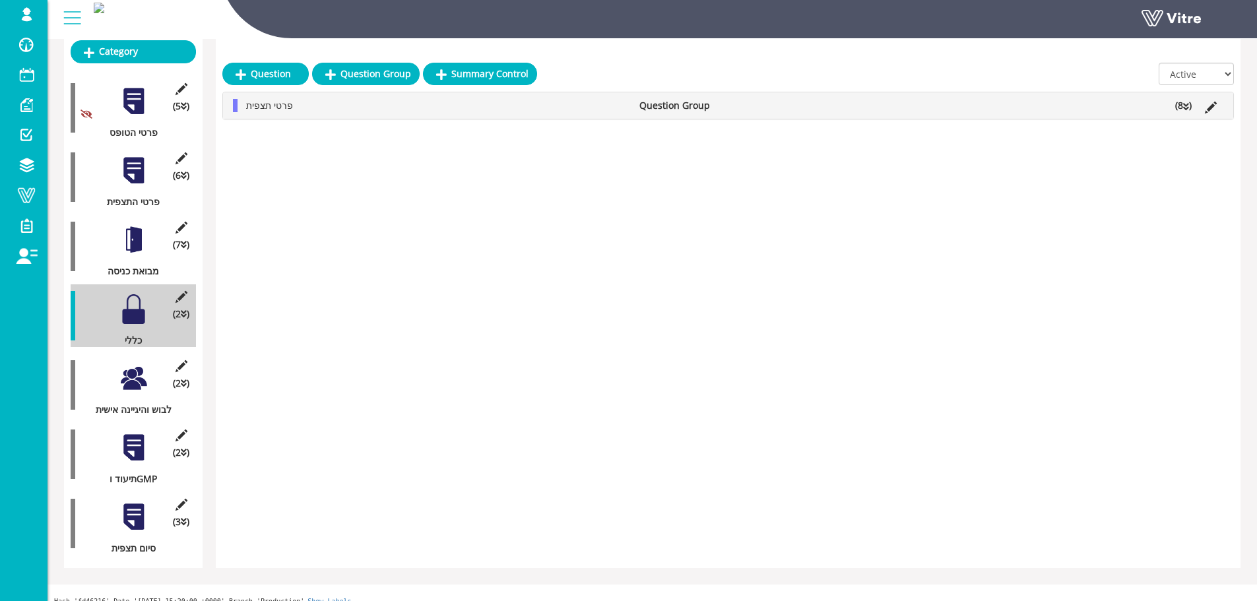
click at [145, 375] on div at bounding box center [134, 379] width 30 height 30
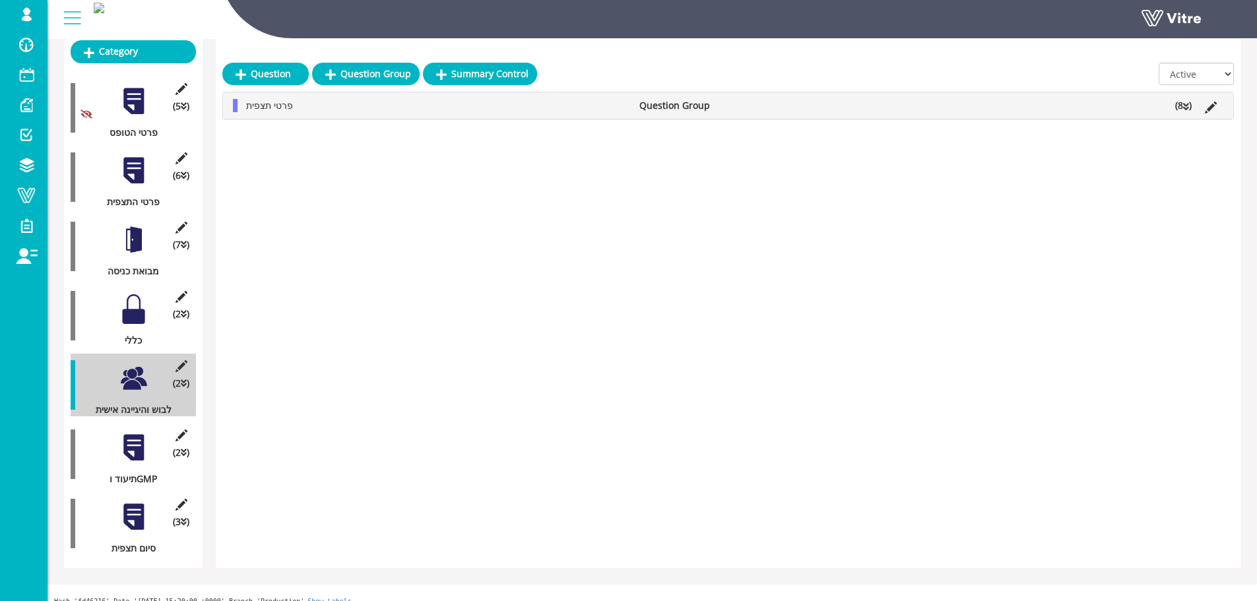
click at [125, 457] on div "(2 ) תיעוד וGMP" at bounding box center [133, 454] width 125 height 63
click at [126, 447] on div at bounding box center [134, 448] width 30 height 30
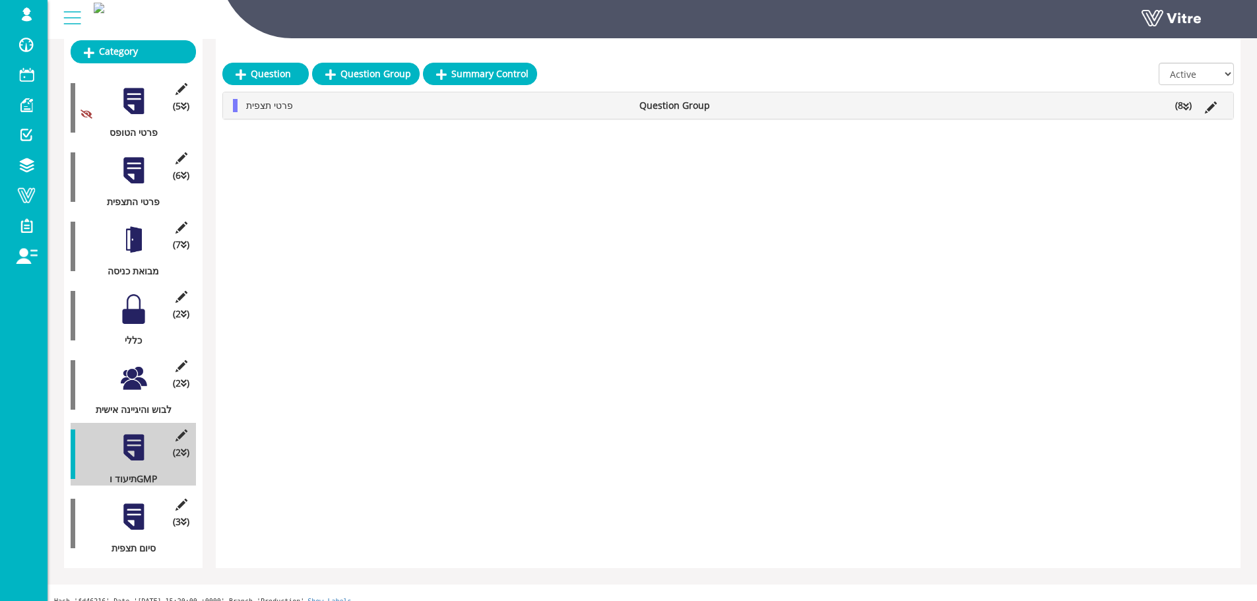
click at [130, 502] on div at bounding box center [134, 517] width 30 height 30
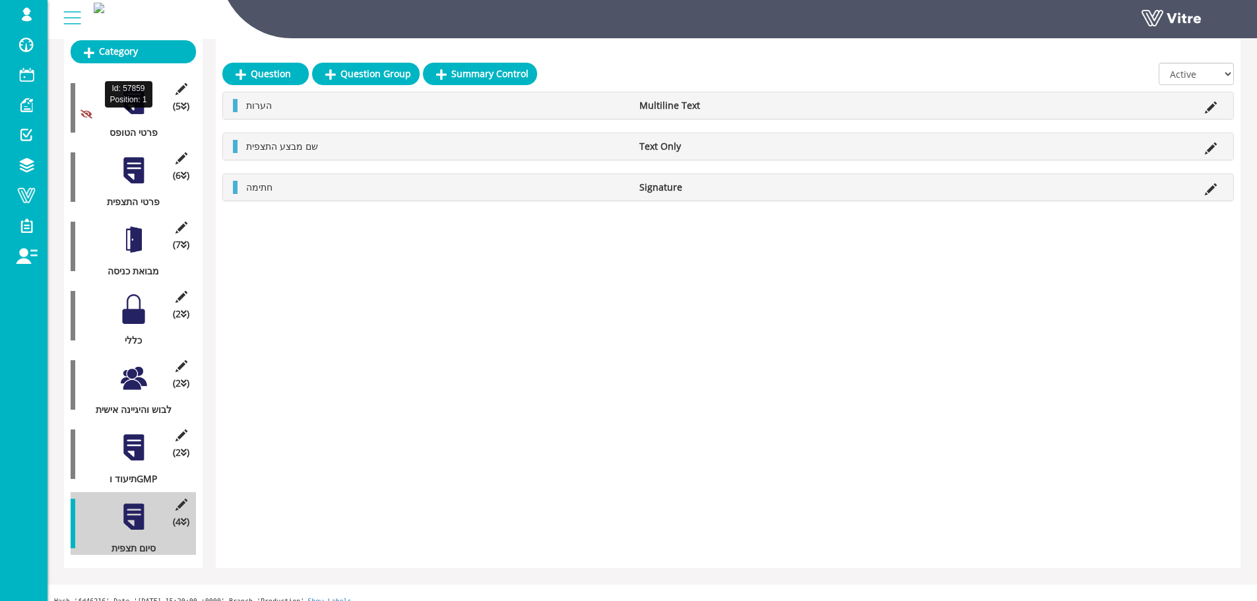
click at [139, 126] on div "פרטי הטופס" at bounding box center [128, 132] width 115 height 13
click at [139, 100] on div "Id: 57859 Position: 1" at bounding box center [129, 94] width 48 height 26
click at [139, 92] on div at bounding box center [134, 101] width 30 height 30
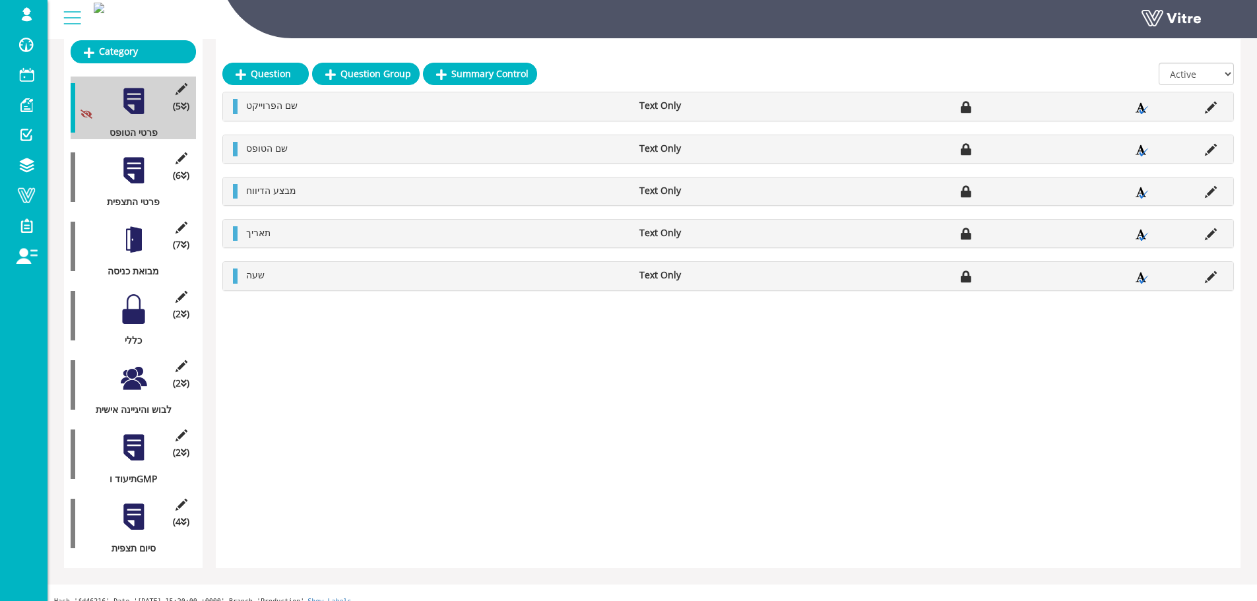
click at [142, 157] on div at bounding box center [134, 171] width 30 height 30
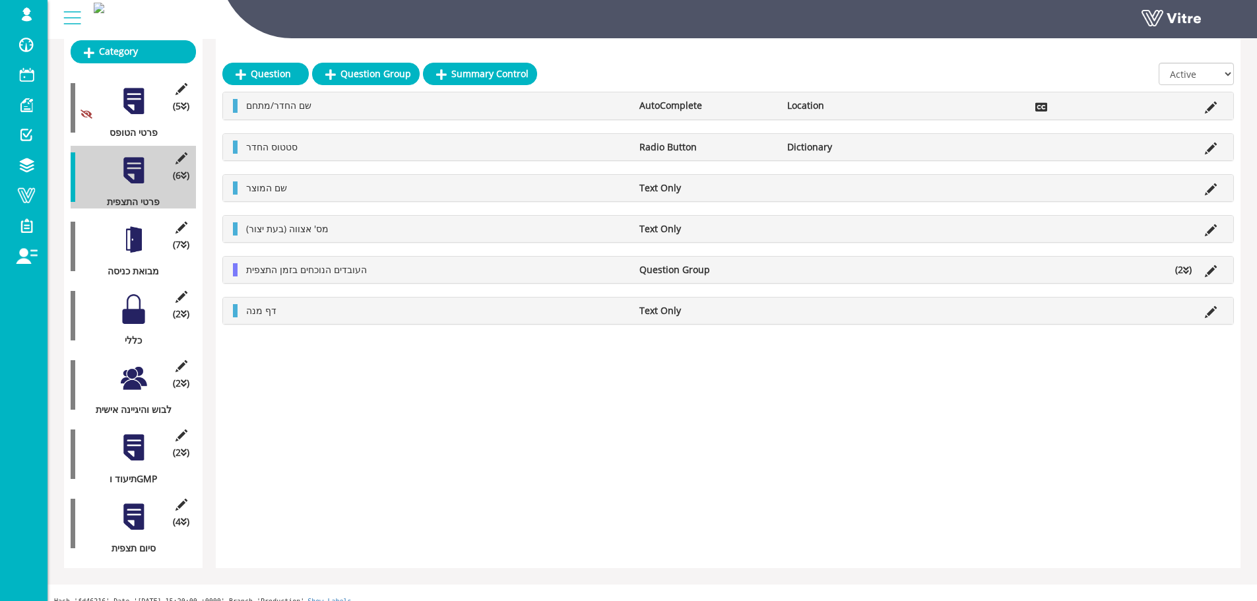
click at [129, 225] on div at bounding box center [134, 240] width 30 height 30
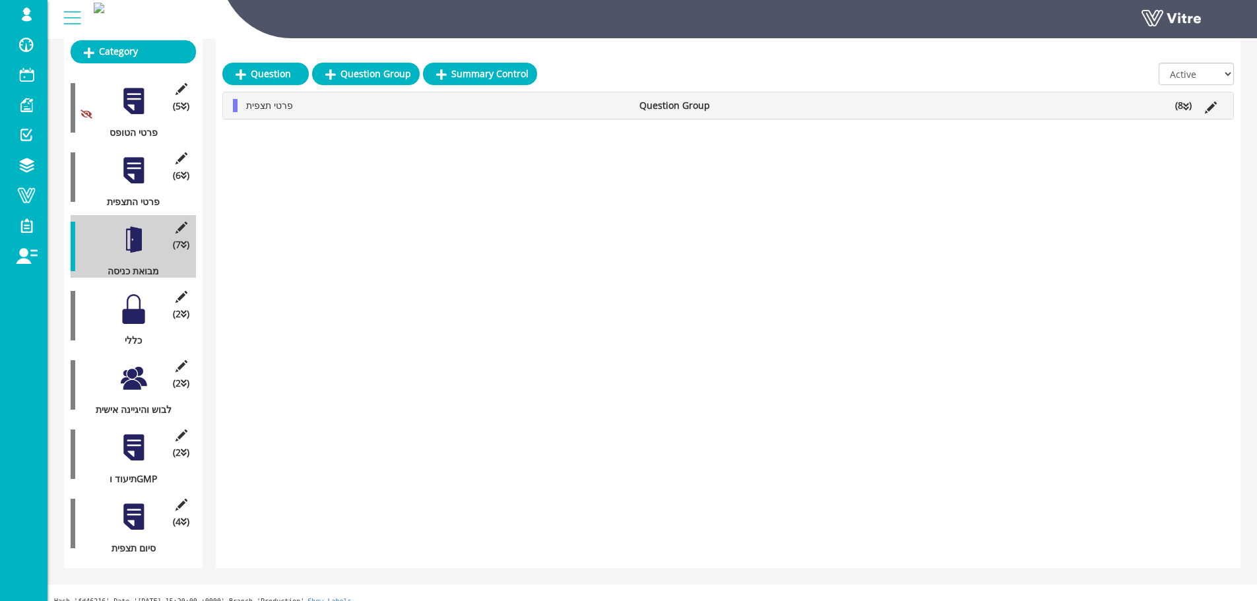
click at [1180, 115] on div "פרטי תצפית Question Group (8 )" at bounding box center [728, 105] width 1010 height 26
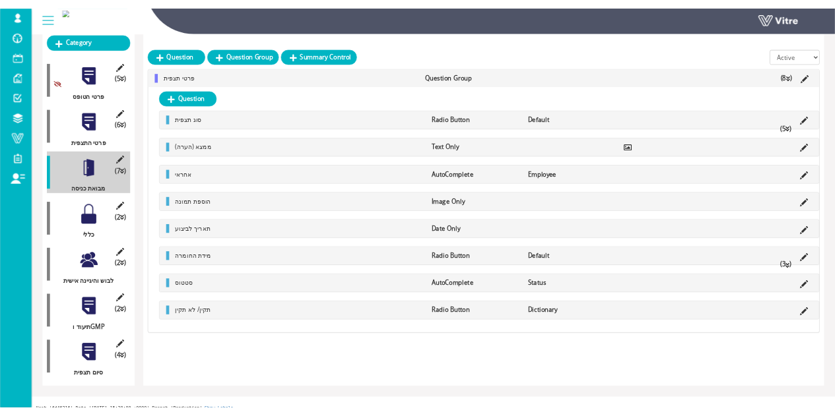
scroll to position [191, 0]
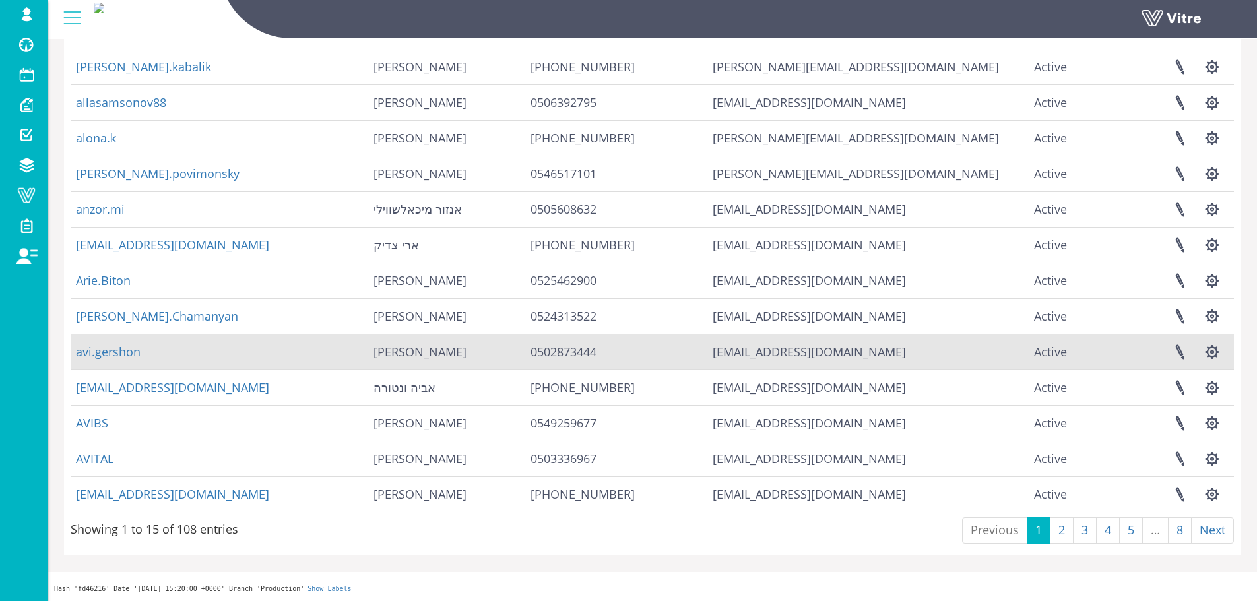
scroll to position [189, 0]
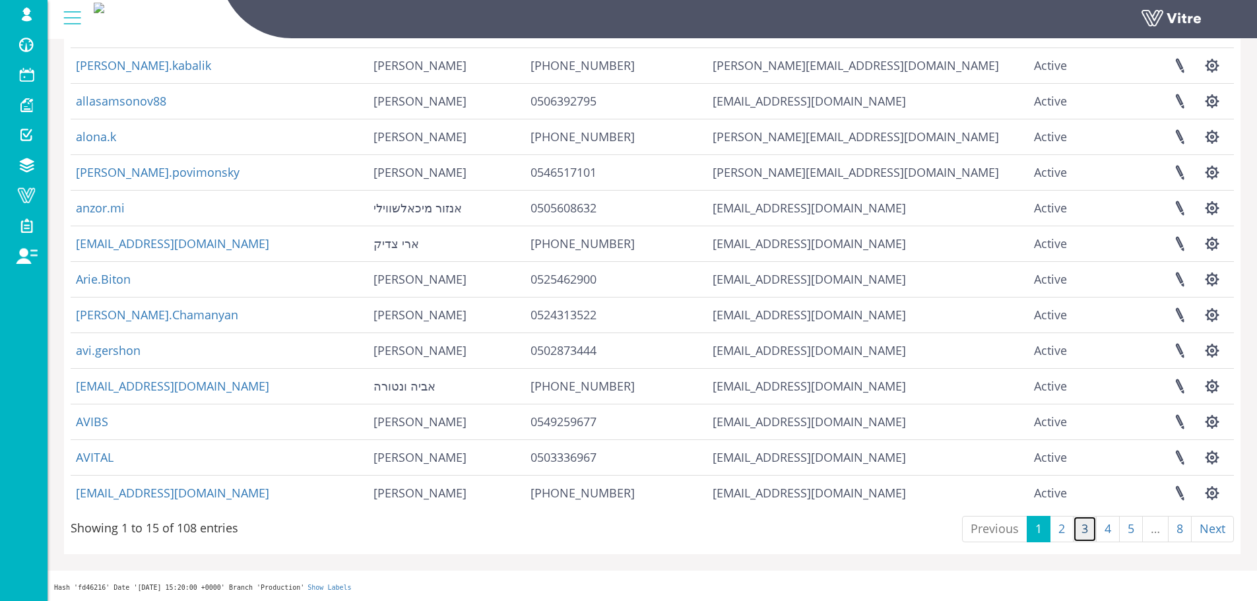
click at [1091, 523] on link "3" at bounding box center [1085, 529] width 24 height 26
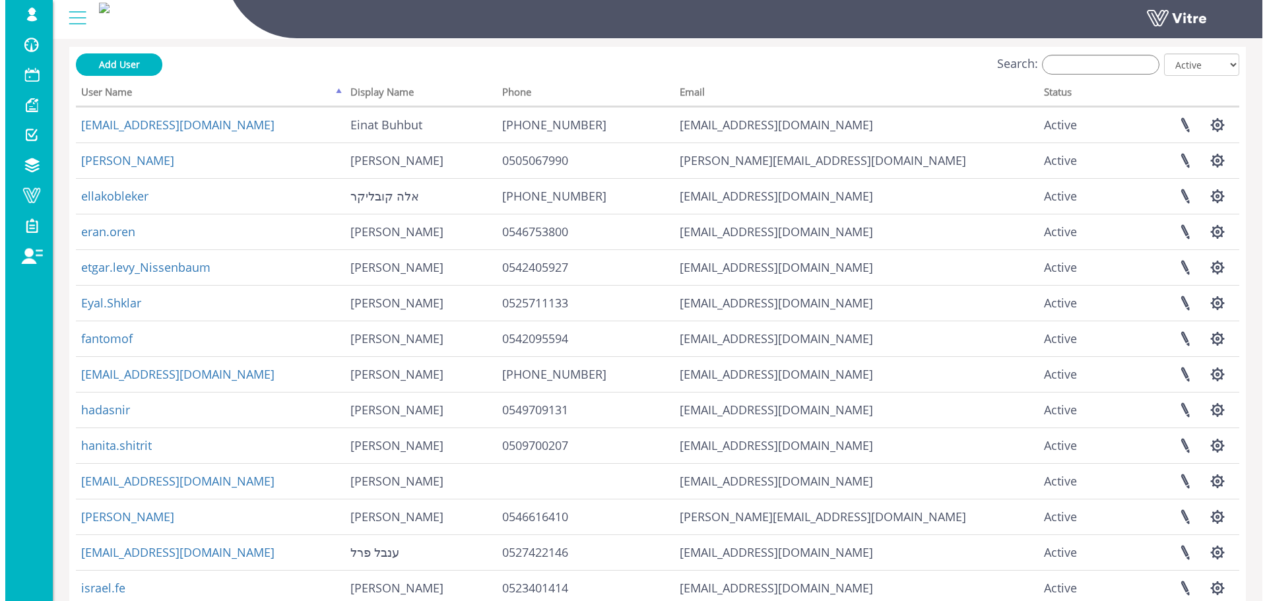
scroll to position [0, 0]
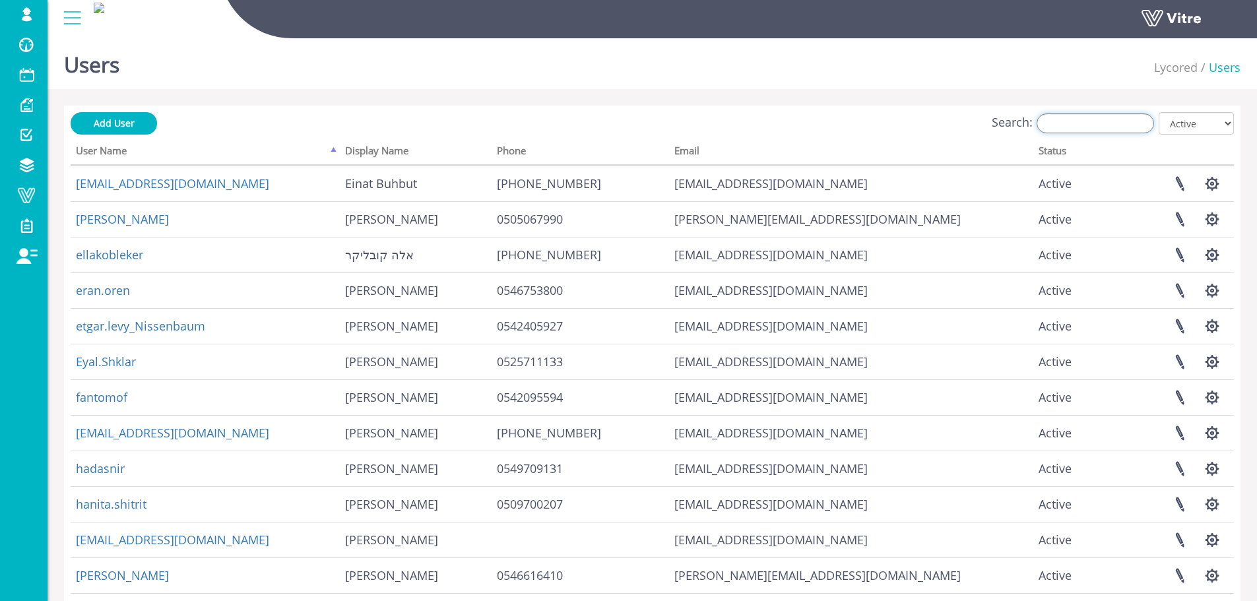
click at [1132, 119] on input "Search:" at bounding box center [1095, 124] width 117 height 20
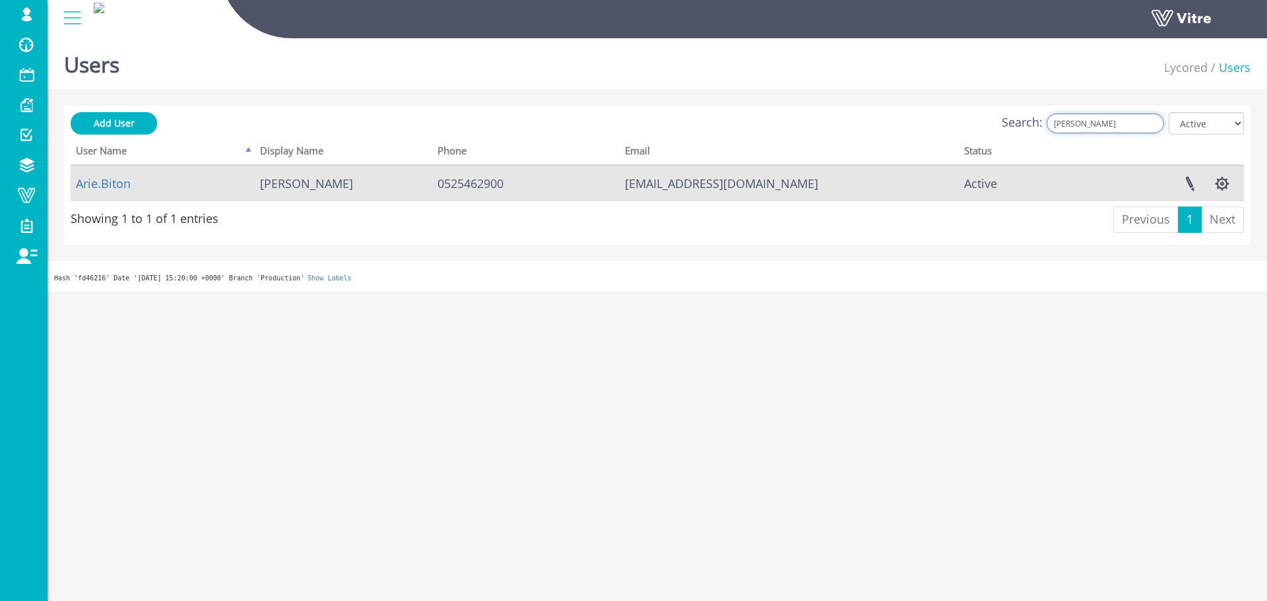
type input "אריה"
click at [1239, 178] on td "Manage Company Access Manage User Settings Change Password" at bounding box center [1153, 184] width 181 height 36
click at [1230, 185] on button "button" at bounding box center [1222, 183] width 33 height 35
click at [1203, 238] on link "Manage User Settings" at bounding box center [1168, 232] width 139 height 17
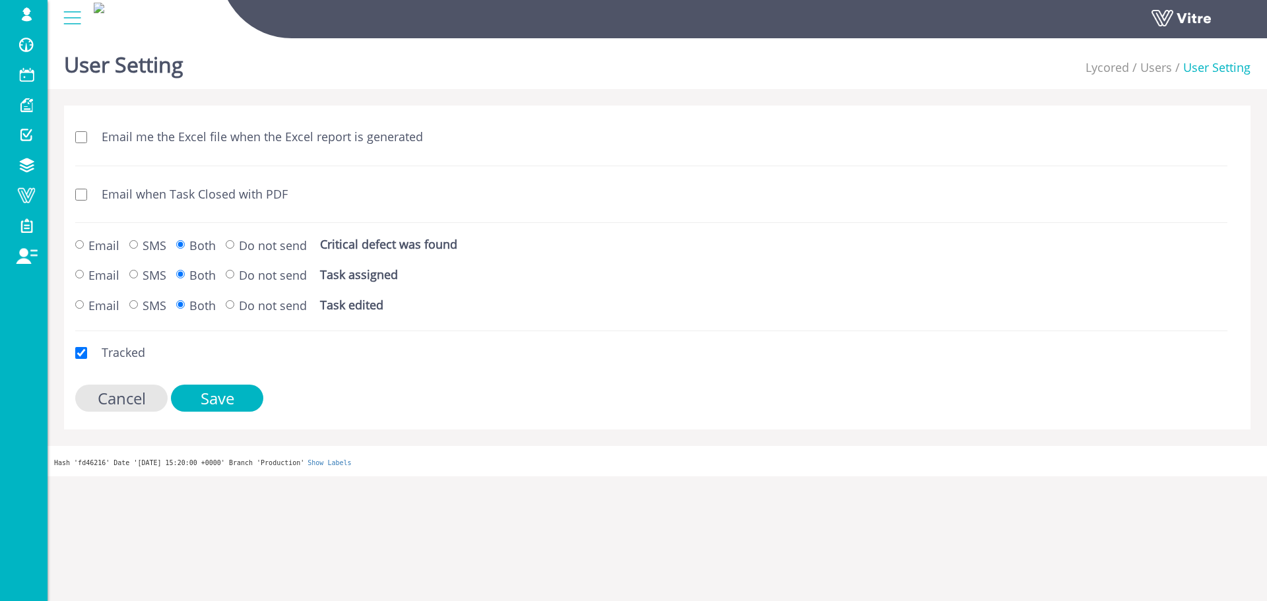
click at [212, 186] on label "Email when Task Closed with PDF" at bounding box center [187, 194] width 199 height 17
click at [87, 189] on input "Email when Task Closed with PDF" at bounding box center [81, 195] width 12 height 12
checkbox input "true"
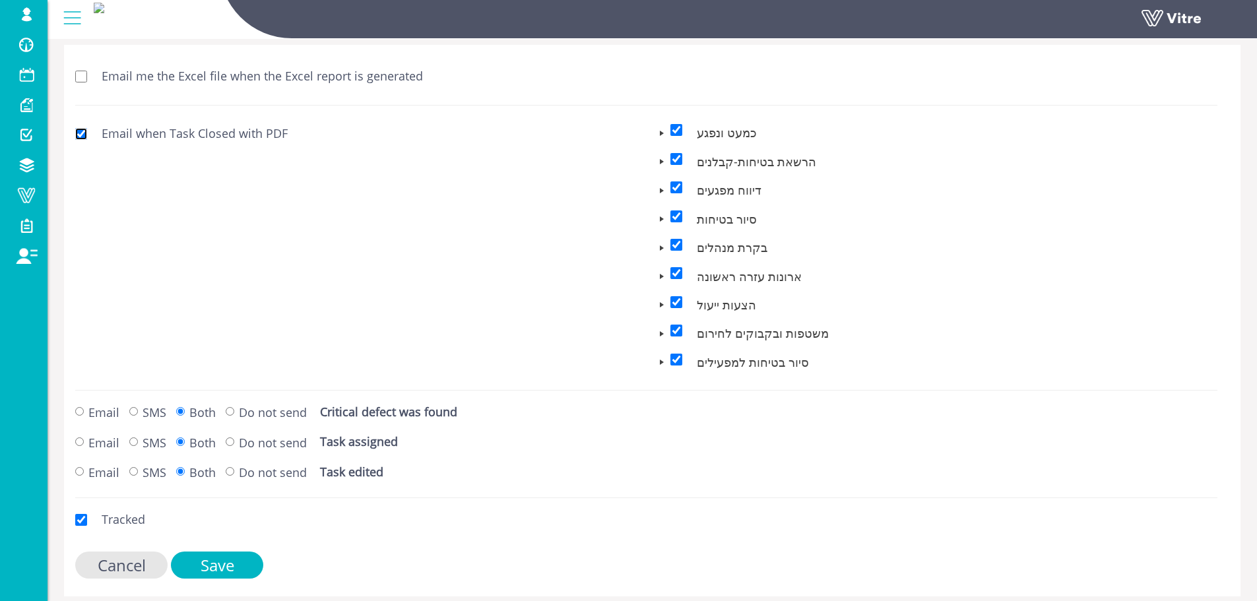
scroll to position [103, 0]
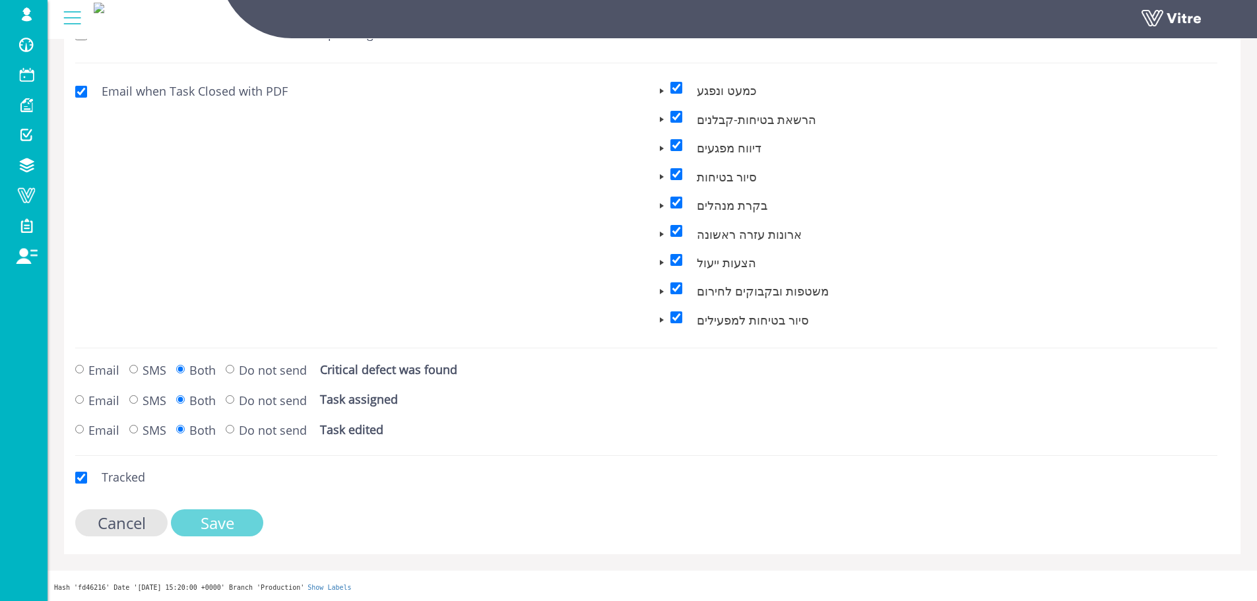
click at [211, 525] on input "Save" at bounding box center [217, 522] width 92 height 27
click at [217, 522] on input "Save" at bounding box center [217, 522] width 92 height 27
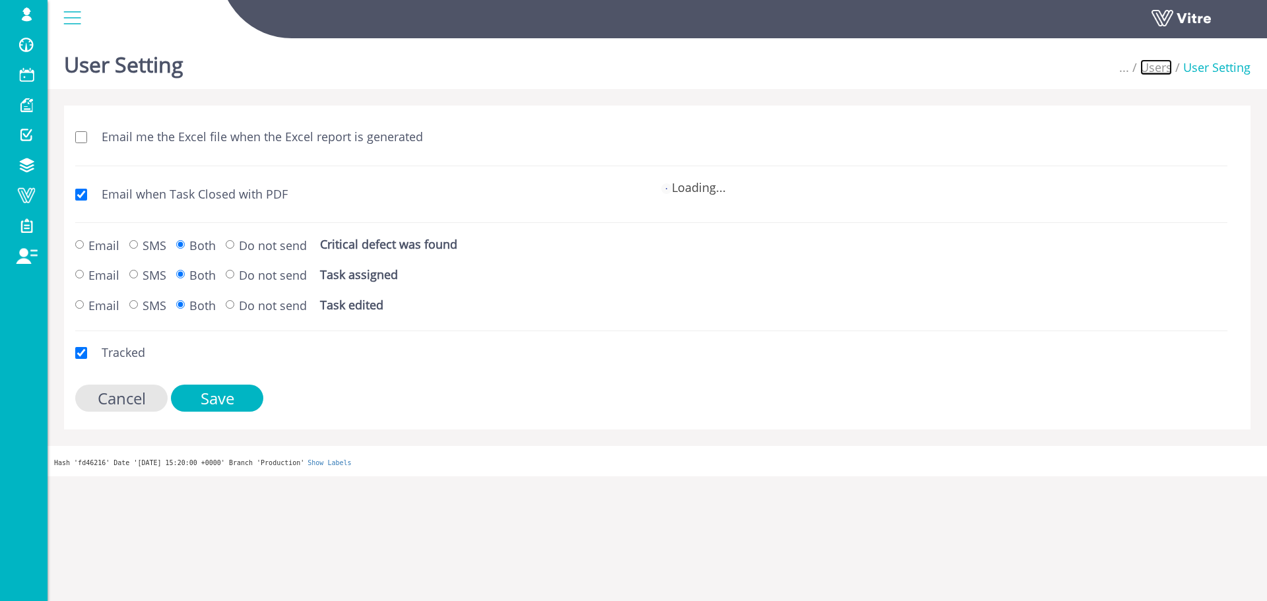
click at [1162, 67] on link "Users" at bounding box center [1156, 67] width 32 height 16
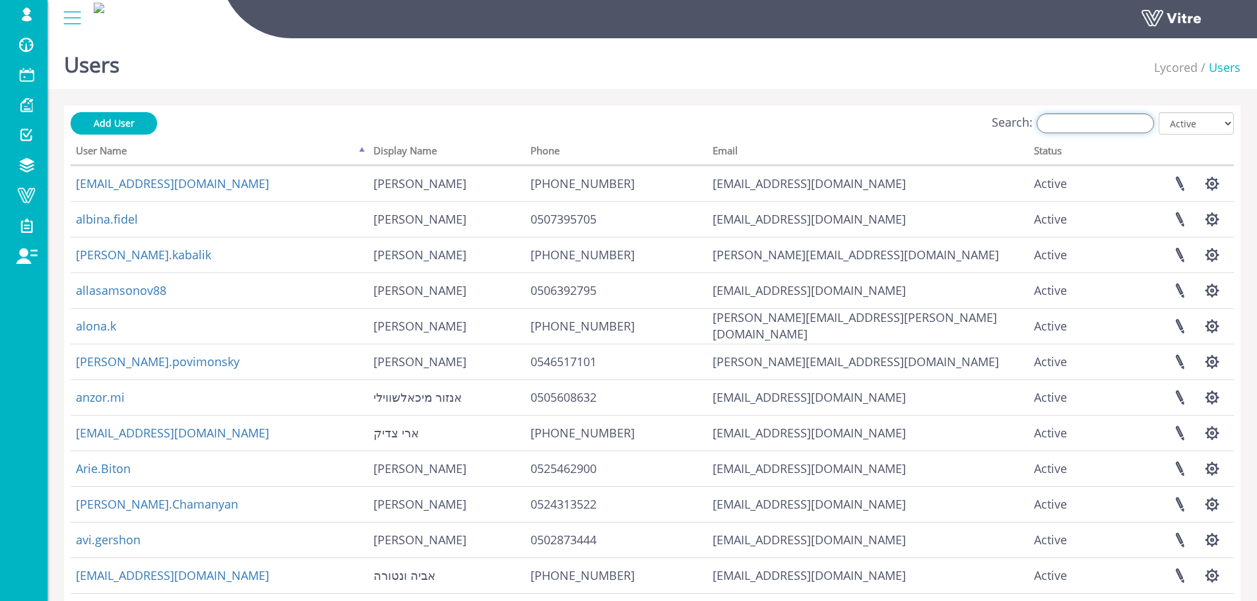
click at [1107, 128] on input "Search:" at bounding box center [1095, 124] width 117 height 20
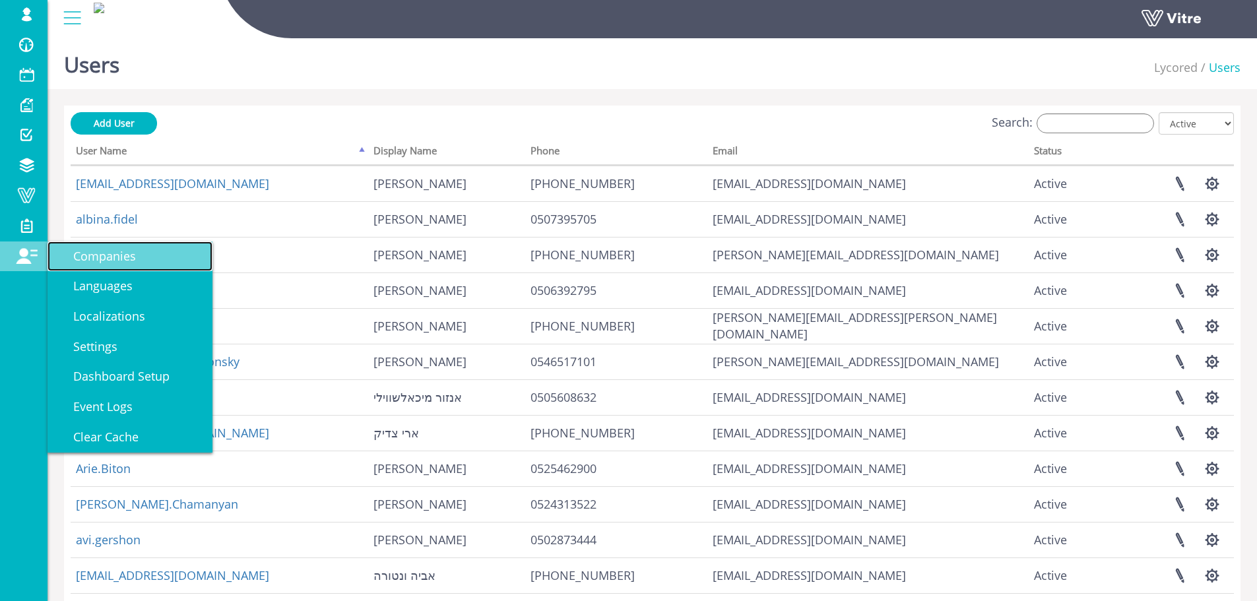
click at [156, 263] on link "Companies" at bounding box center [130, 257] width 165 height 30
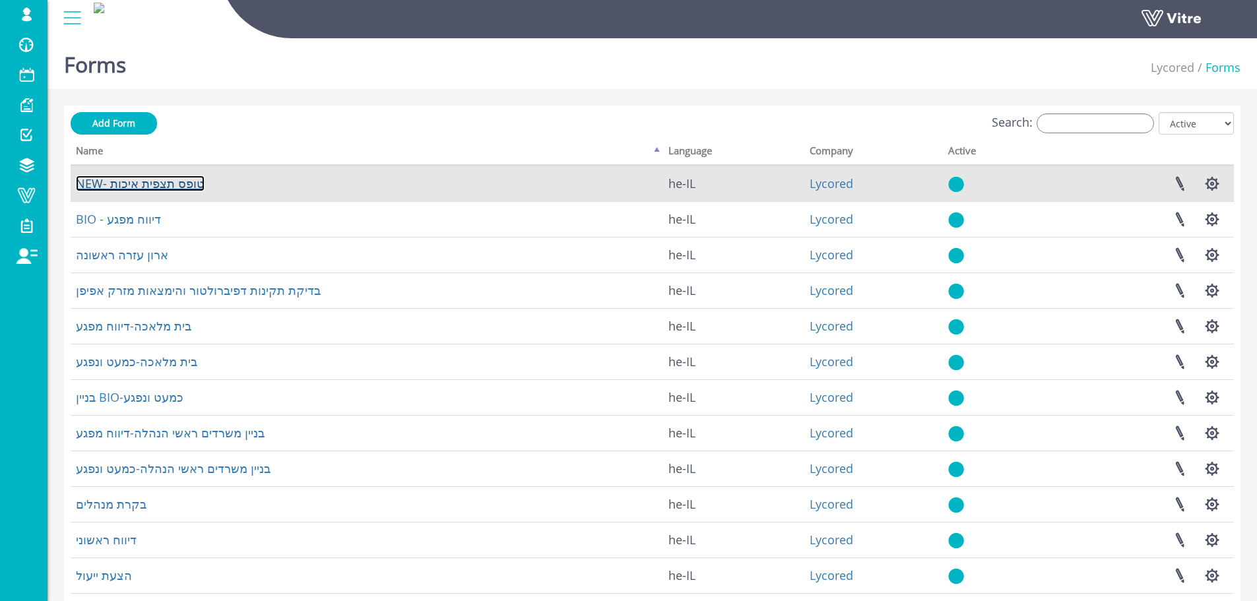
click at [180, 179] on link "NEW- טופס תצפית איכות" at bounding box center [140, 184] width 129 height 16
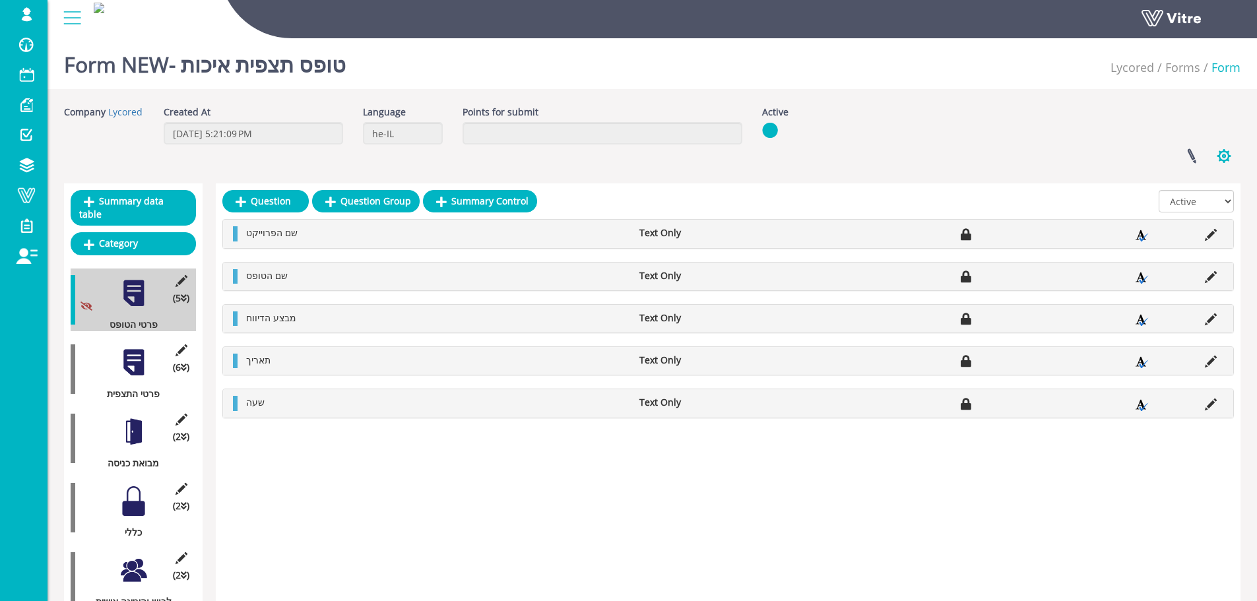
click at [1210, 159] on button "button" at bounding box center [1224, 156] width 33 height 35
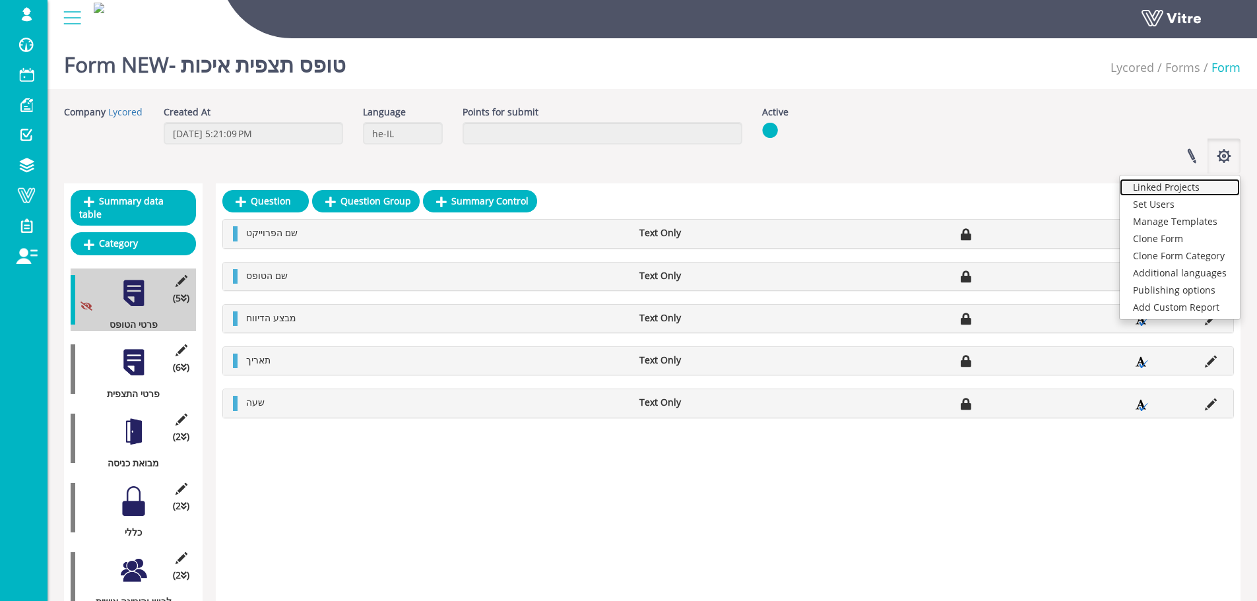
click at [1191, 191] on link "Linked Projects" at bounding box center [1180, 187] width 120 height 17
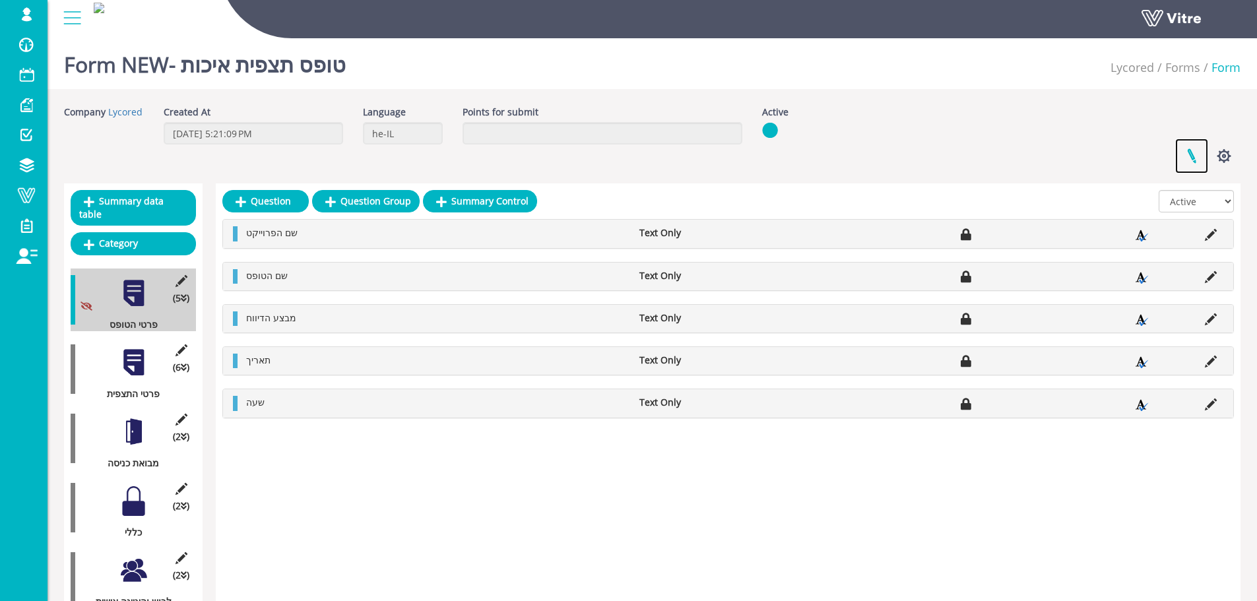
click at [1186, 158] on link at bounding box center [1191, 156] width 33 height 35
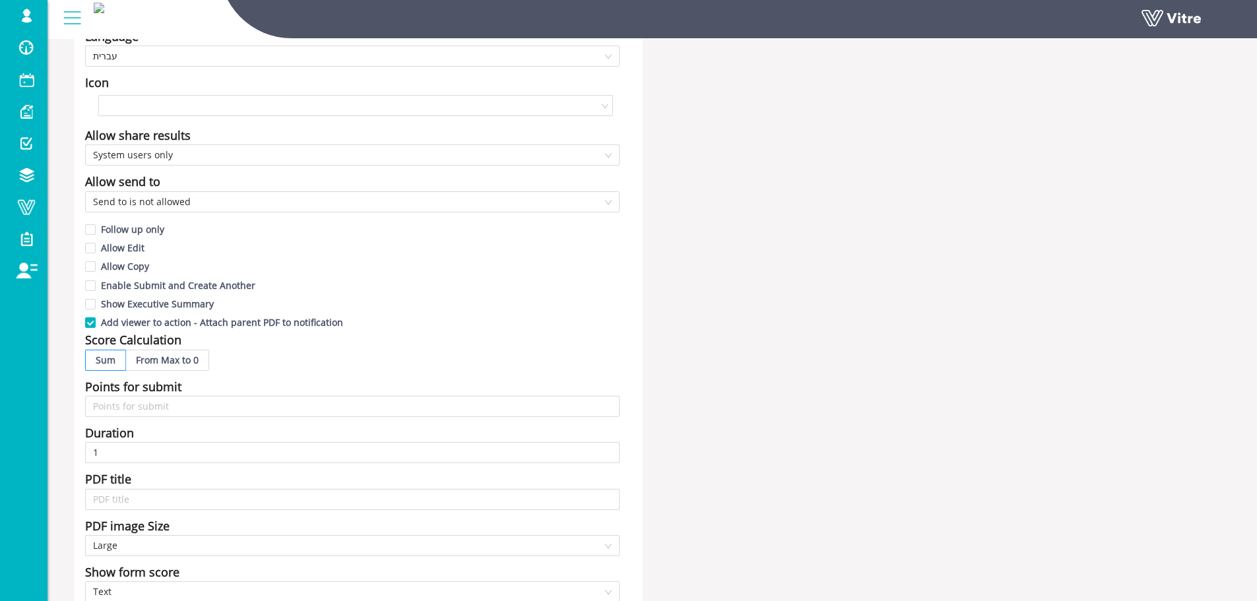
scroll to position [198, 0]
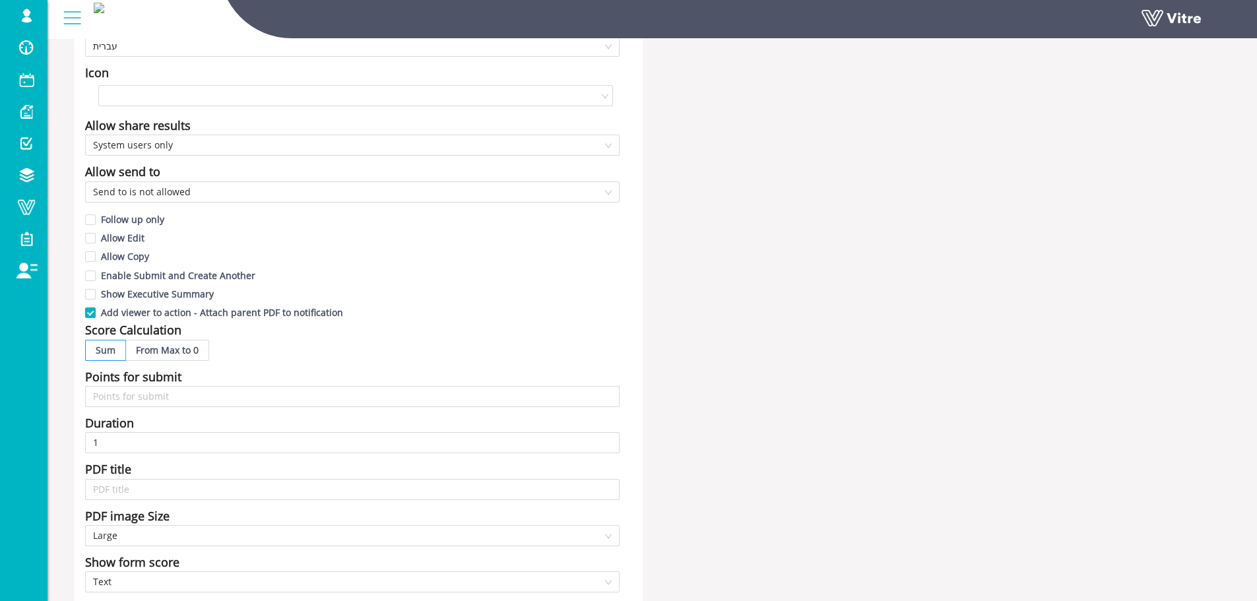
drag, startPoint x: 907, startPoint y: 218, endPoint x: 863, endPoint y: 209, distance: 45.2
click at [863, 209] on div "Name NEW- טופס תצפית איכות Form Title Language עברית Icon Allow share results S…" at bounding box center [652, 383] width 1177 height 951
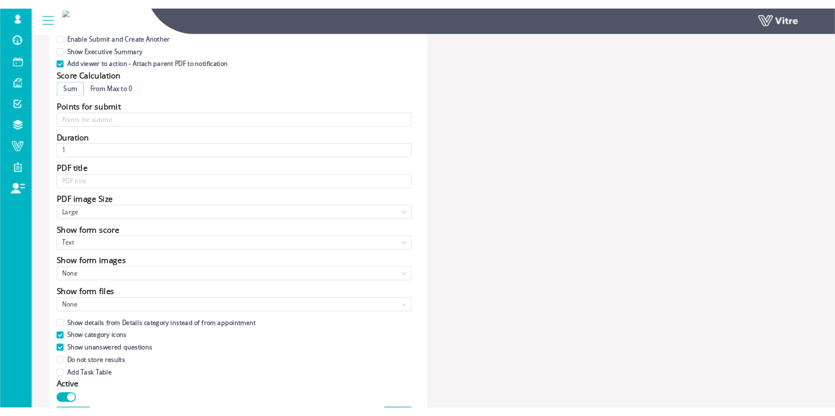
scroll to position [462, 0]
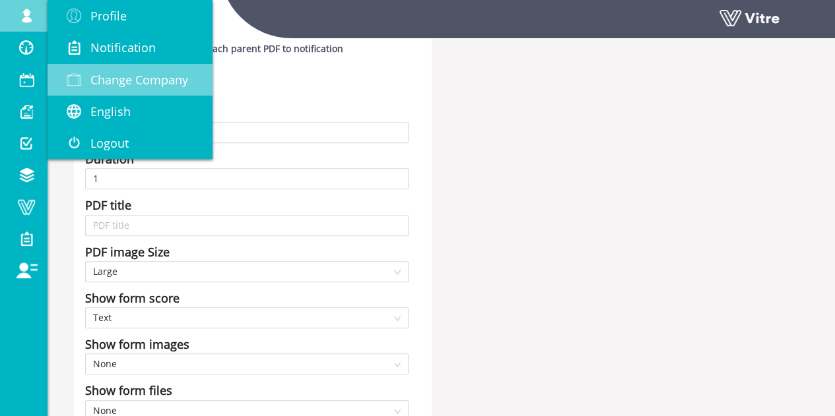
click at [166, 85] on span "Change Company" at bounding box center [139, 80] width 98 height 16
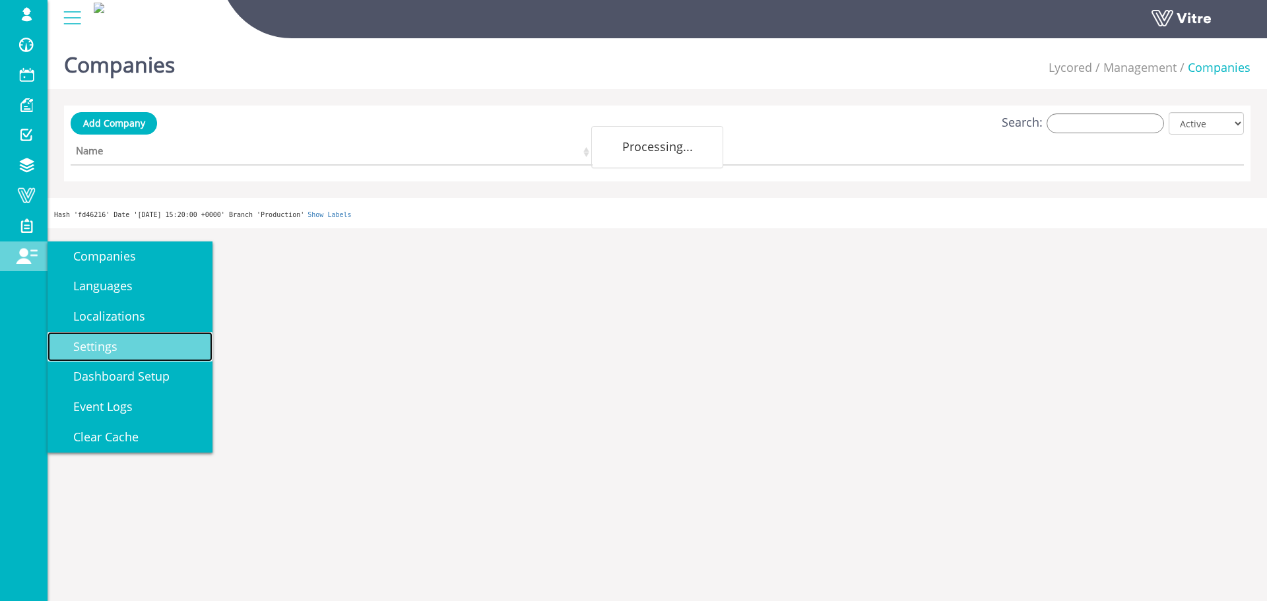
click at [150, 352] on link "Settings" at bounding box center [130, 347] width 165 height 30
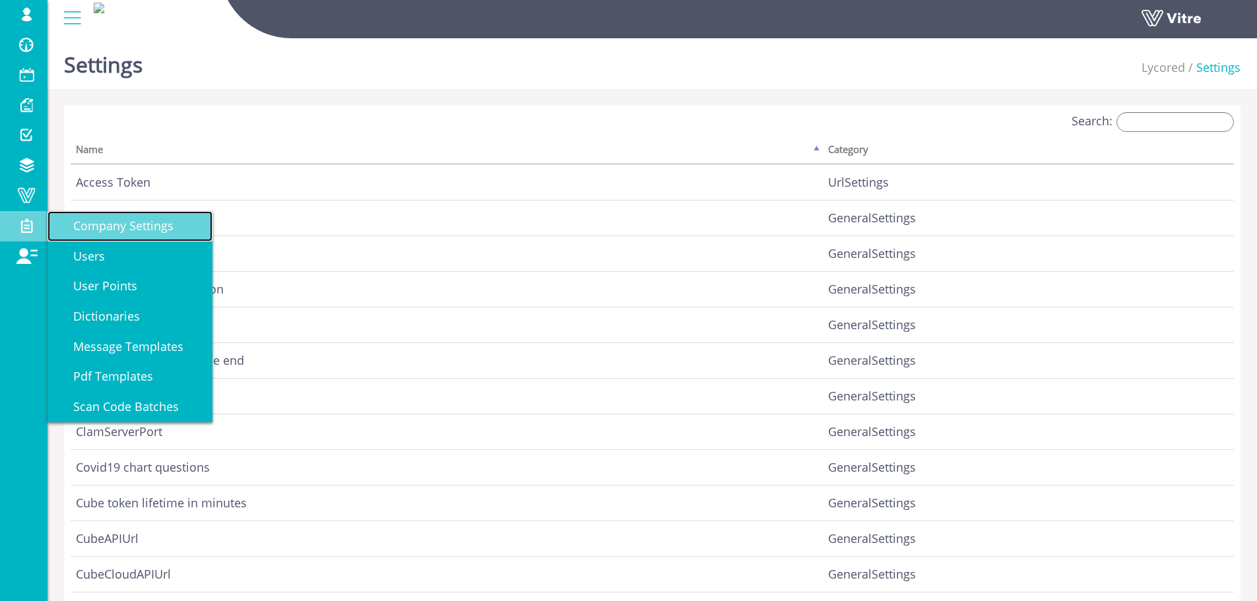
click at [125, 235] on link "Company Settings" at bounding box center [130, 226] width 165 height 30
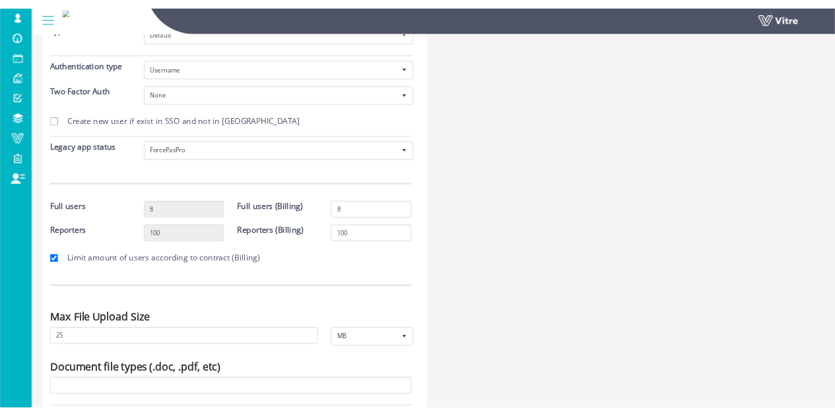
scroll to position [198, 0]
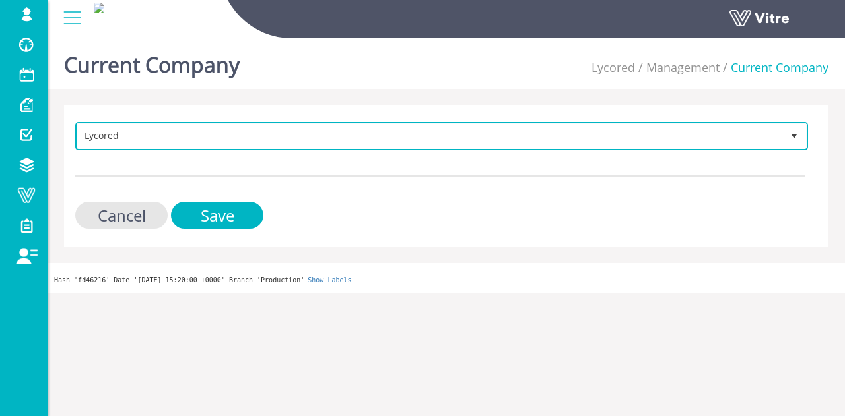
click at [249, 148] on span "Lycored 183" at bounding box center [441, 136] width 733 height 28
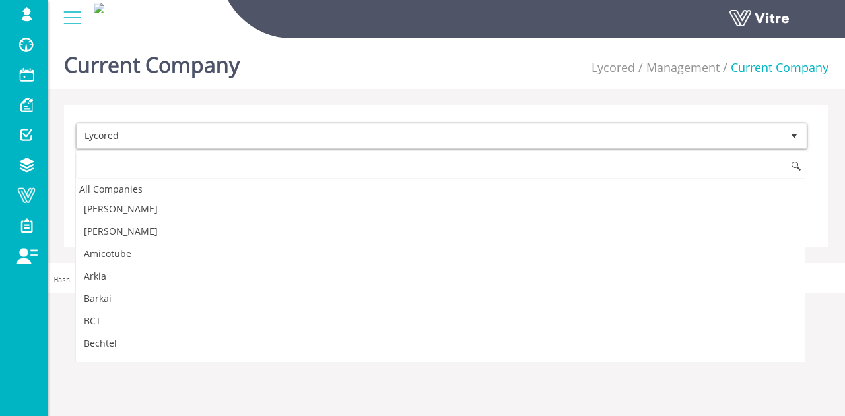
scroll to position [718, 0]
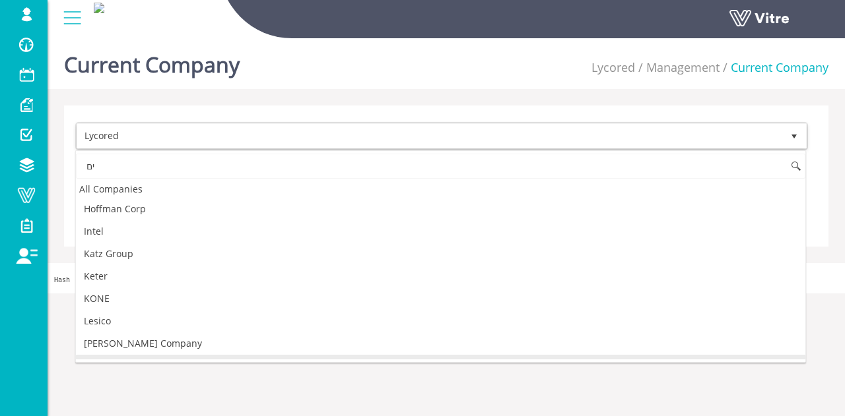
type input "י"
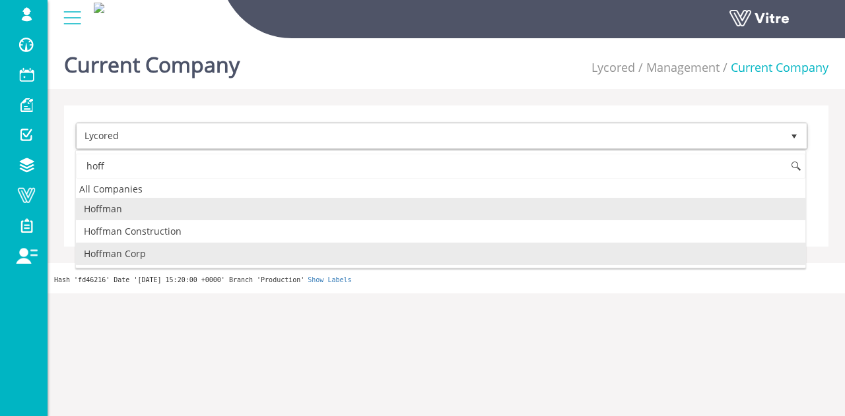
click at [187, 259] on li "Hoffman Corp" at bounding box center [440, 254] width 729 height 22
type input "hoff"
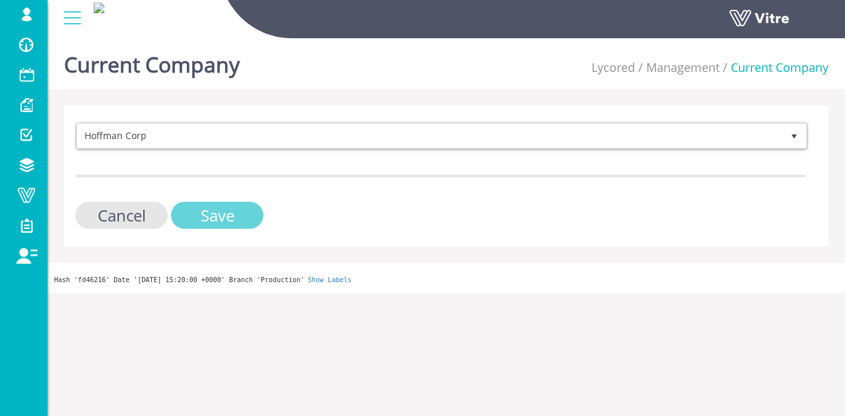
click at [211, 226] on input "Save" at bounding box center [217, 215] width 92 height 27
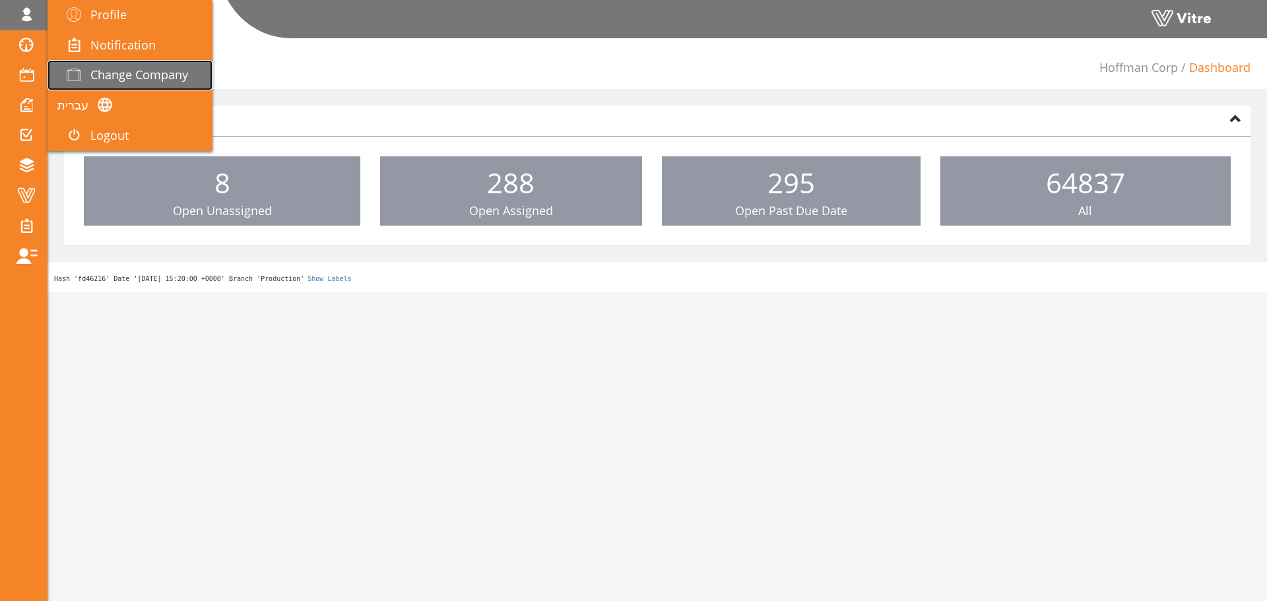
click at [86, 75] on span at bounding box center [73, 75] width 33 height 16
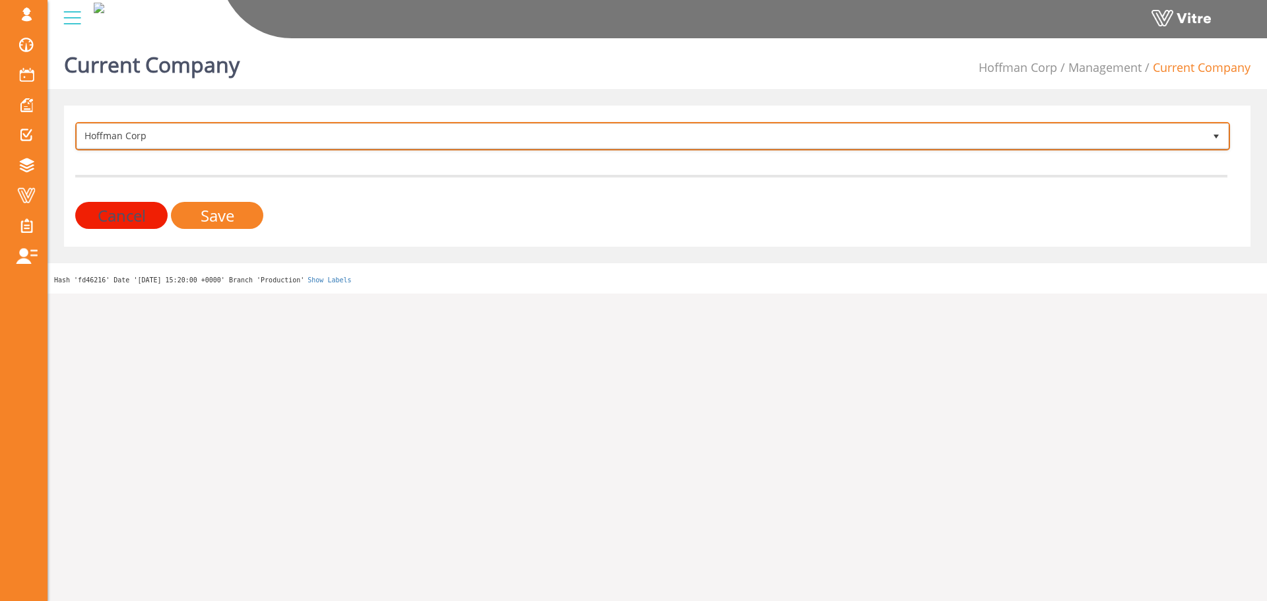
click at [395, 130] on span "Hoffman Corp" at bounding box center [640, 136] width 1127 height 24
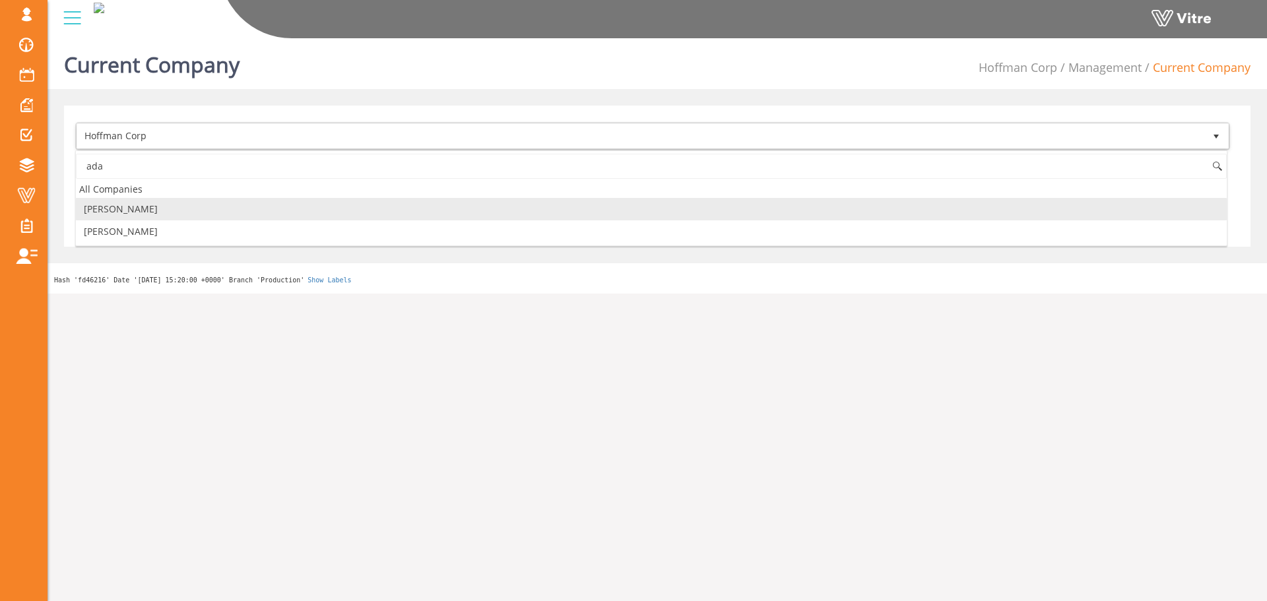
click at [189, 207] on li "[PERSON_NAME]" at bounding box center [651, 209] width 1151 height 22
type input "ada"
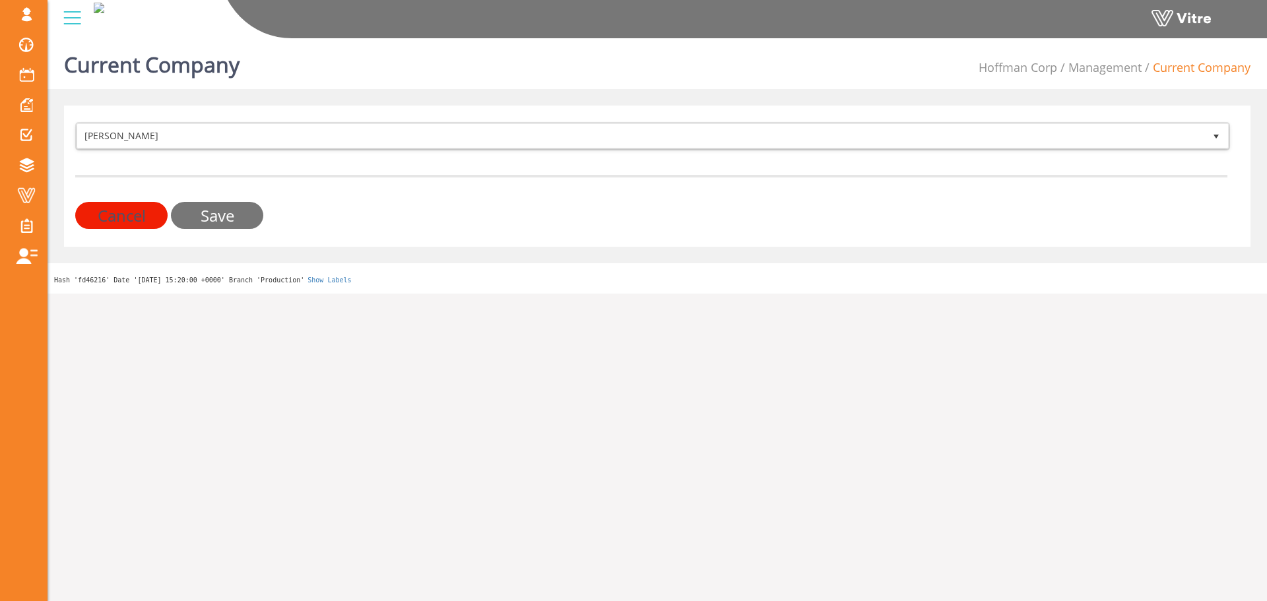
click at [242, 216] on input "Save" at bounding box center [217, 215] width 92 height 27
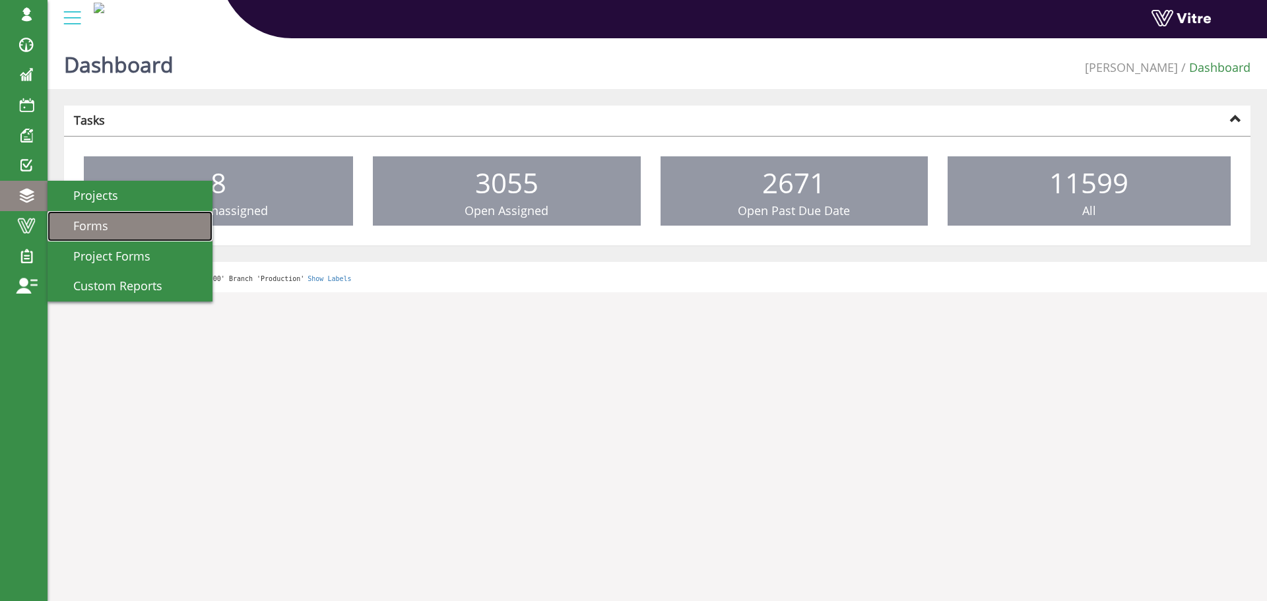
click at [95, 222] on span "Forms" at bounding box center [82, 226] width 51 height 16
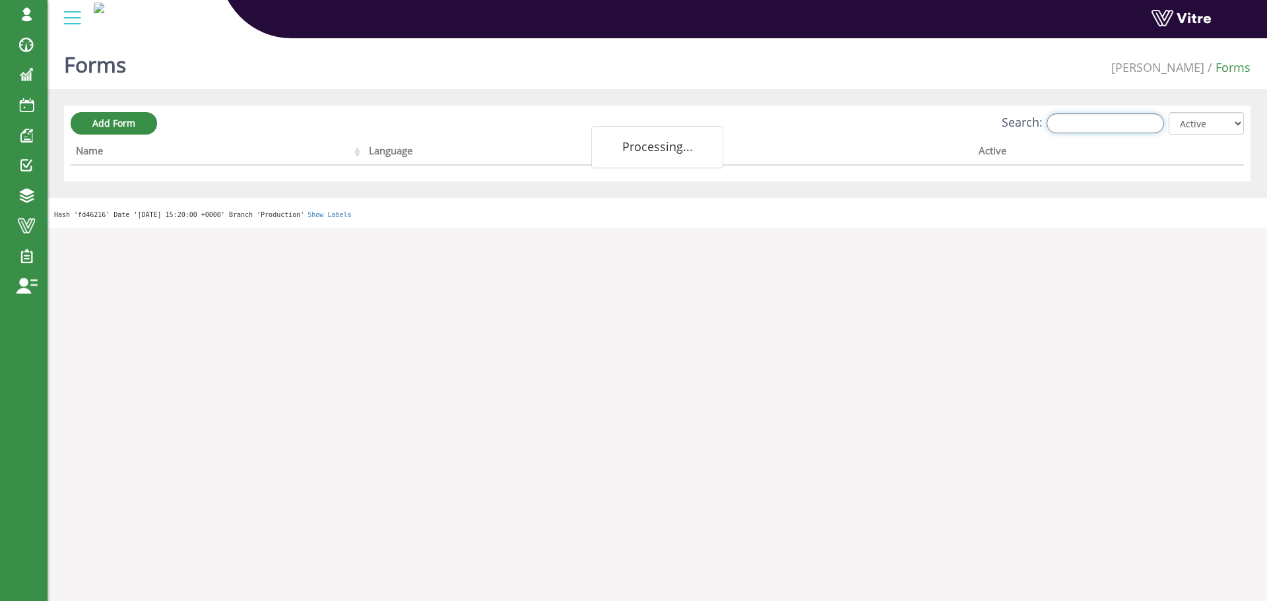
click at [1096, 115] on input "Search:" at bounding box center [1105, 124] width 117 height 20
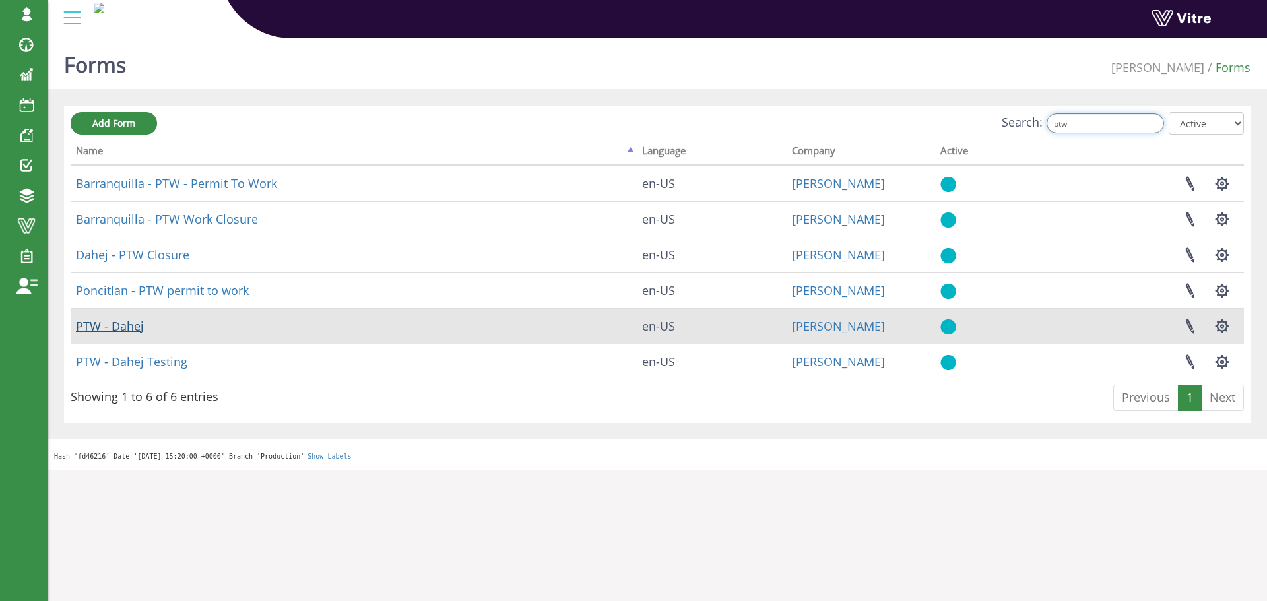
type input "ptw"
click at [138, 329] on link "PTW - Dahej" at bounding box center [110, 326] width 68 height 16
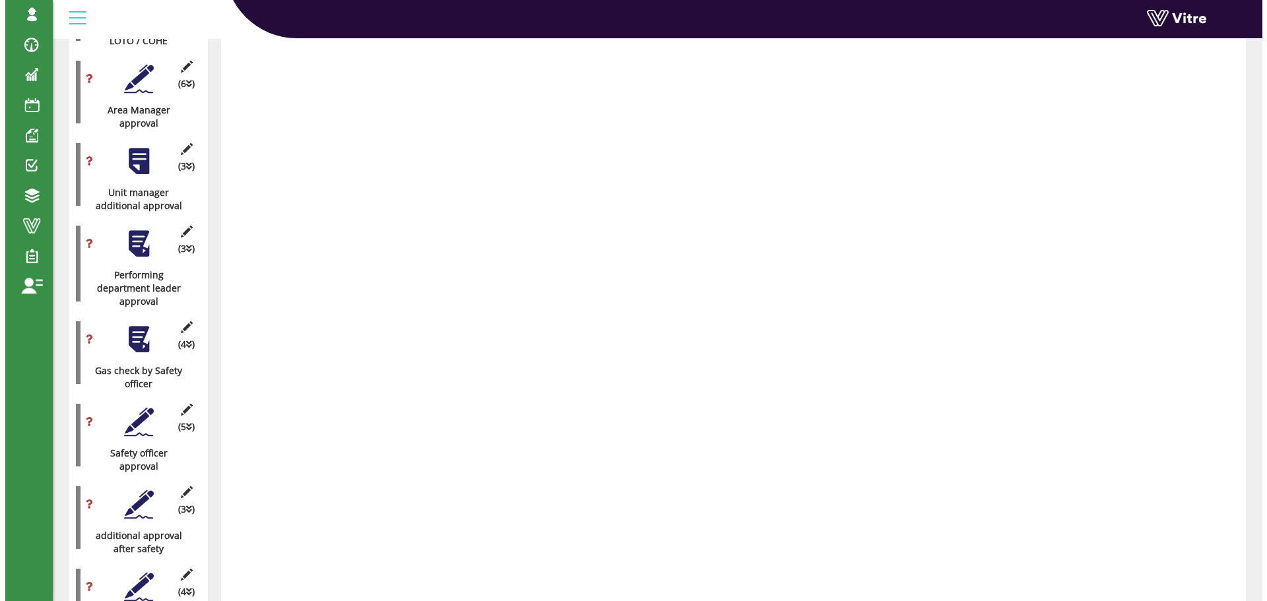
scroll to position [977, 0]
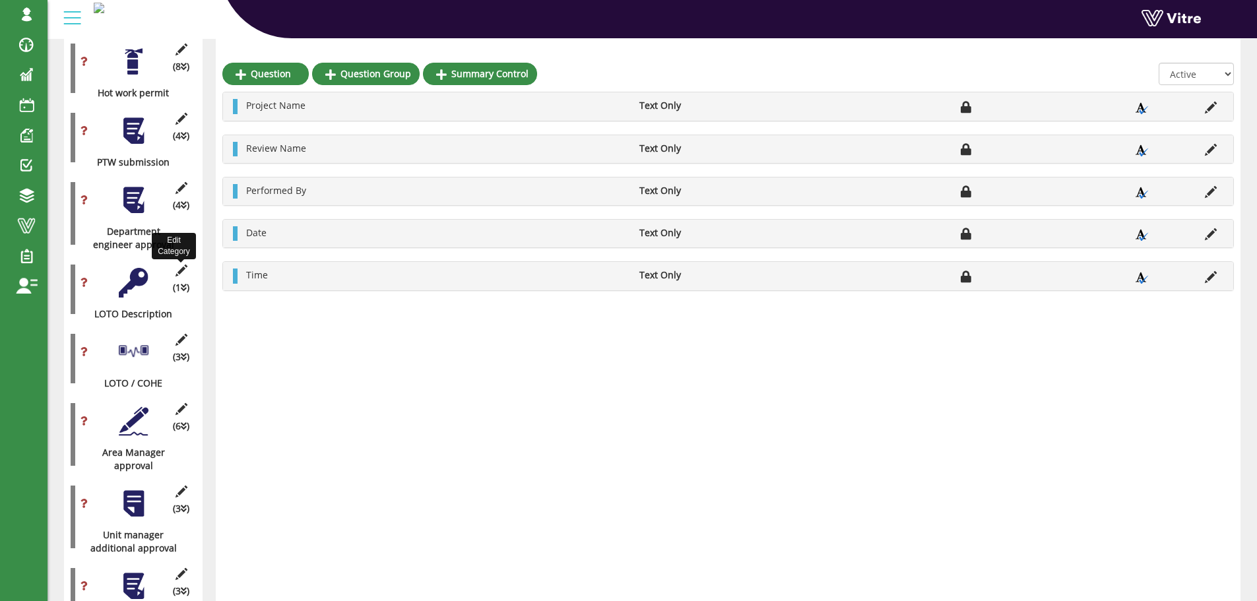
click at [175, 265] on icon at bounding box center [181, 271] width 16 height 12
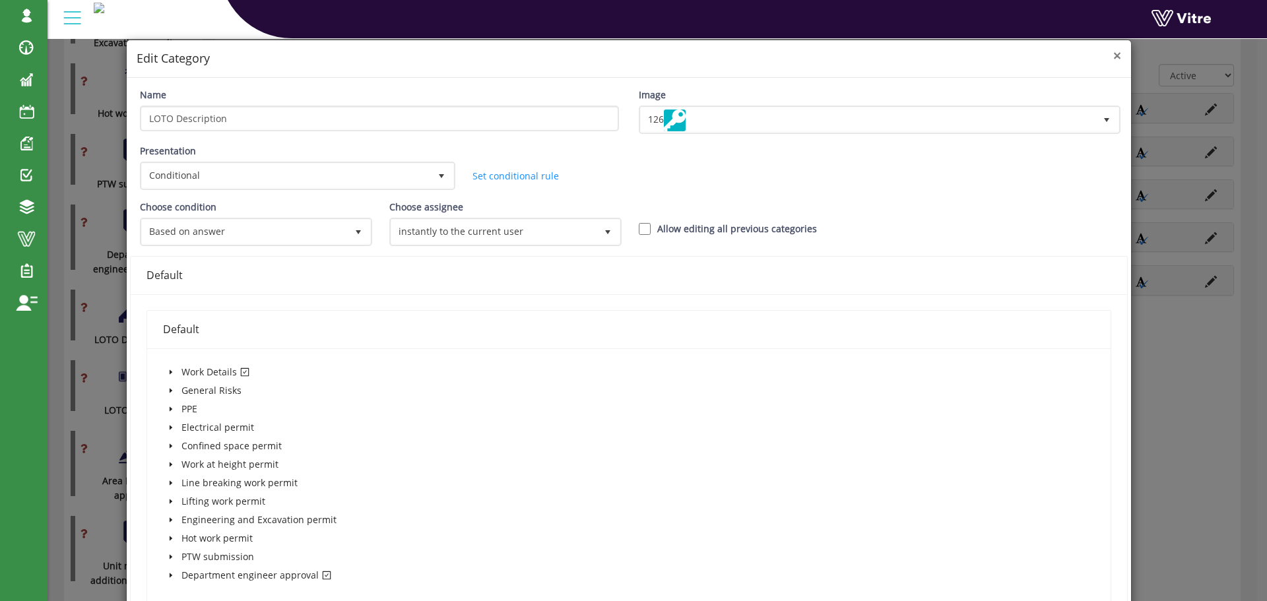
click at [1113, 59] on span "×" at bounding box center [1117, 55] width 8 height 18
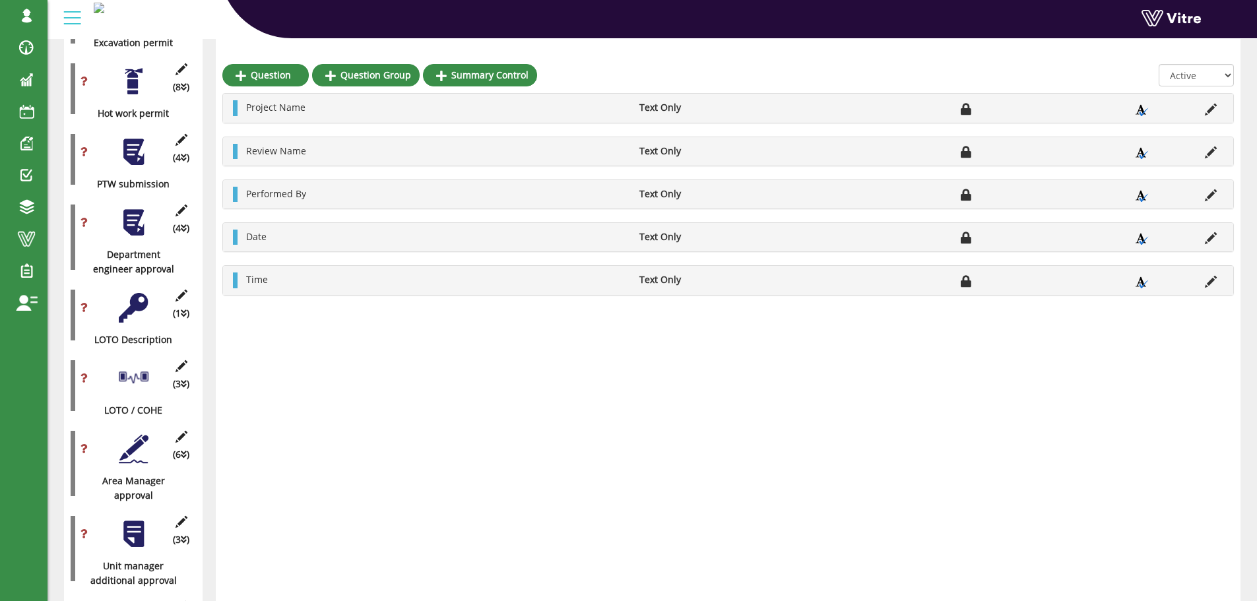
click at [170, 354] on div "(3 ) LOTO / COHE" at bounding box center [133, 386] width 125 height 64
click at [168, 354] on div "(3 ) LOTO / COHE" at bounding box center [133, 386] width 125 height 64
click at [179, 360] on icon at bounding box center [181, 366] width 16 height 12
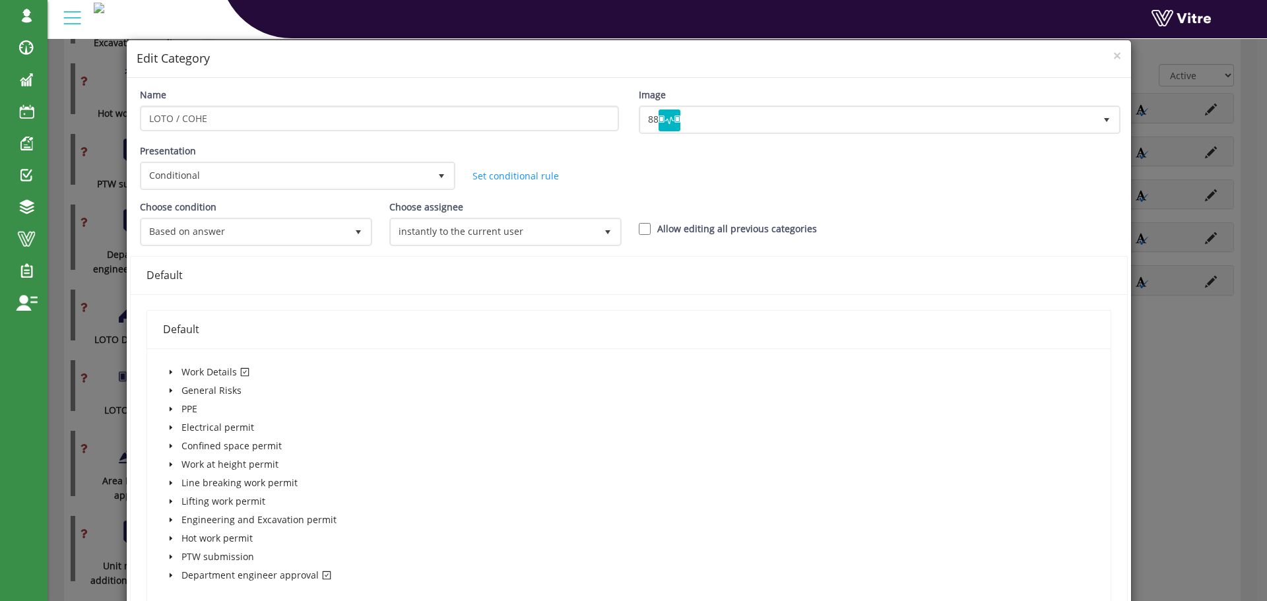
click at [1101, 54] on h4 "Edit Category" at bounding box center [629, 58] width 985 height 17
click at [1101, 55] on h4 "Edit Category" at bounding box center [629, 58] width 985 height 17
click at [1113, 53] on span "×" at bounding box center [1117, 55] width 8 height 18
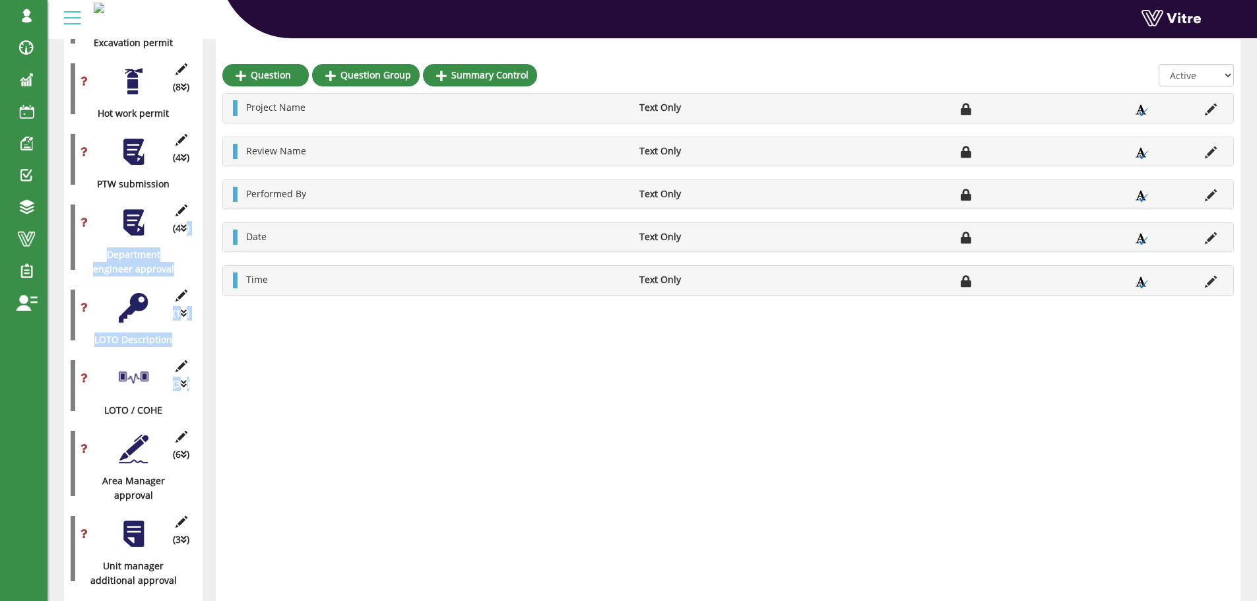
drag, startPoint x: 110, startPoint y: 359, endPoint x: 67, endPoint y: 340, distance: 47.0
click at [73, 343] on div "(5 ) Form Details (0 ) General Details (15 ) Work Details (1 ) General Risks (2…" at bounding box center [133, 161] width 125 height 1736
click at [243, 372] on div "Question Question Group Summary Control All Active Not Active Project Name Text…" at bounding box center [728, 124] width 1025 height 1834
click at [179, 290] on icon at bounding box center [181, 296] width 16 height 12
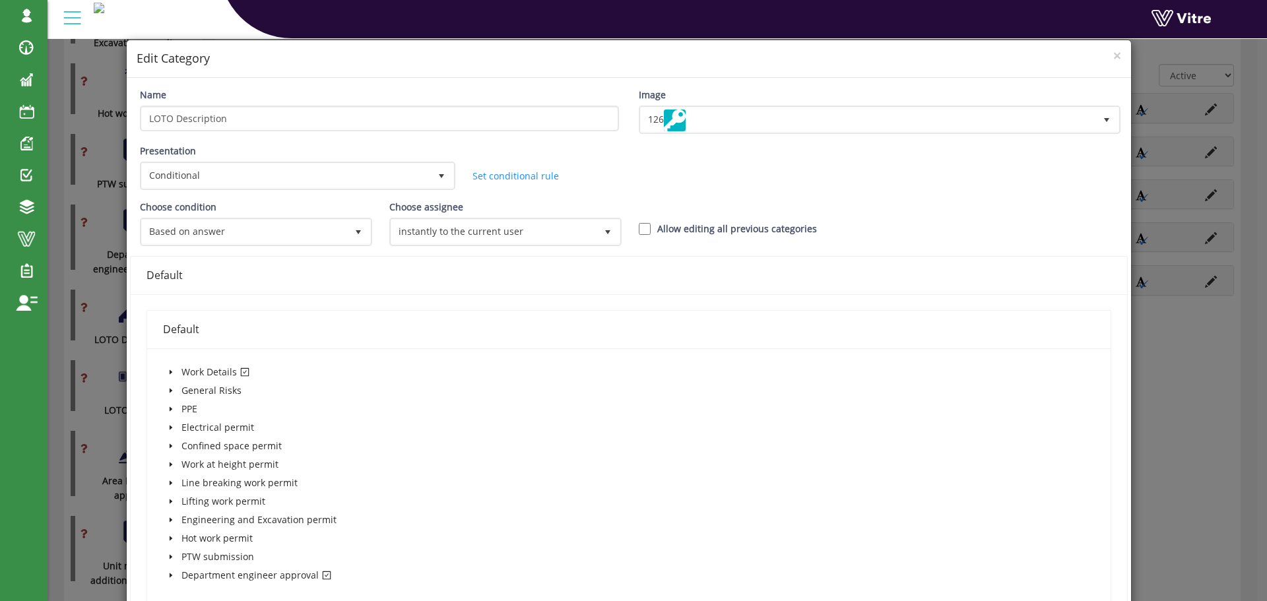
click at [172, 374] on icon "caret-down" at bounding box center [171, 372] width 7 height 7
click at [170, 371] on icon "caret-down" at bounding box center [171, 372] width 7 height 7
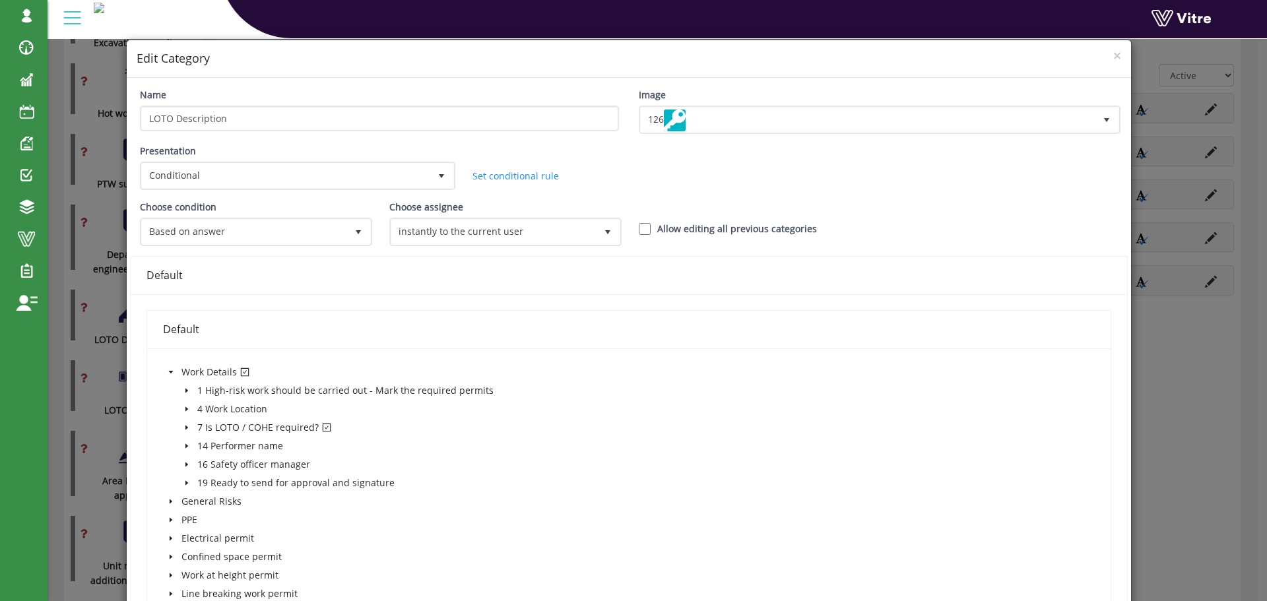
click at [183, 428] on icon "caret-down" at bounding box center [186, 427] width 7 height 7
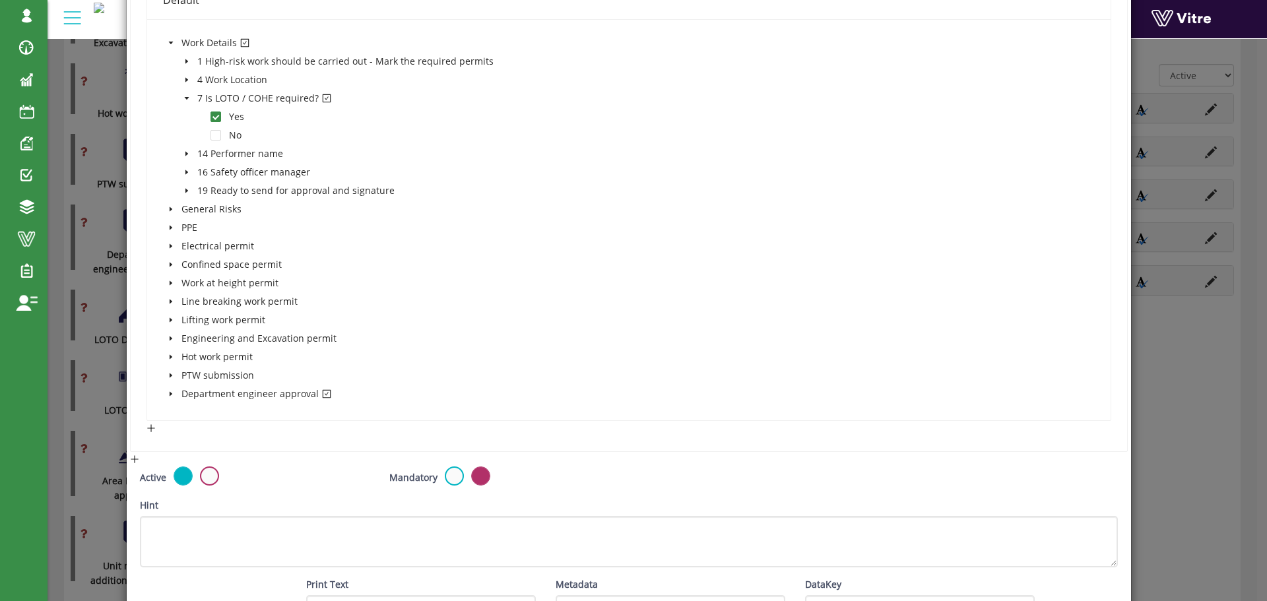
scroll to position [330, 0]
click at [170, 395] on icon "caret-down" at bounding box center [171, 393] width 7 height 7
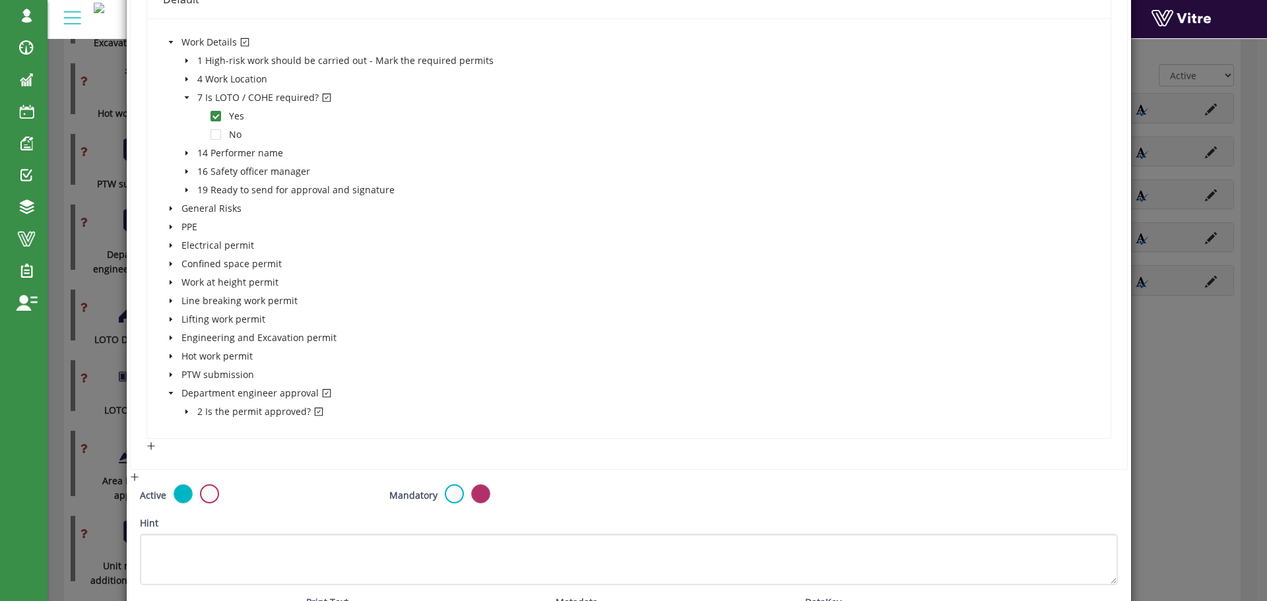
click at [181, 414] on span at bounding box center [187, 412] width 16 height 16
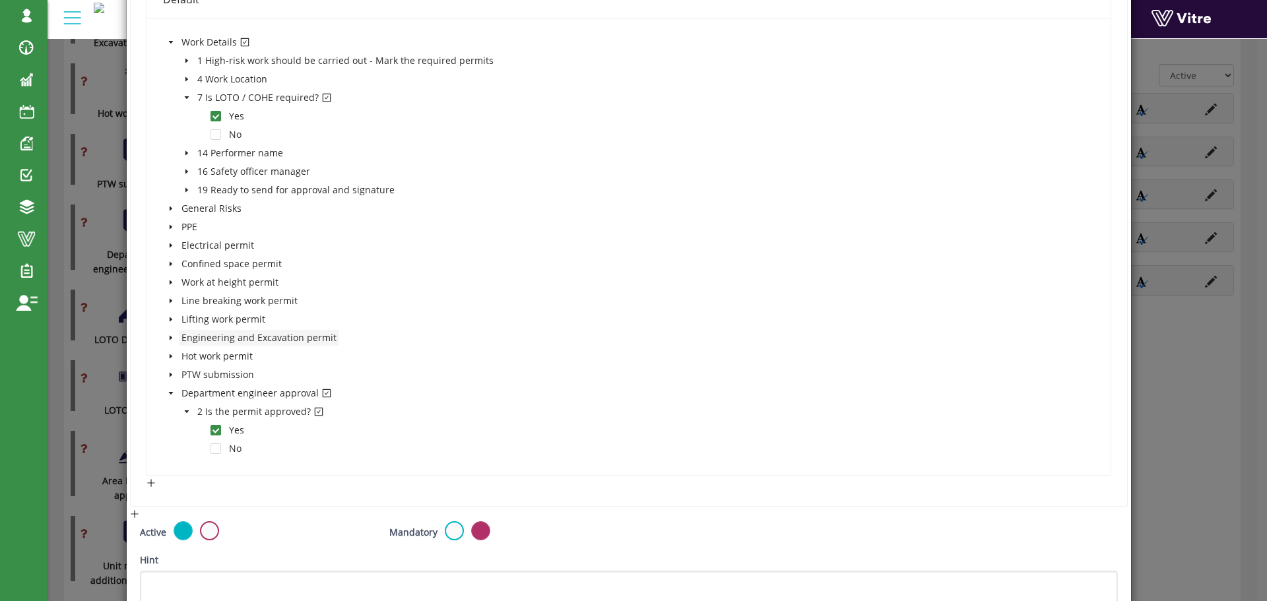
scroll to position [0, 0]
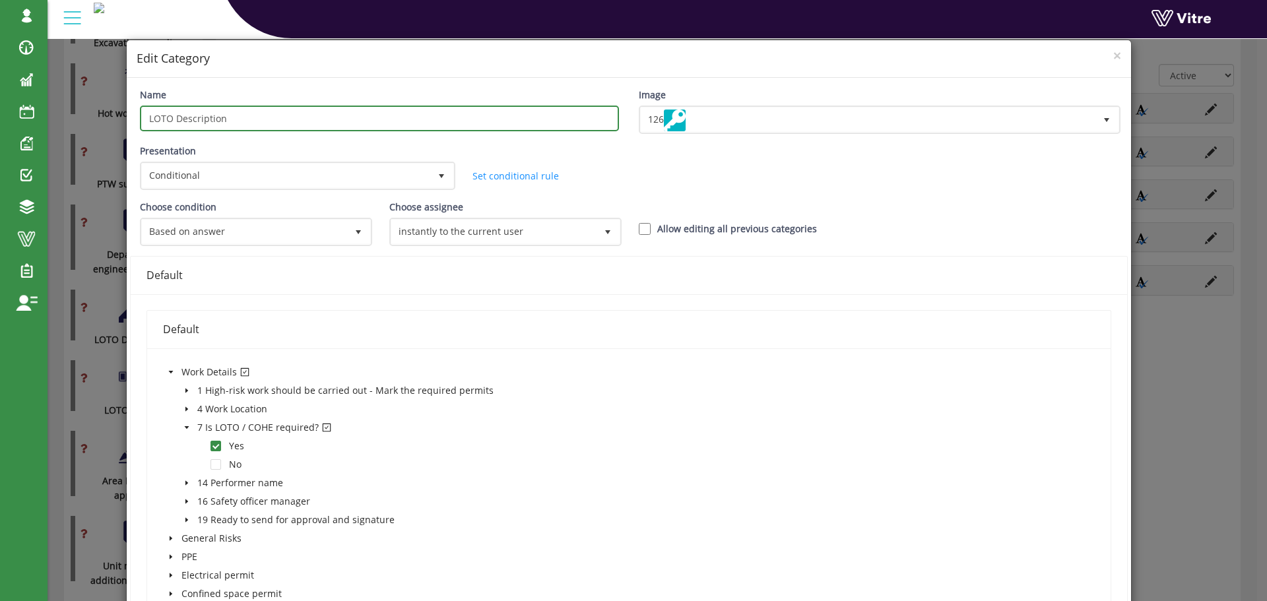
click at [208, 121] on input "LOTO Description" at bounding box center [379, 119] width 479 height 26
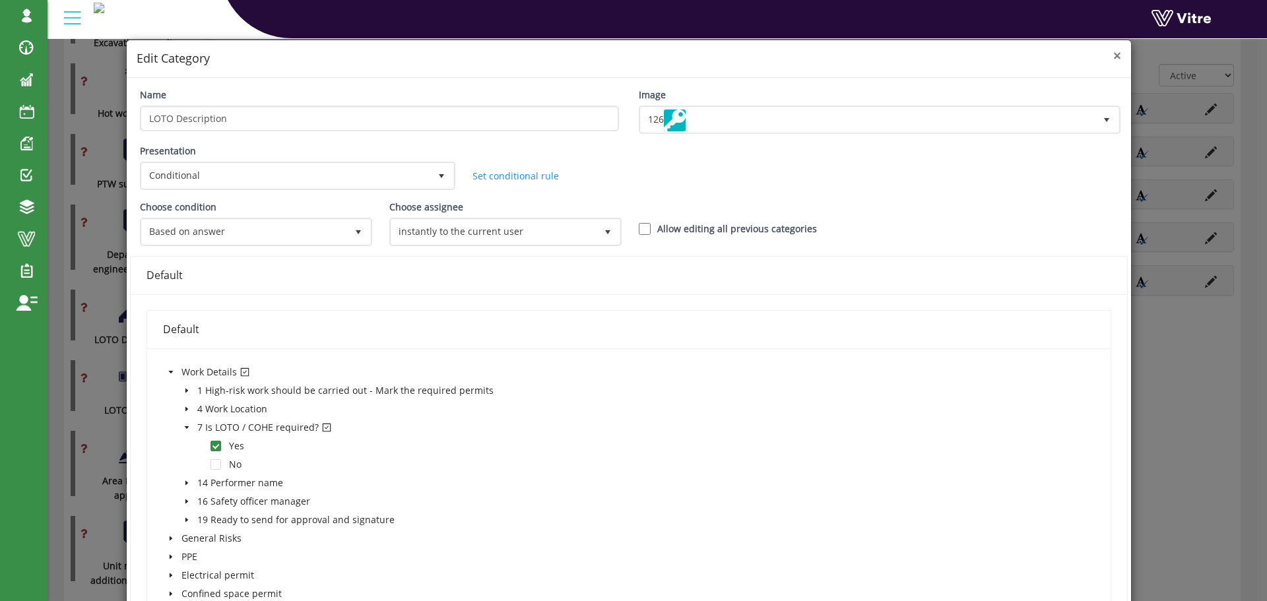
click at [1113, 52] on span "×" at bounding box center [1117, 55] width 8 height 18
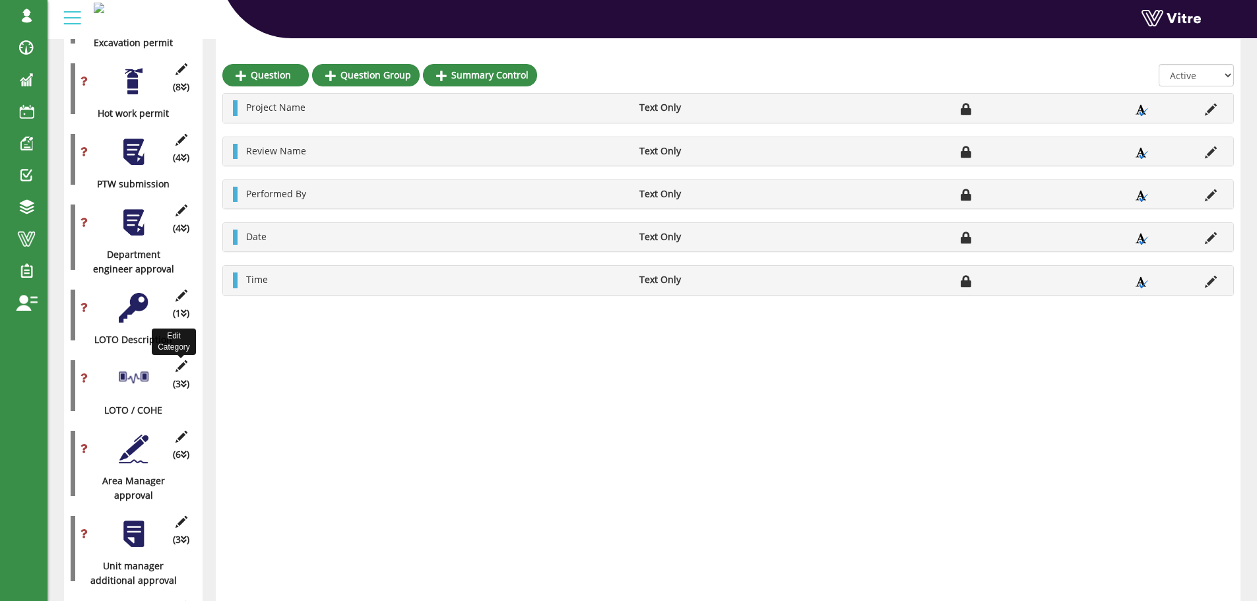
click at [179, 360] on icon at bounding box center [181, 366] width 16 height 12
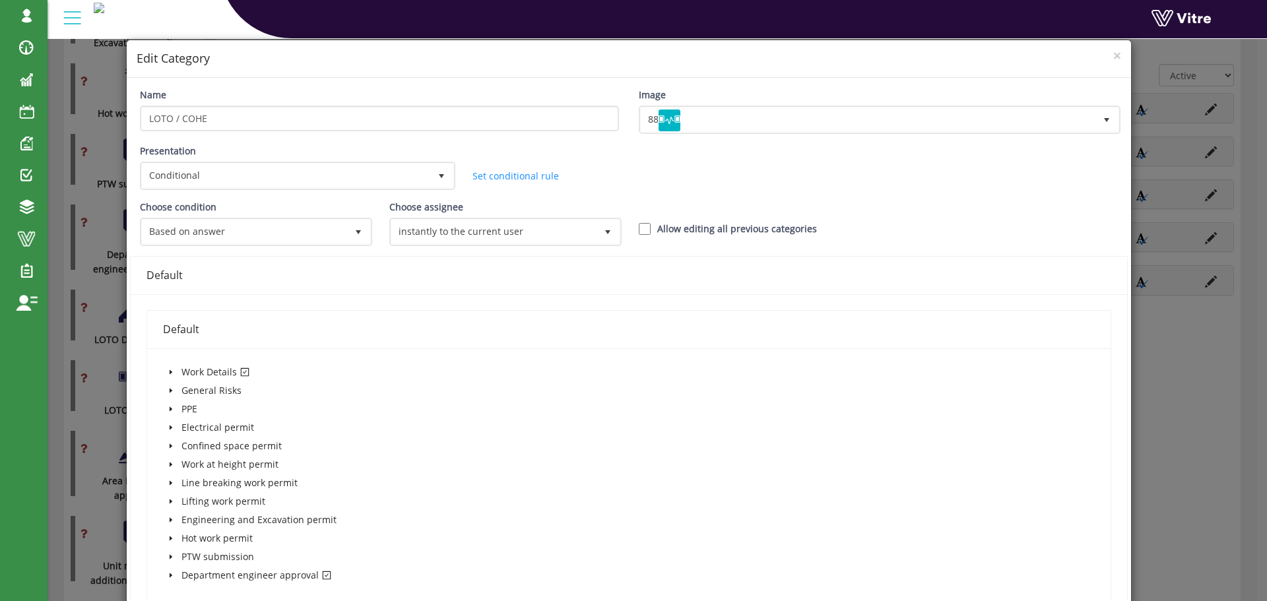
scroll to position [66, 0]
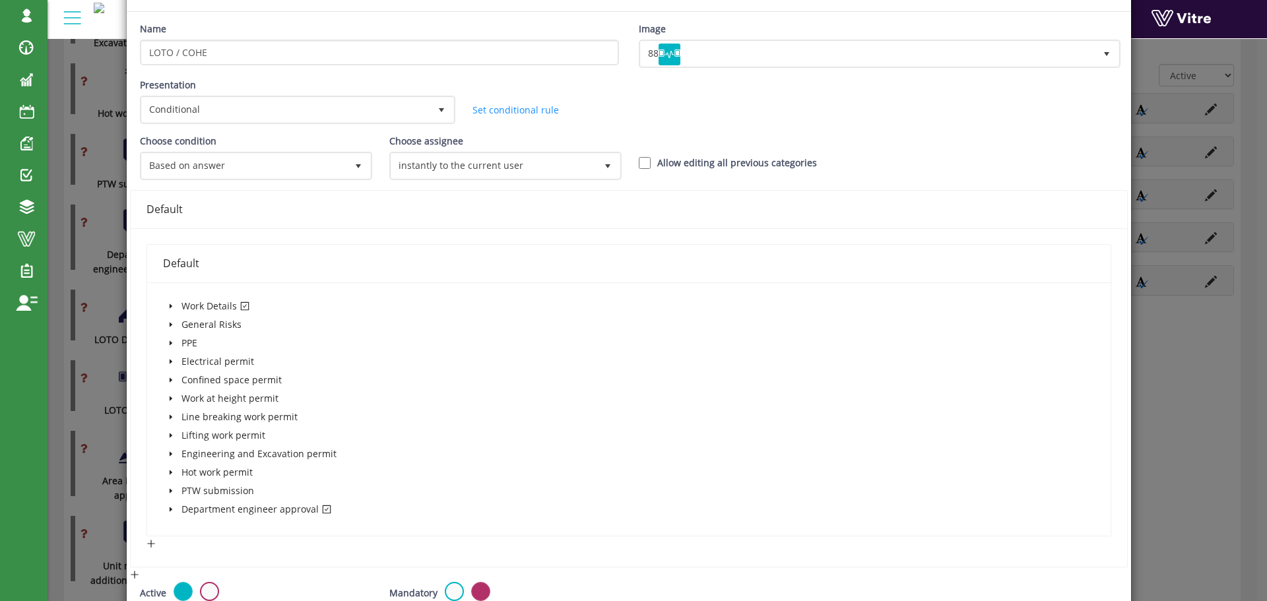
click at [171, 306] on icon "caret-down" at bounding box center [170, 306] width 3 height 5
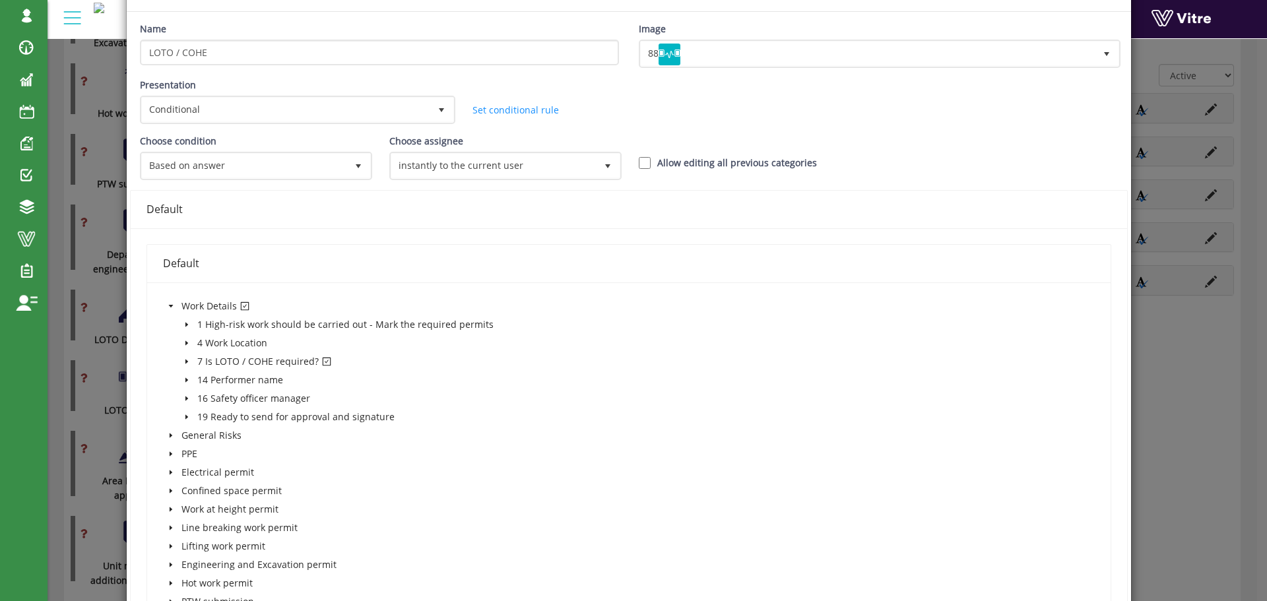
click at [183, 354] on span at bounding box center [187, 362] width 16 height 16
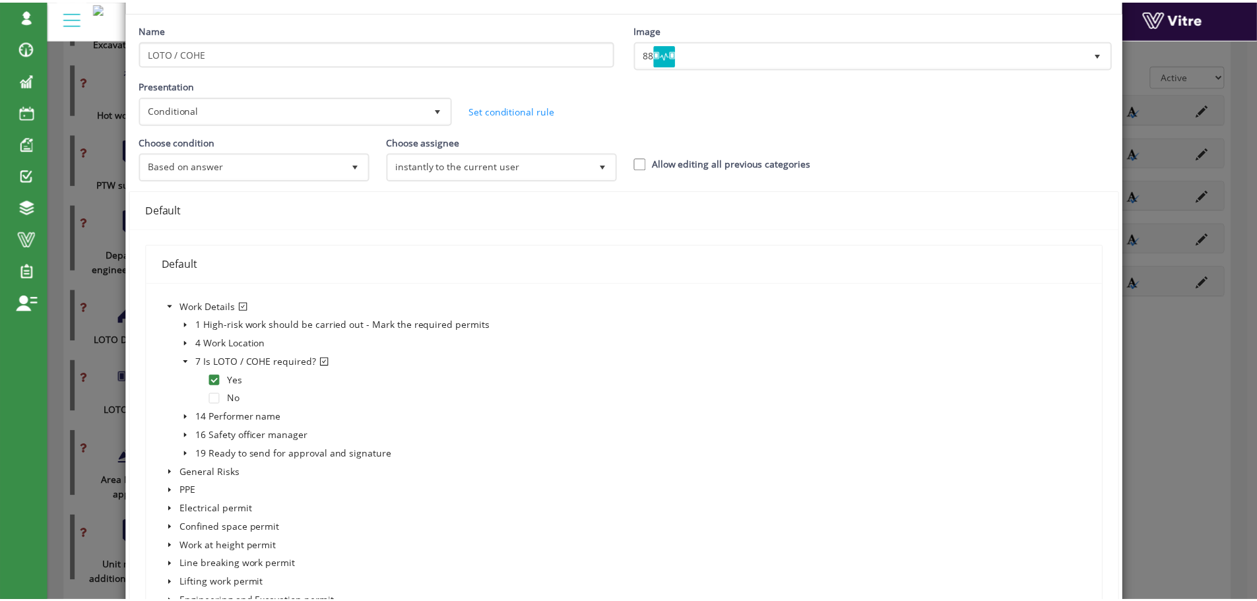
scroll to position [330, 0]
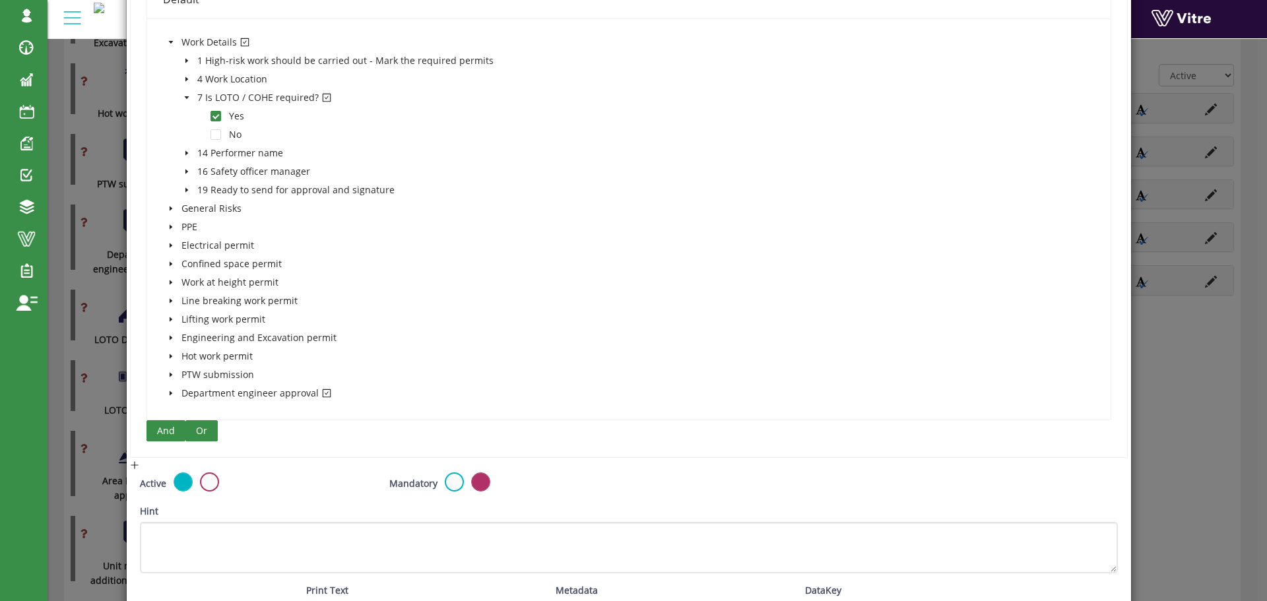
click at [169, 391] on icon "caret-down" at bounding box center [170, 393] width 3 height 5
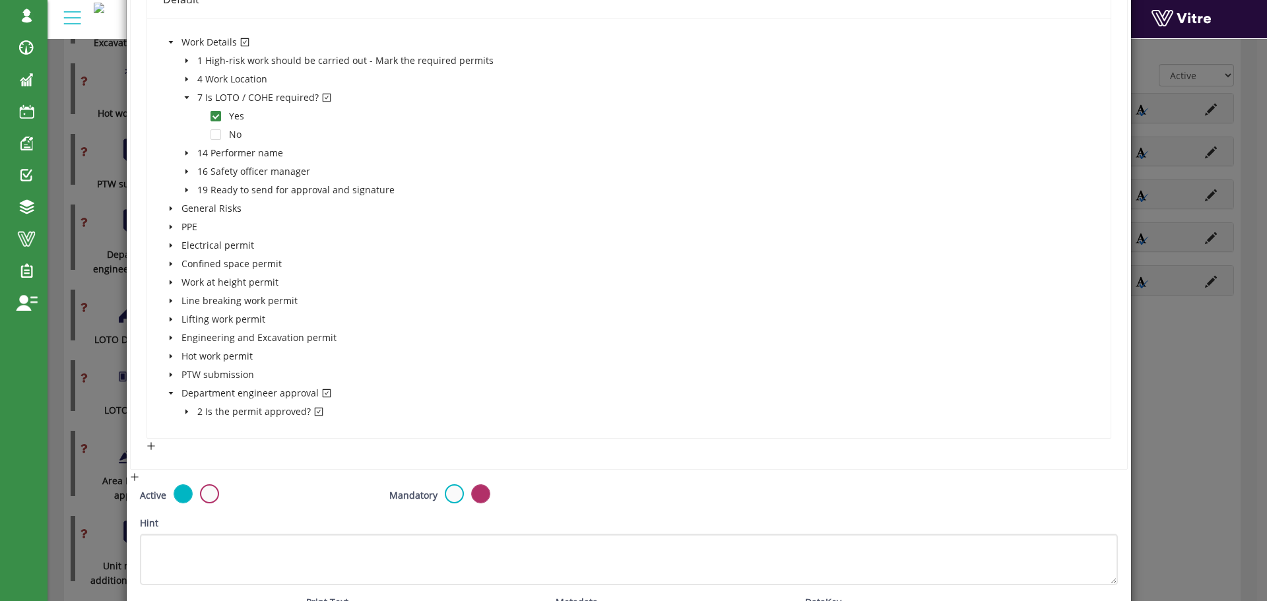
click at [179, 409] on span at bounding box center [187, 412] width 16 height 16
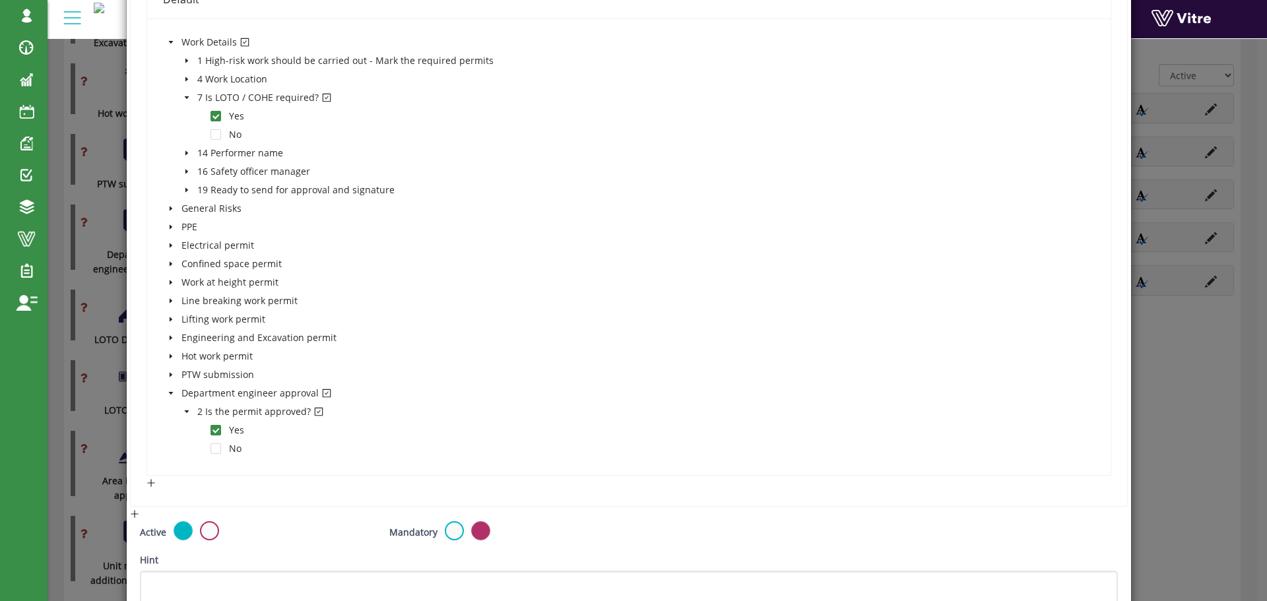
click at [1232, 181] on div "× Edit Category Name LOTO / COHE Image 88 88 Presentation Conditional 5 Set Dur…" at bounding box center [633, 300] width 1267 height 601
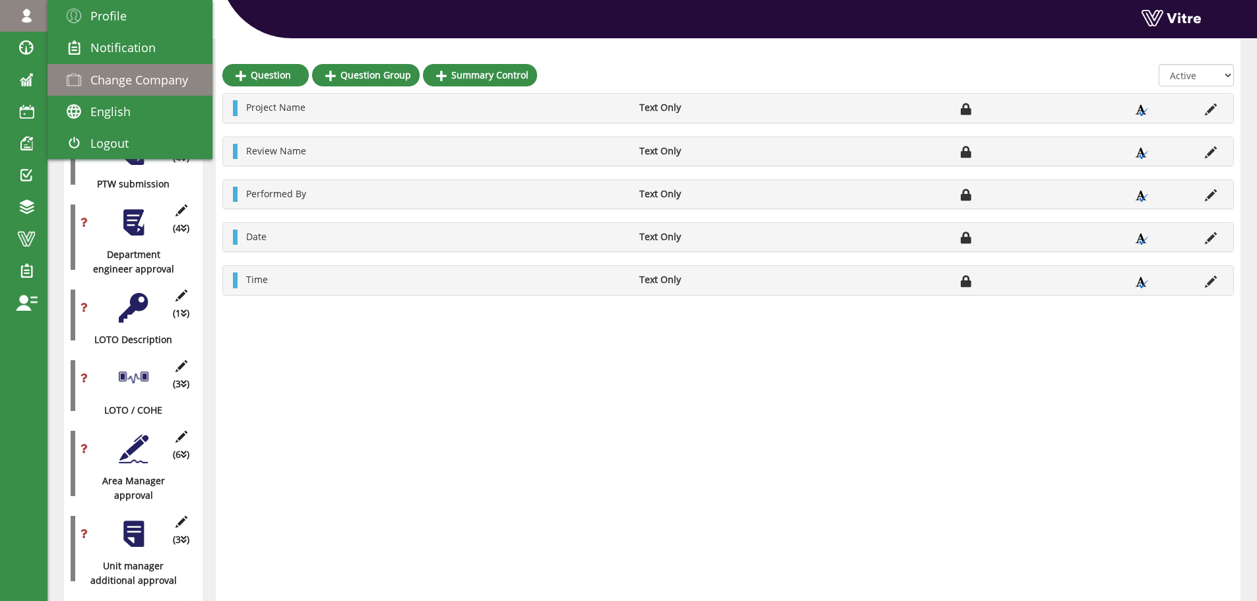
click at [114, 69] on link "Change Company" at bounding box center [130, 80] width 165 height 32
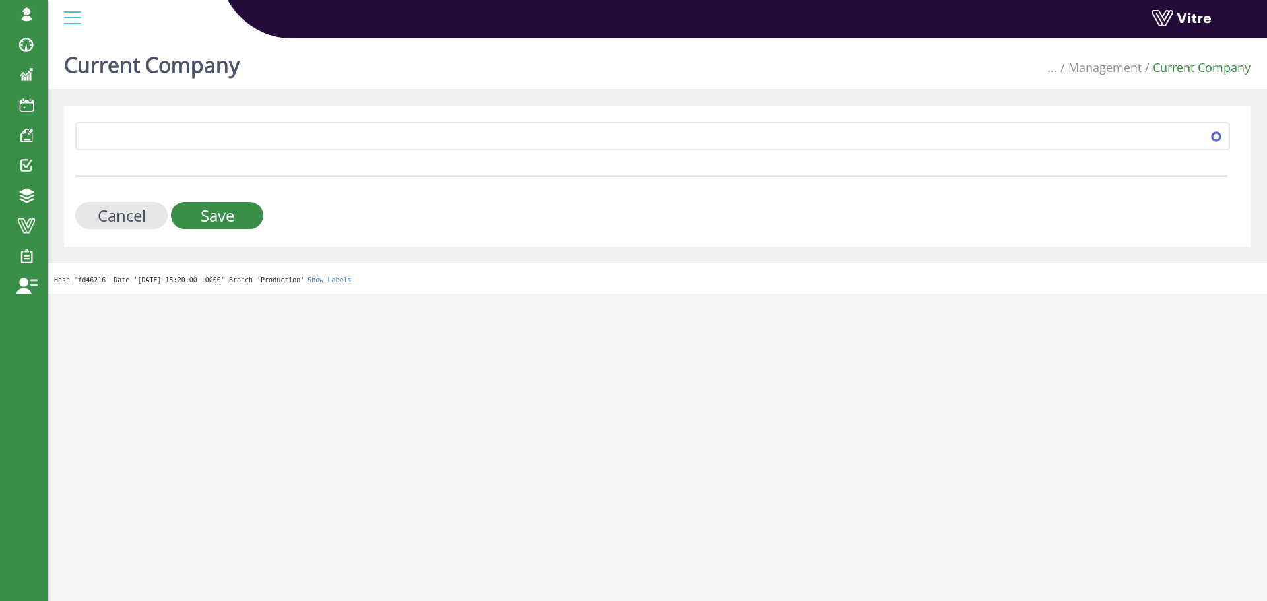
click at [264, 152] on form "379 Cancel Save" at bounding box center [651, 175] width 1152 height 107
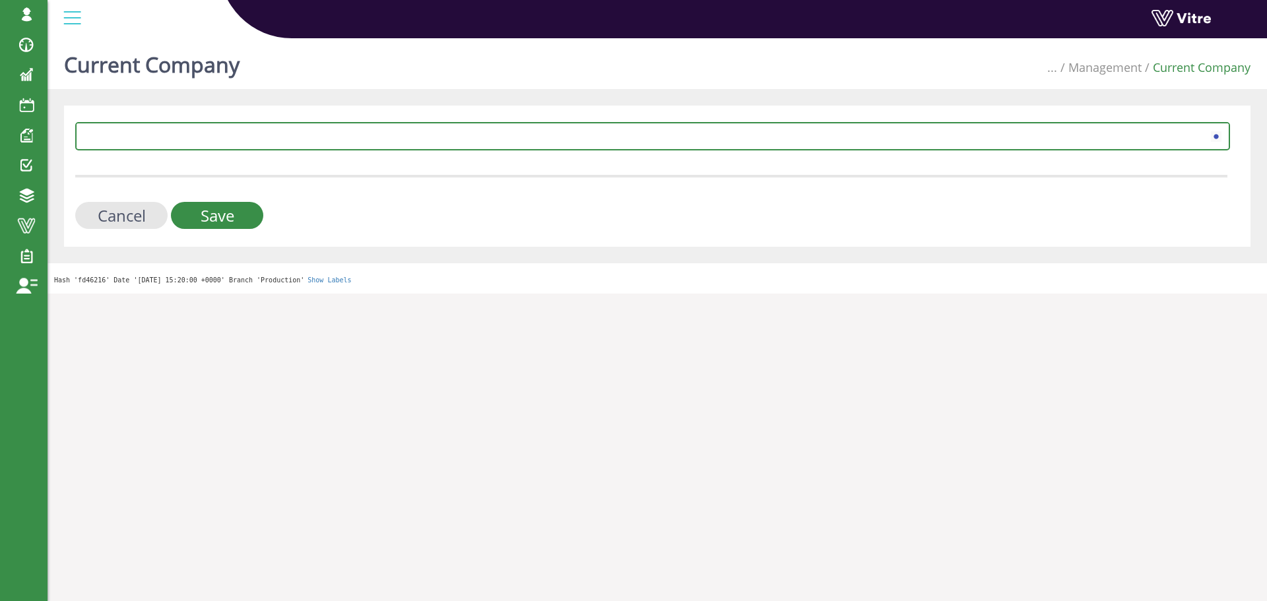
click at [262, 145] on span at bounding box center [640, 136] width 1127 height 24
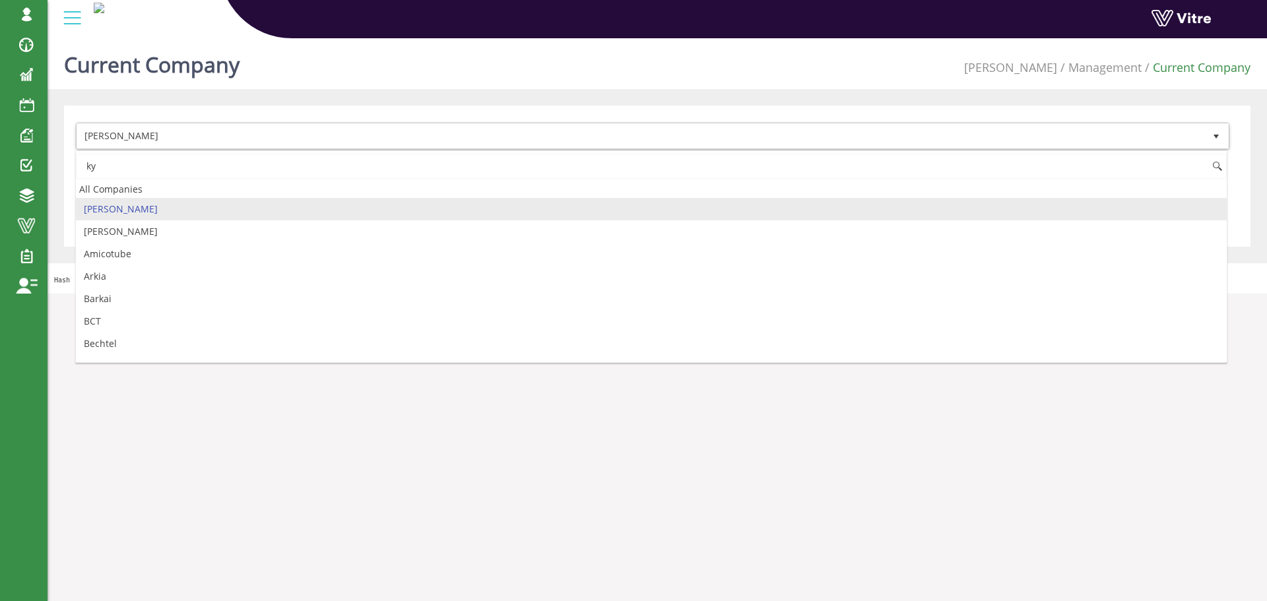
type input "k"
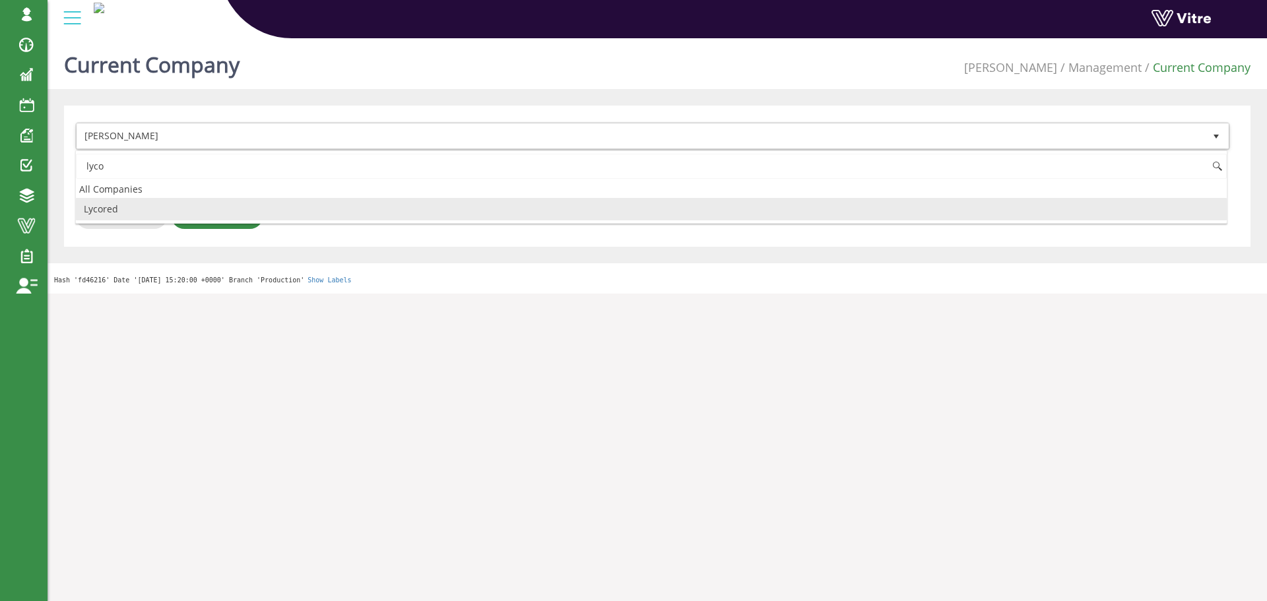
click at [172, 205] on li "Lycored" at bounding box center [651, 209] width 1151 height 22
type input "lyco"
click at [199, 209] on input "Save" at bounding box center [217, 215] width 92 height 27
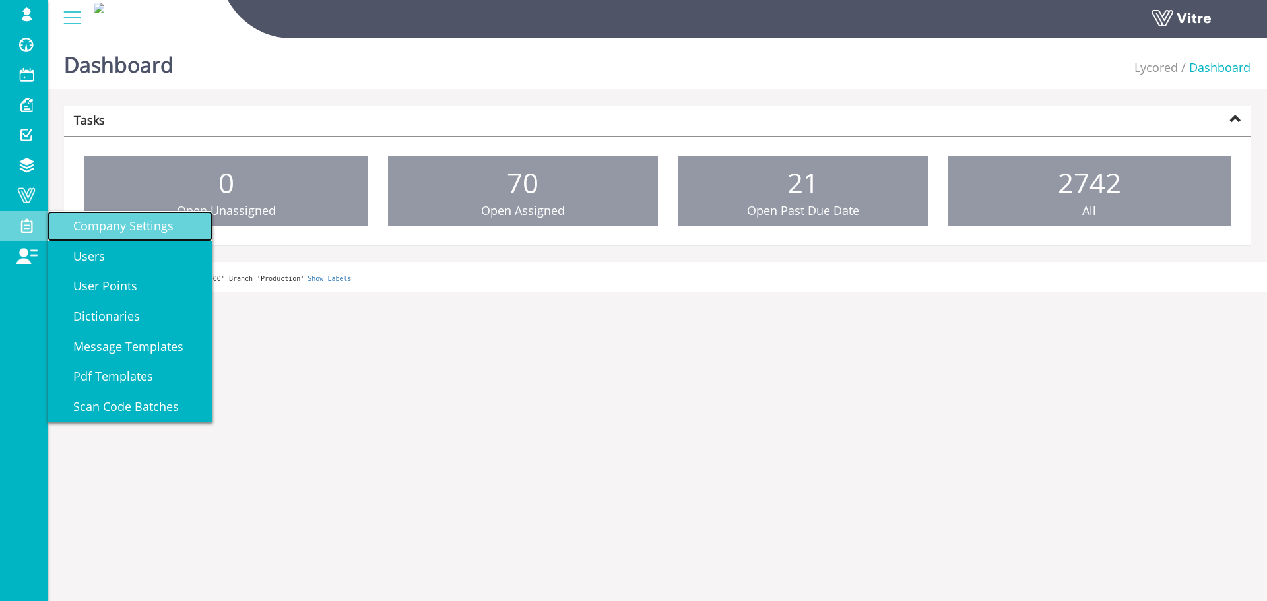
click at [166, 224] on span "Company Settings" at bounding box center [115, 226] width 116 height 16
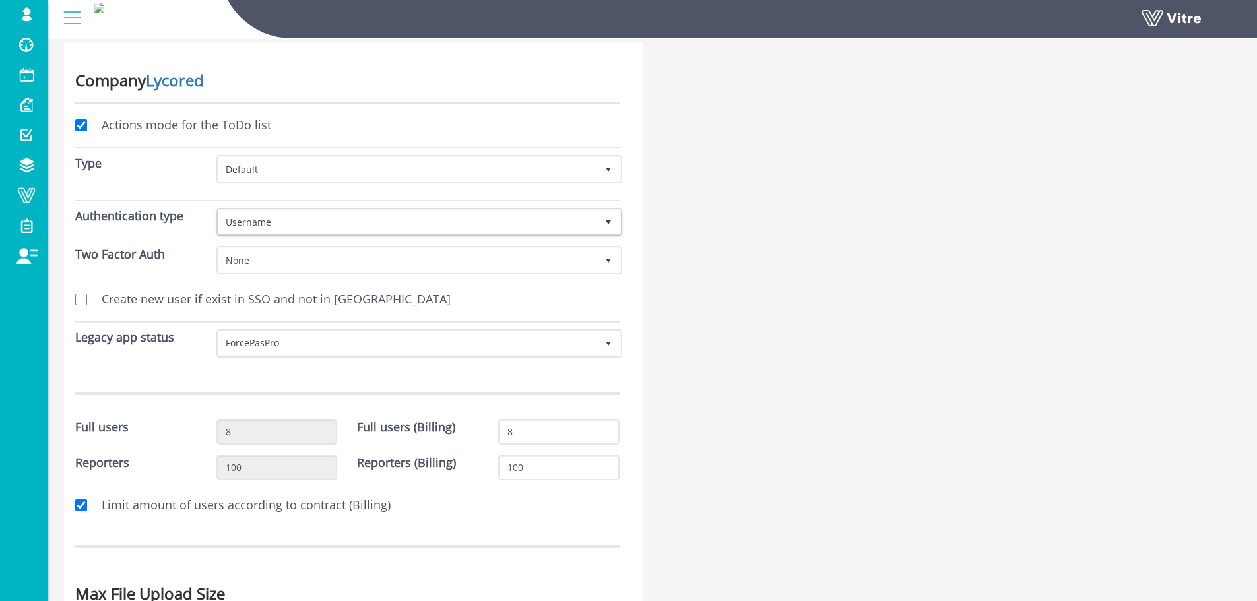
scroll to position [132, 0]
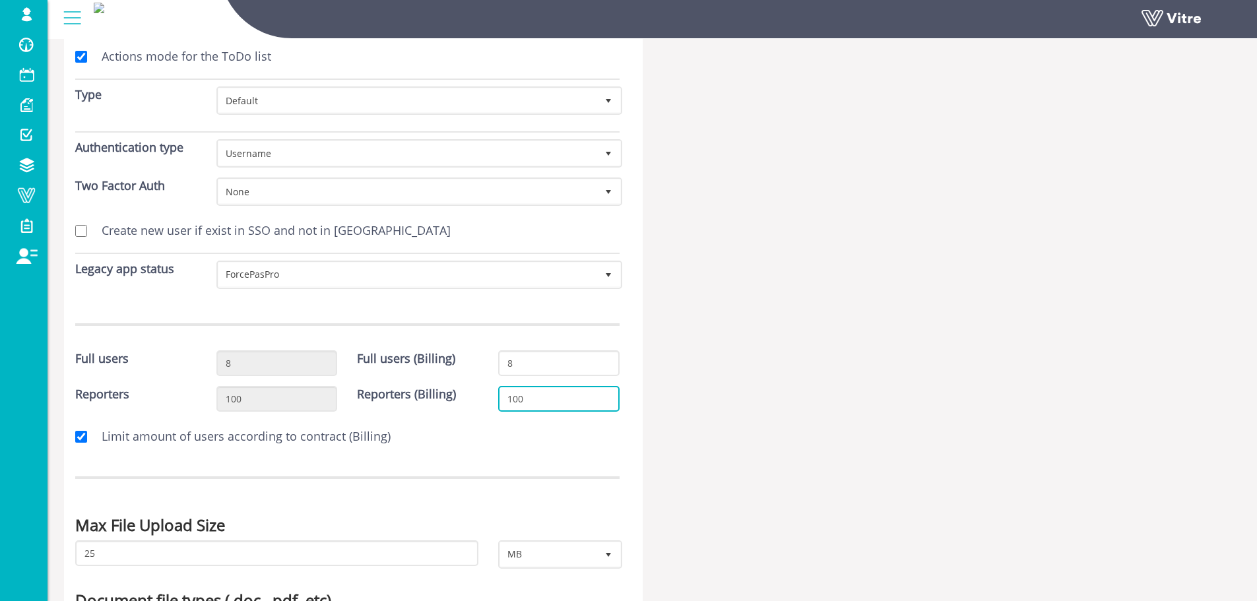
drag, startPoint x: 537, startPoint y: 404, endPoint x: 490, endPoint y: 407, distance: 46.3
click at [490, 407] on div "100" at bounding box center [558, 404] width 141 height 36
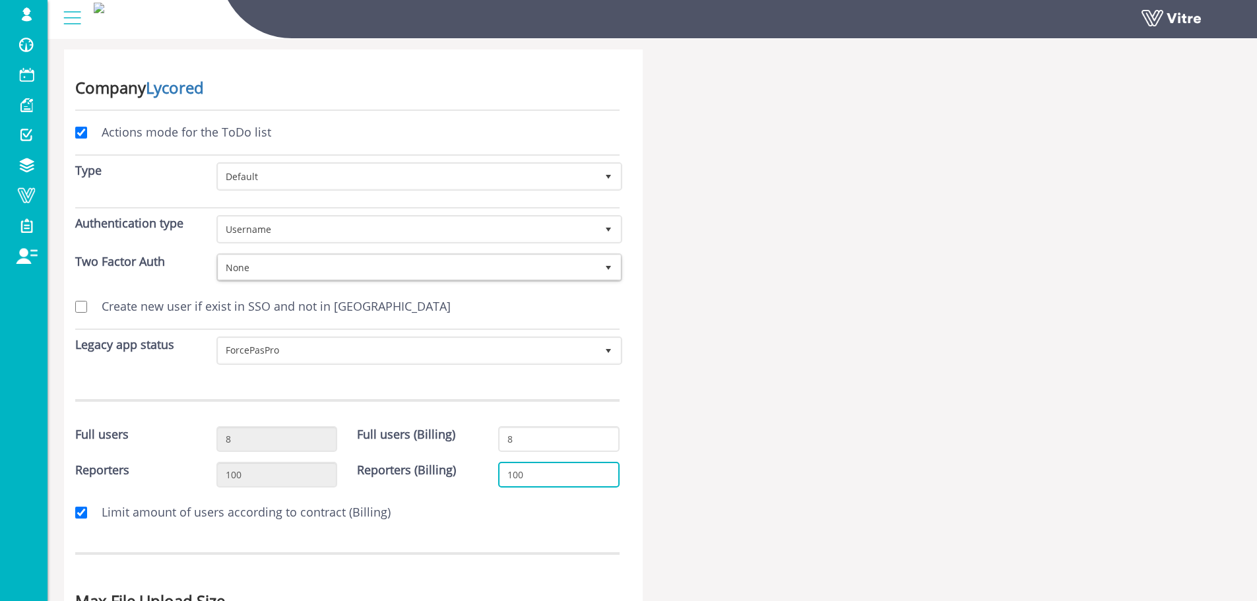
scroll to position [0, 0]
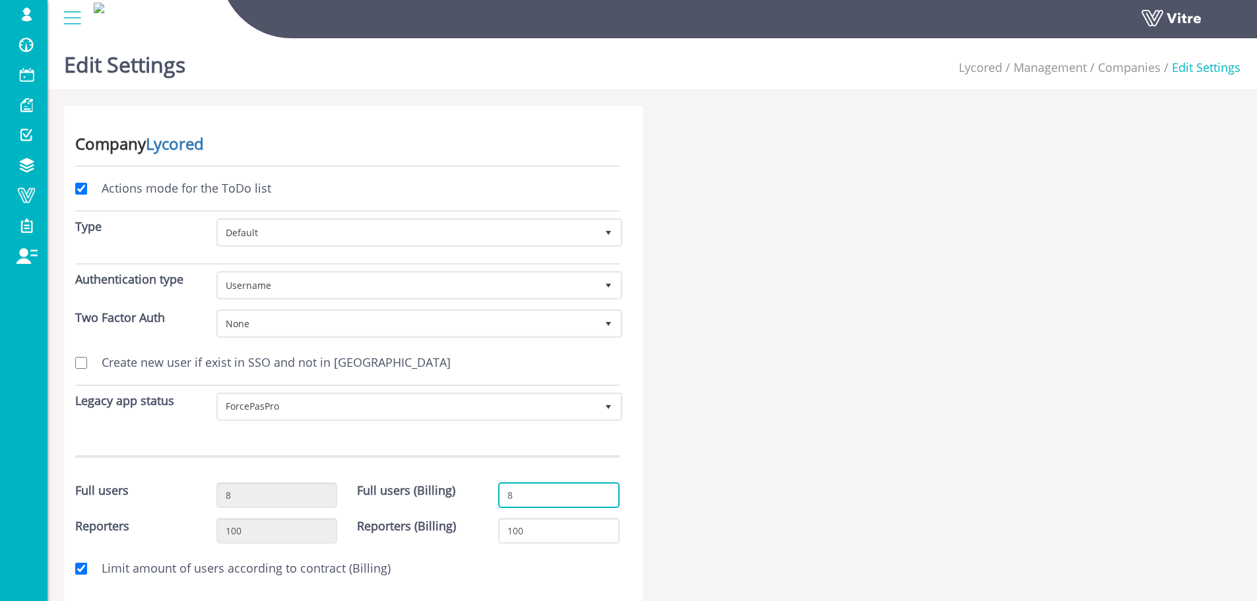
drag, startPoint x: 537, startPoint y: 486, endPoint x: 546, endPoint y: 492, distance: 11.9
click at [542, 486] on input "8" at bounding box center [558, 495] width 121 height 26
drag, startPoint x: 546, startPoint y: 492, endPoint x: 446, endPoint y: 492, distance: 100.3
click at [461, 492] on div "Full users 8 Full users (Billing) 8" at bounding box center [347, 500] width 564 height 36
click at [602, 487] on input "8" at bounding box center [558, 495] width 121 height 26
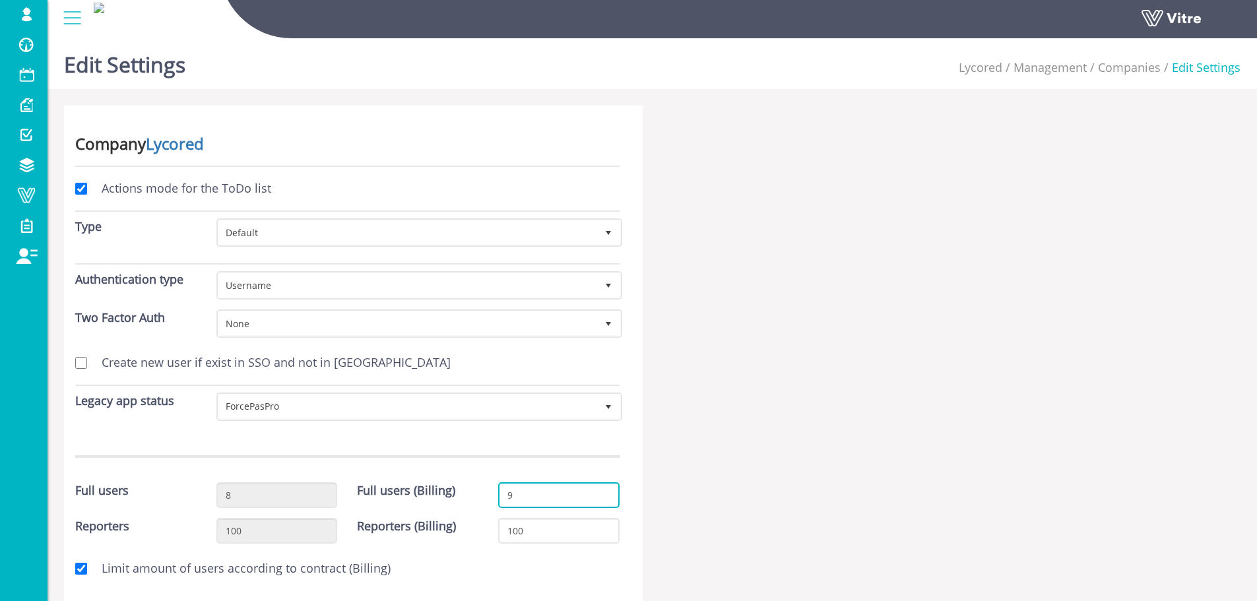
type input "9"
click at [605, 491] on input "9" at bounding box center [558, 495] width 121 height 26
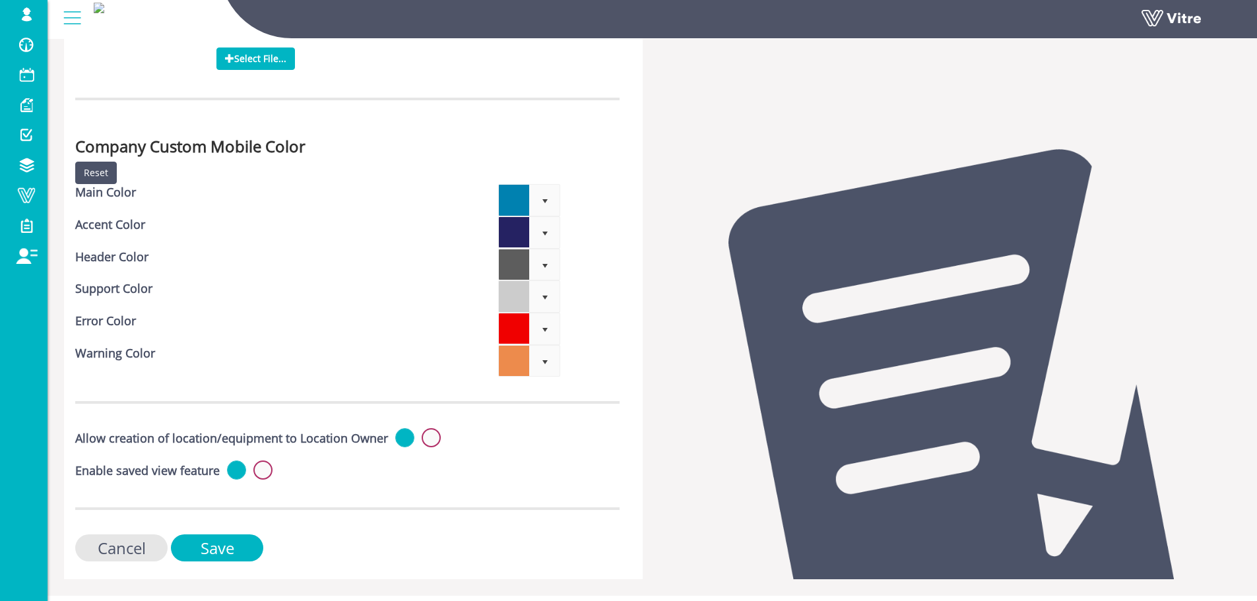
scroll to position [4158, 0]
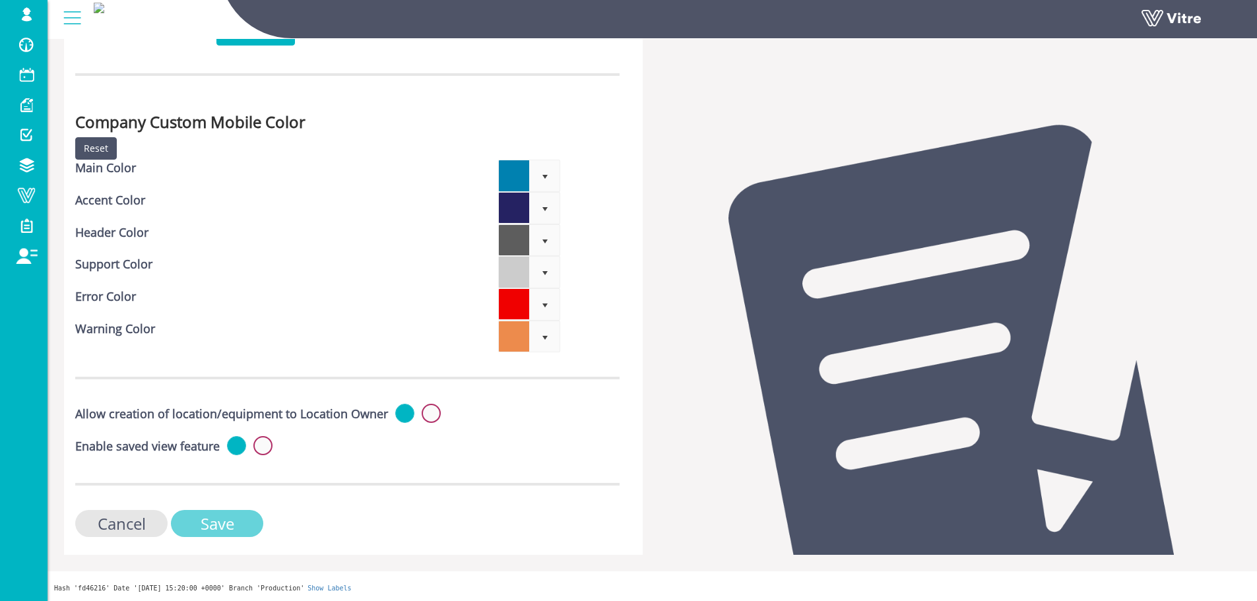
click at [237, 521] on input "Save" at bounding box center [217, 523] width 92 height 27
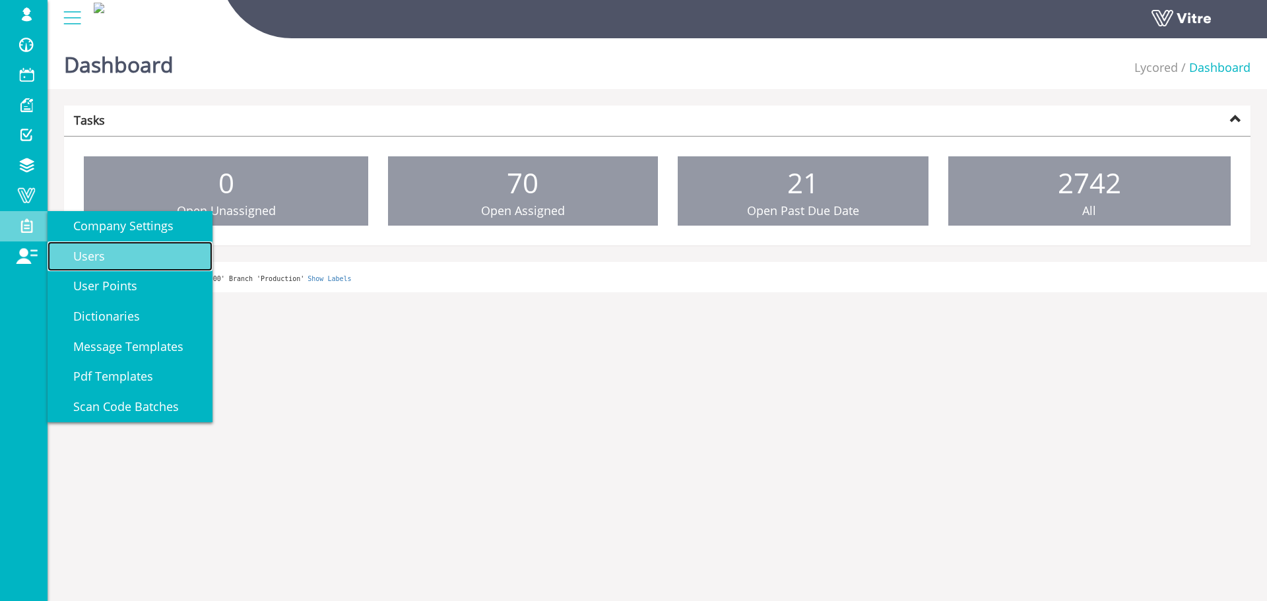
click at [133, 261] on link "Users" at bounding box center [130, 257] width 165 height 30
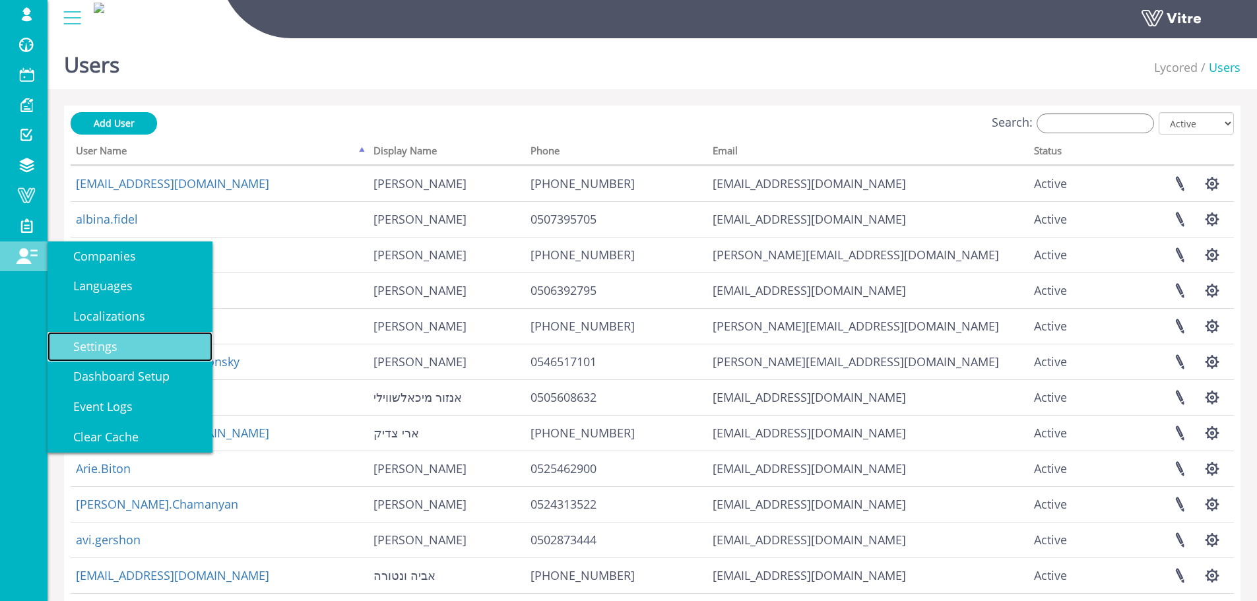
click at [141, 337] on link "Settings" at bounding box center [130, 347] width 165 height 30
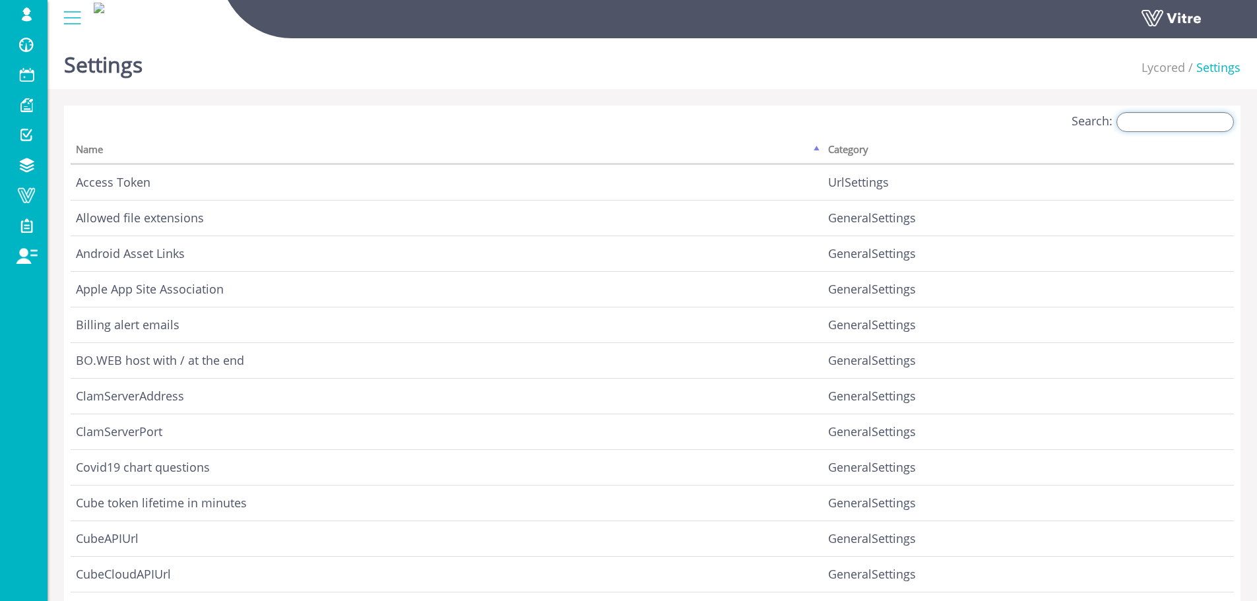
click at [1154, 118] on input "Search:" at bounding box center [1175, 122] width 117 height 20
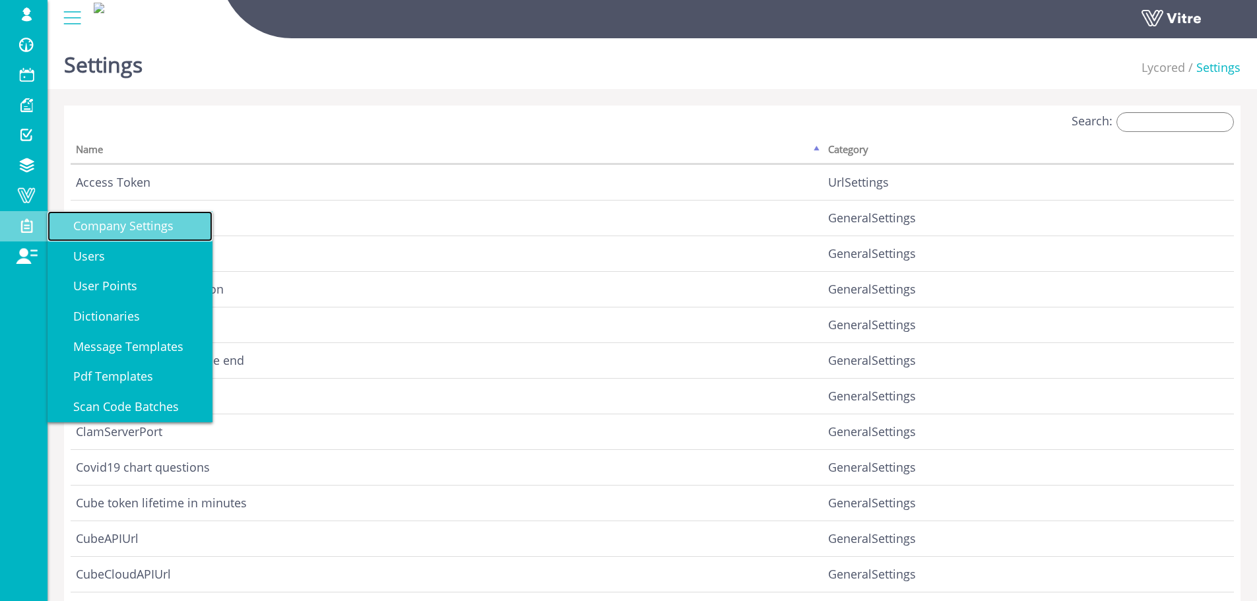
click at [123, 232] on span "Company Settings" at bounding box center [115, 226] width 116 height 16
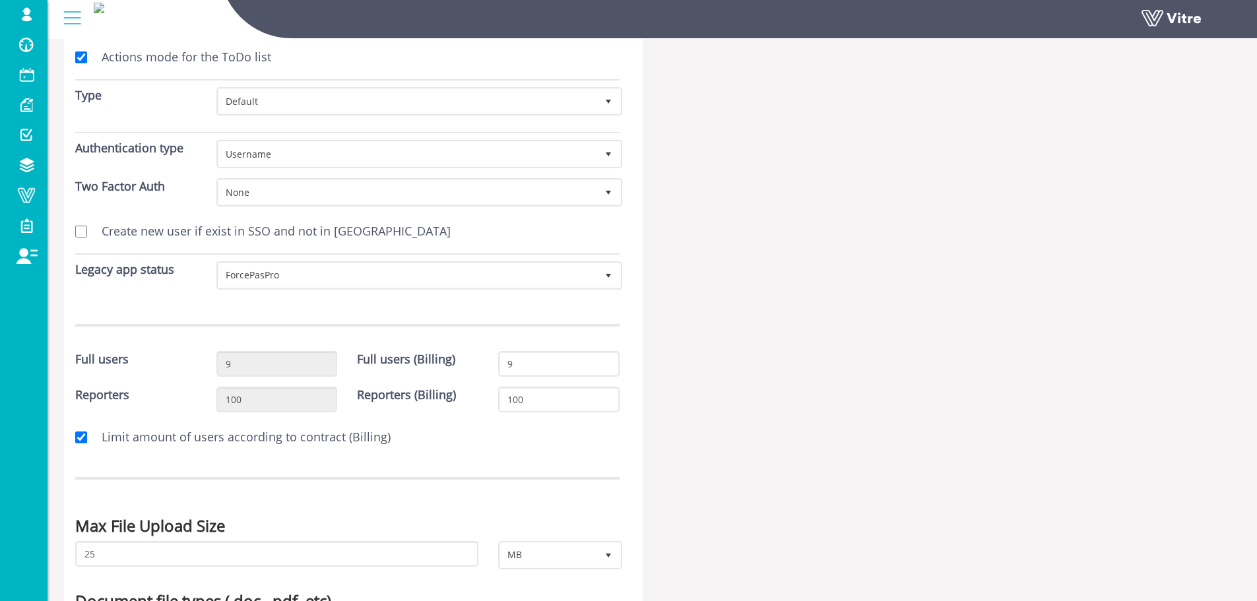
scroll to position [132, 0]
type input "8"
click at [605, 367] on input "8" at bounding box center [558, 363] width 121 height 26
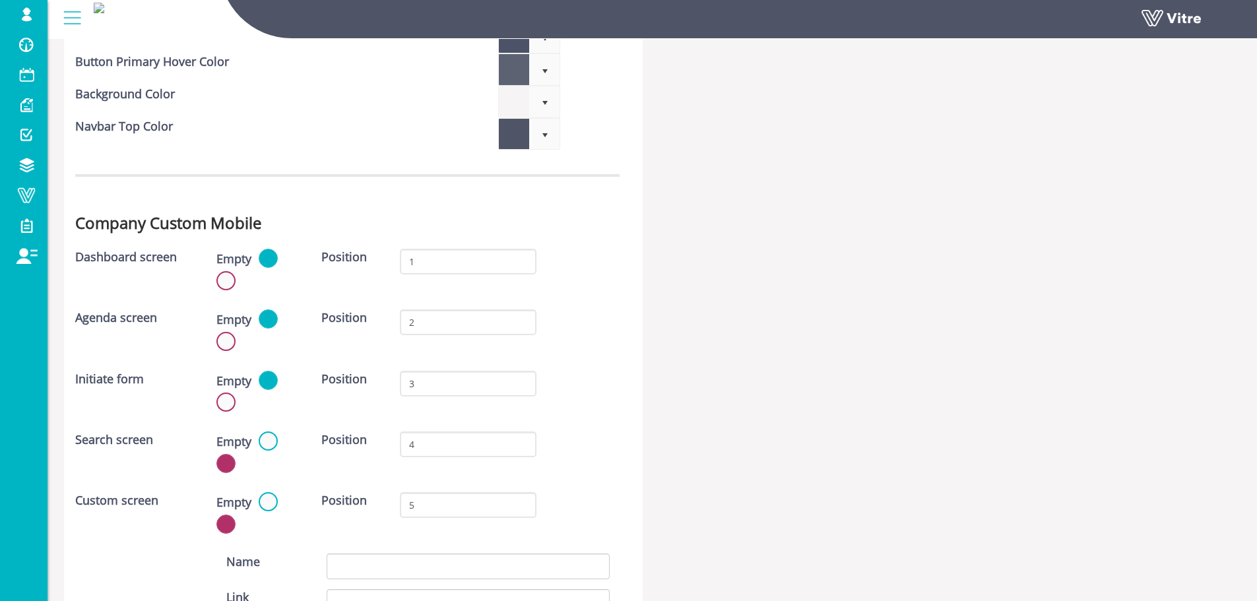
scroll to position [4158, 0]
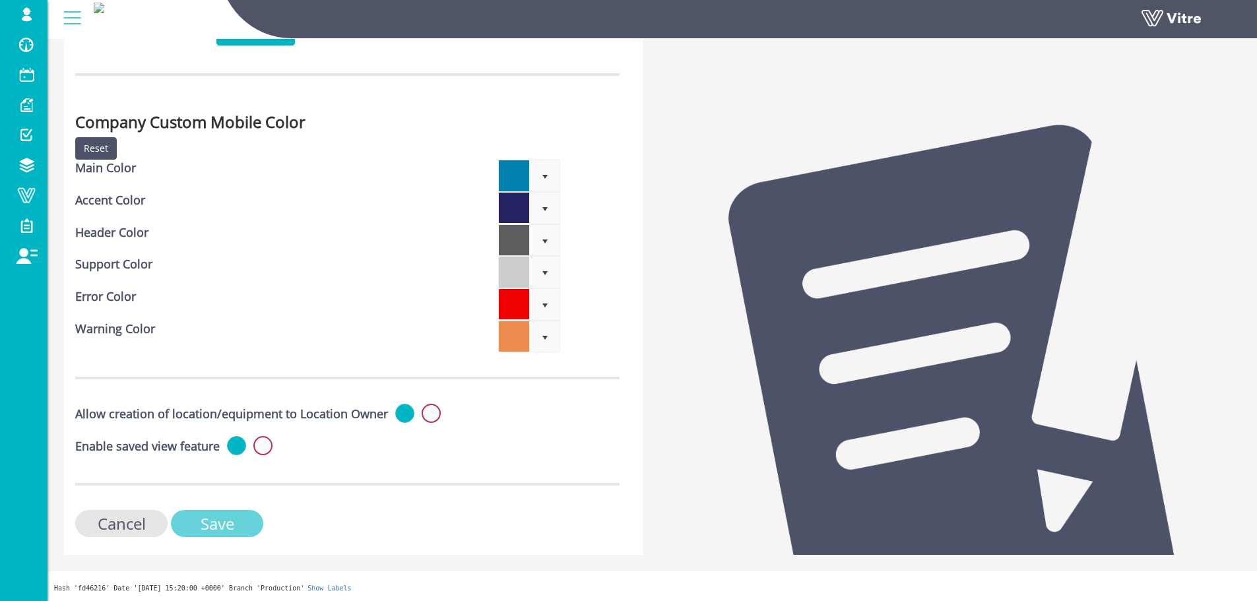
click at [249, 521] on input "Save" at bounding box center [217, 523] width 92 height 27
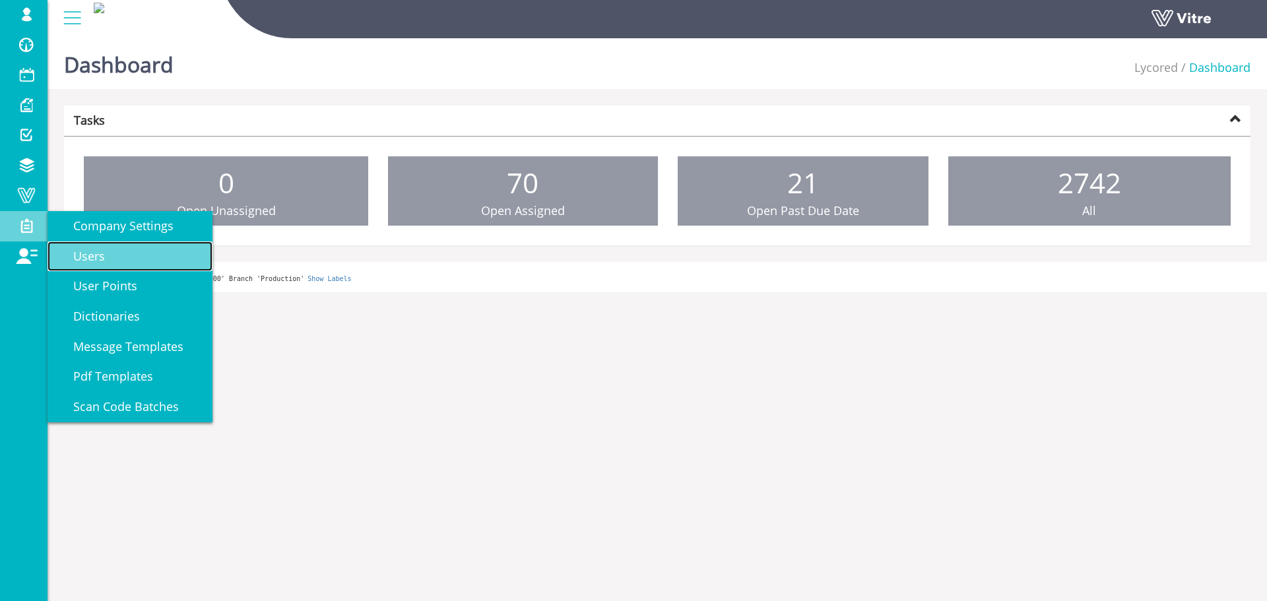
click at [105, 262] on link "Users" at bounding box center [130, 257] width 165 height 30
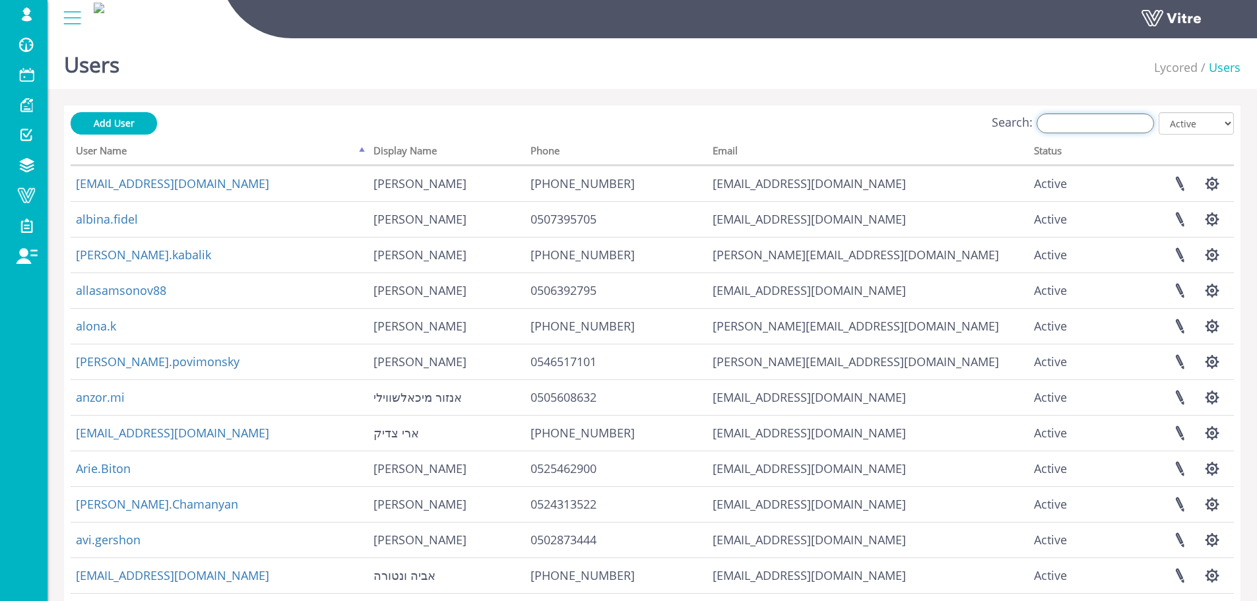
click at [1119, 119] on input "Search:" at bounding box center [1095, 124] width 117 height 20
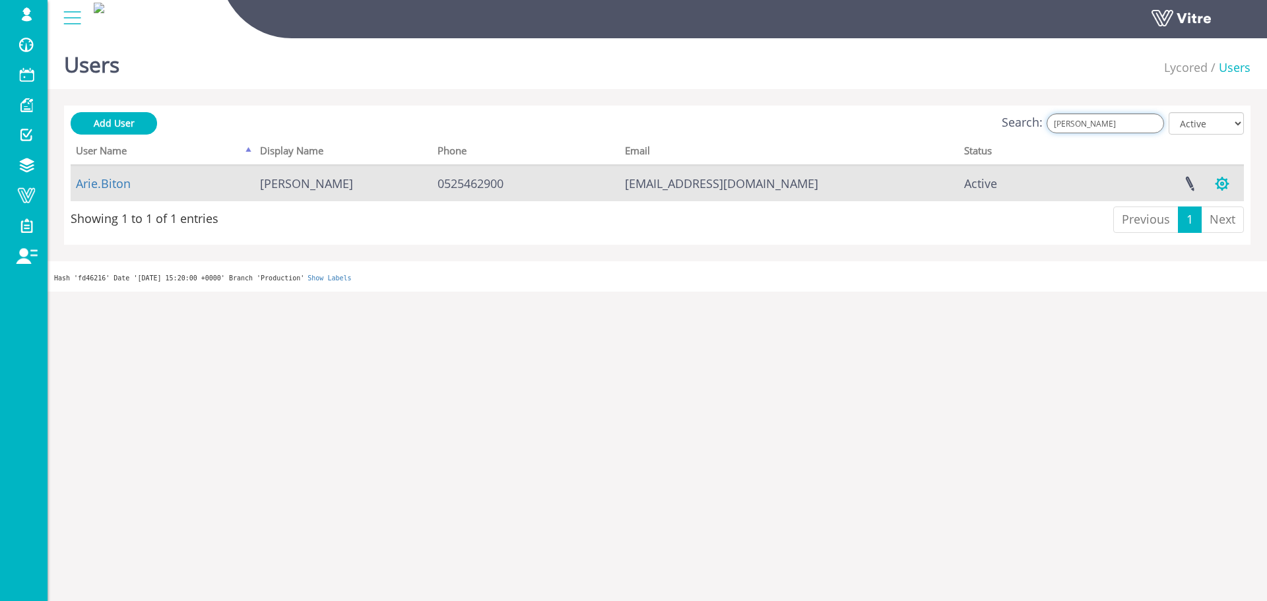
type input "אריה"
click at [1233, 188] on button "button" at bounding box center [1222, 183] width 33 height 35
click at [1211, 232] on link "Manage User Settings" at bounding box center [1168, 232] width 139 height 17
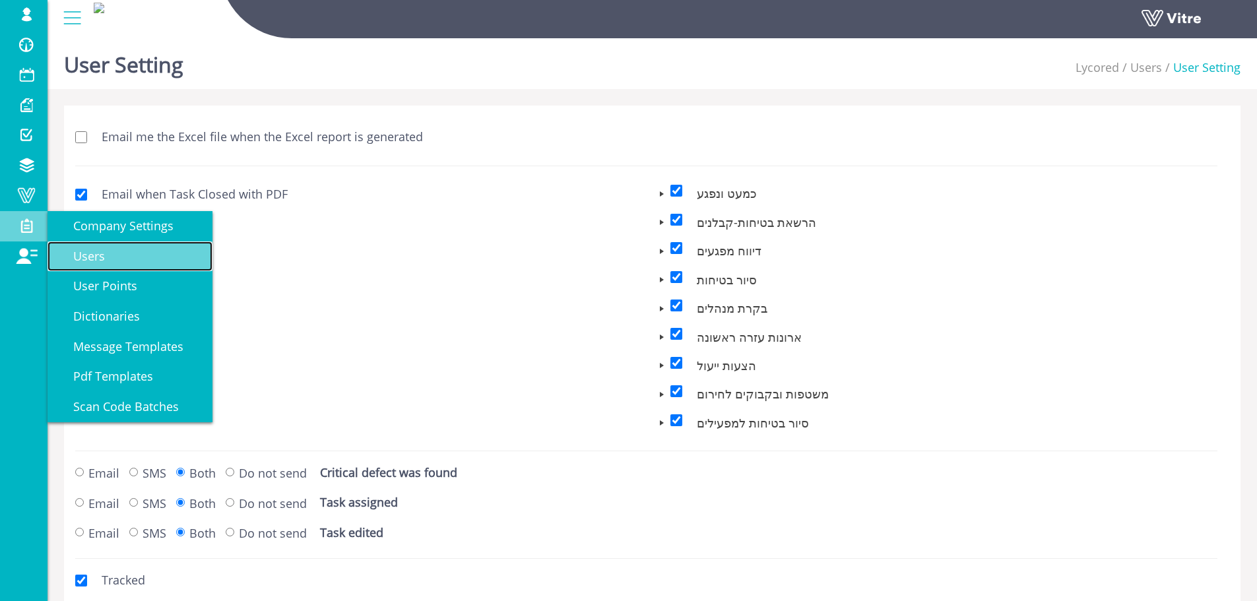
click at [87, 260] on span "Users" at bounding box center [81, 256] width 48 height 16
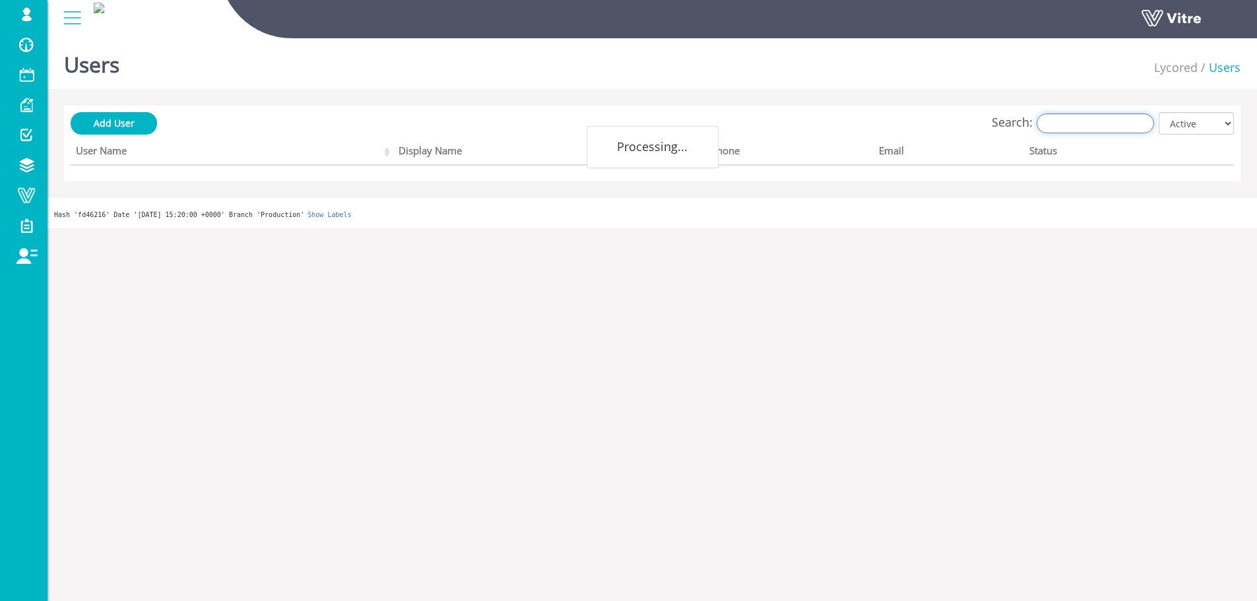
click at [1121, 127] on input "Search:" at bounding box center [1095, 124] width 117 height 20
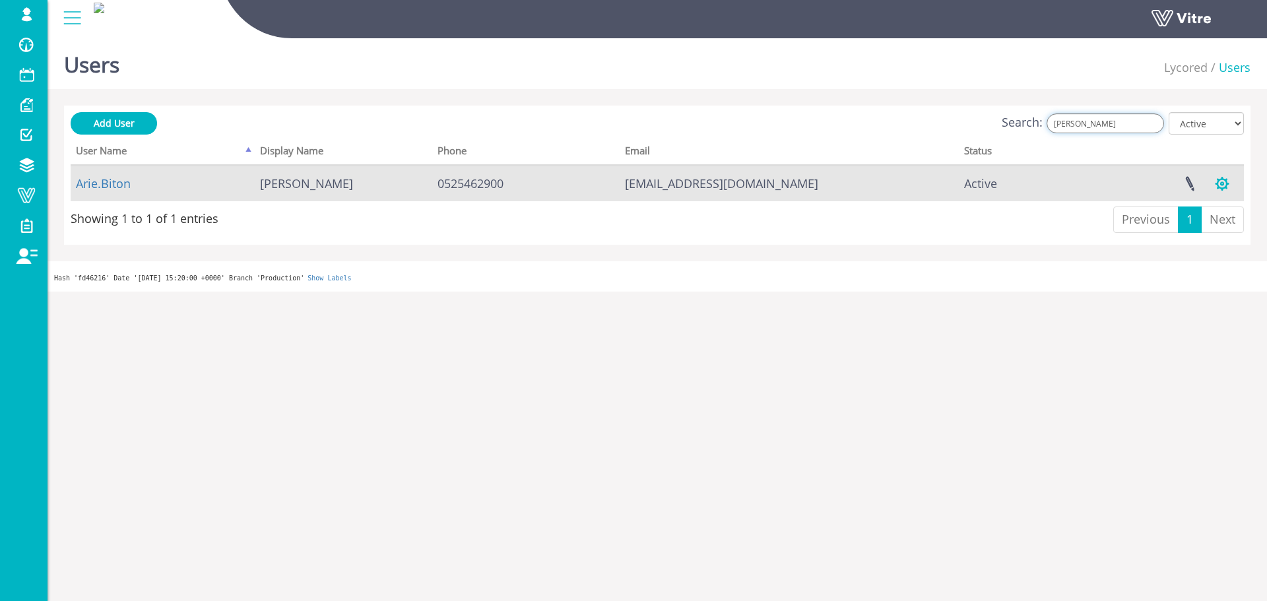
type input "אריה"
click at [1233, 183] on button "button" at bounding box center [1222, 183] width 33 height 35
click at [1226, 232] on link "Manage User Settings" at bounding box center [1168, 232] width 139 height 17
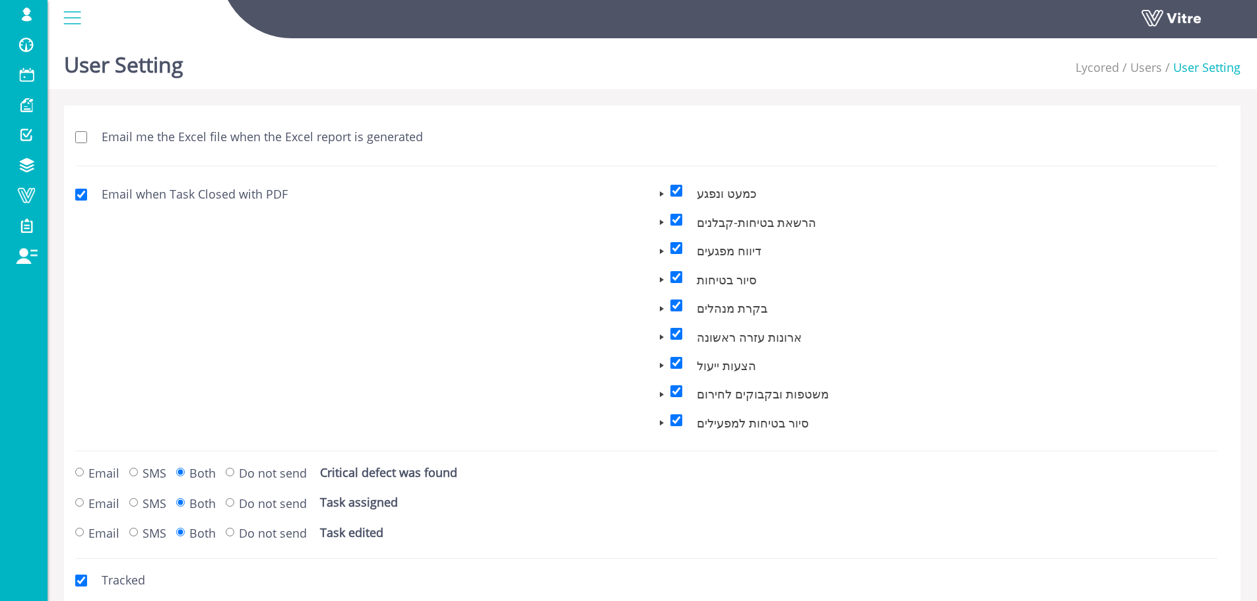
drag, startPoint x: 182, startPoint y: 133, endPoint x: 188, endPoint y: 147, distance: 15.1
click at [186, 143] on label "Email me the Excel file when the Excel report is generated" at bounding box center [255, 137] width 335 height 17
click at [87, 143] on input "Email me the Excel file when the Excel report is generated" at bounding box center [81, 137] width 12 height 12
checkbox input "true"
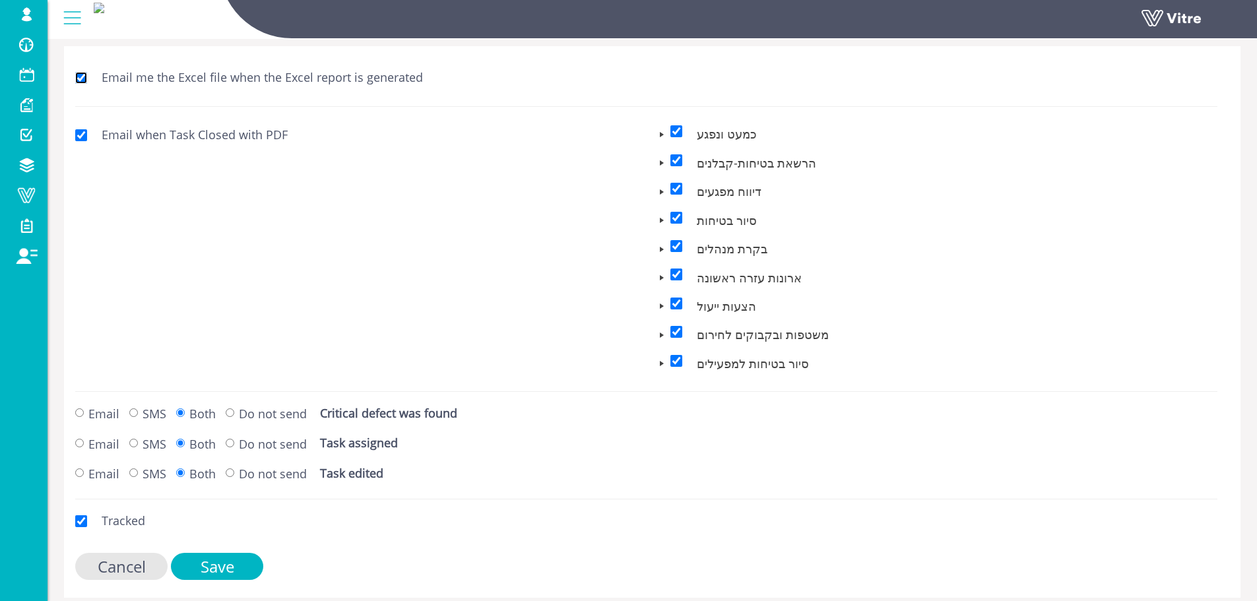
scroll to position [103, 0]
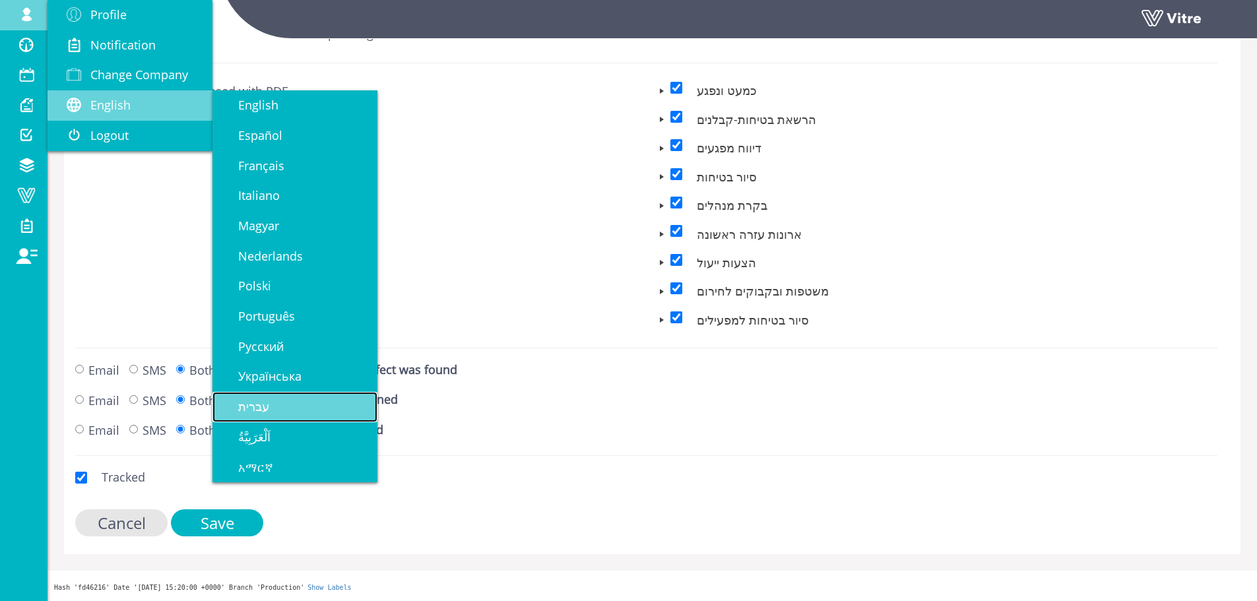
click at [304, 414] on link "עברית" at bounding box center [295, 407] width 165 height 30
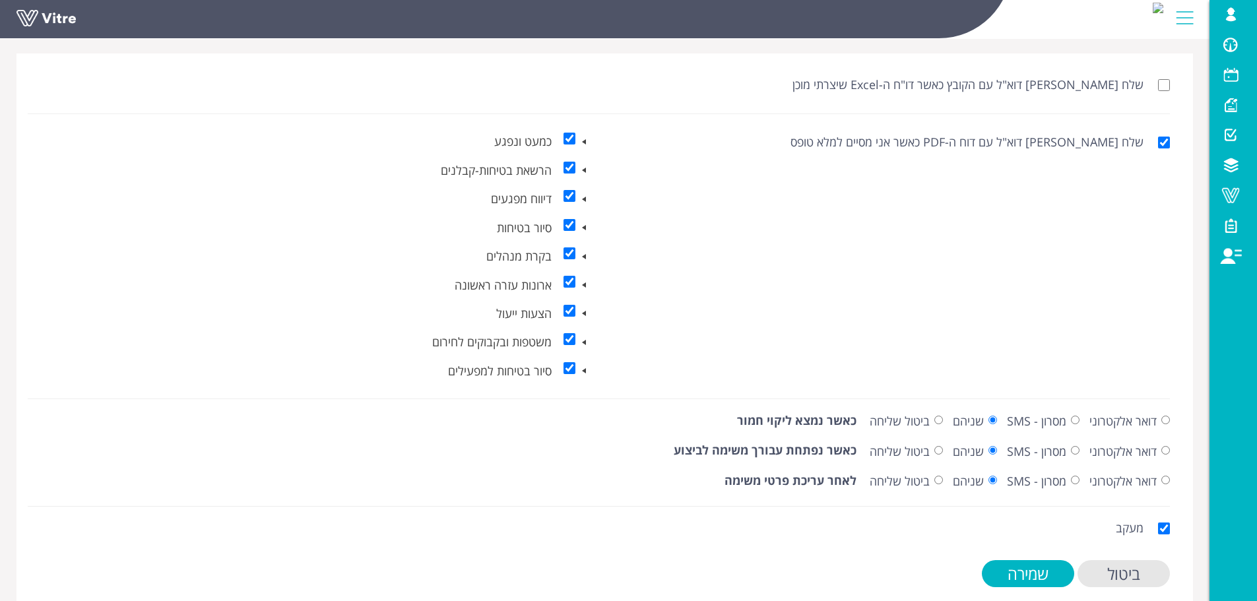
scroll to position [103, 0]
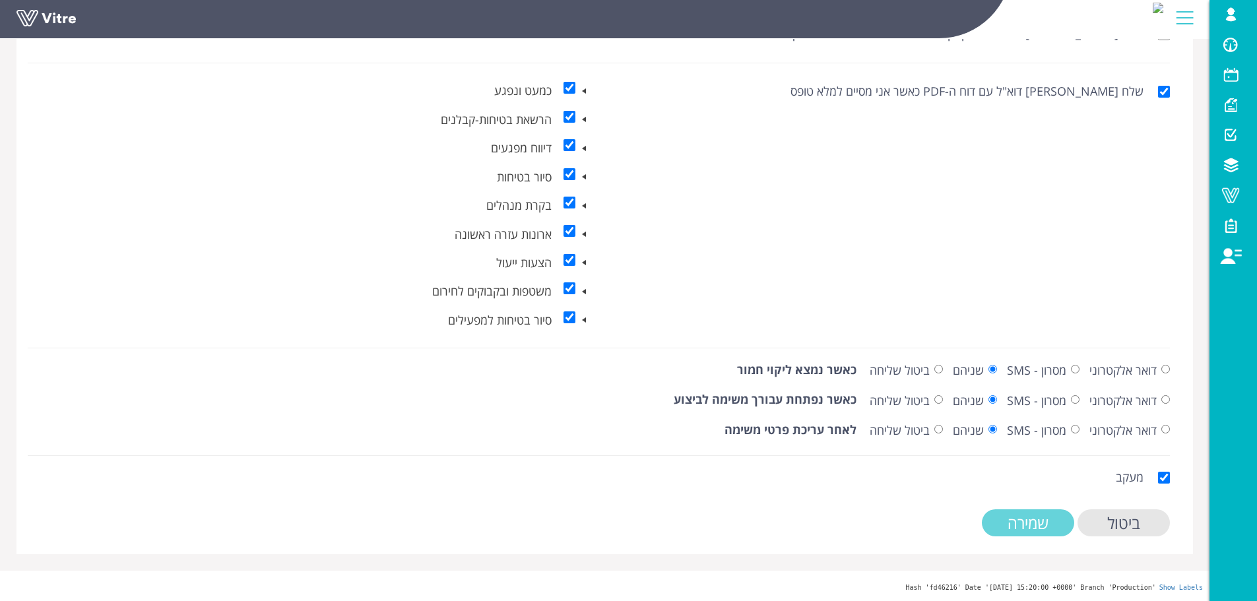
click at [1004, 534] on input "שמירה" at bounding box center [1028, 522] width 92 height 27
